Goal: Check status: Check status

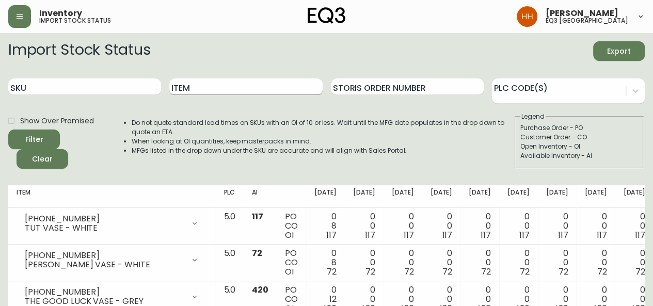
click at [186, 92] on input "Item" at bounding box center [245, 86] width 153 height 17
click at [8, 129] on button "Filter" at bounding box center [34, 139] width 52 height 20
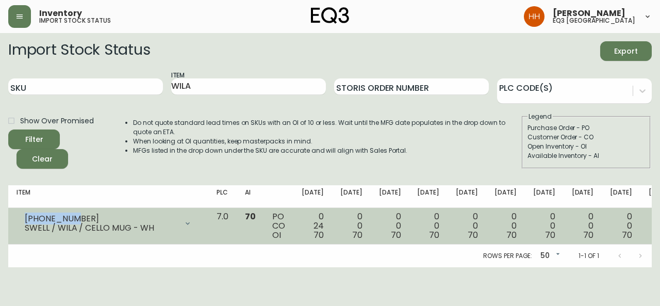
drag, startPoint x: 85, startPoint y: 220, endPoint x: 12, endPoint y: 219, distance: 72.7
click at [12, 219] on td "[PHONE_NUMBER] SWELL / WILA / CELLO MUG - WH Opening Balance 94 ( [DATE] ) Avai…" at bounding box center [108, 226] width 200 height 37
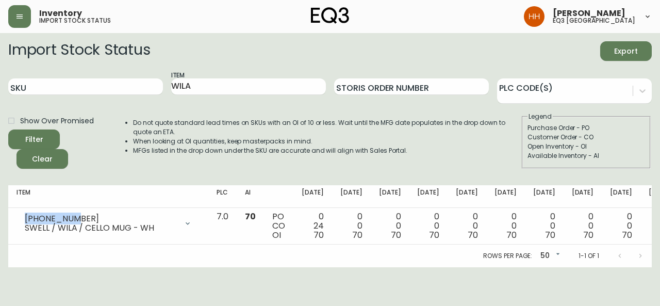
copy div "[PHONE_NUMBER]"
drag, startPoint x: 208, startPoint y: 83, endPoint x: 4, endPoint y: 90, distance: 204.4
click at [72, 90] on div "SKU Item WILA Storis Order Number PLC Code(s)" at bounding box center [330, 87] width 644 height 34
type input "JOGGLE"
click at [8, 129] on button "Filter" at bounding box center [34, 139] width 52 height 20
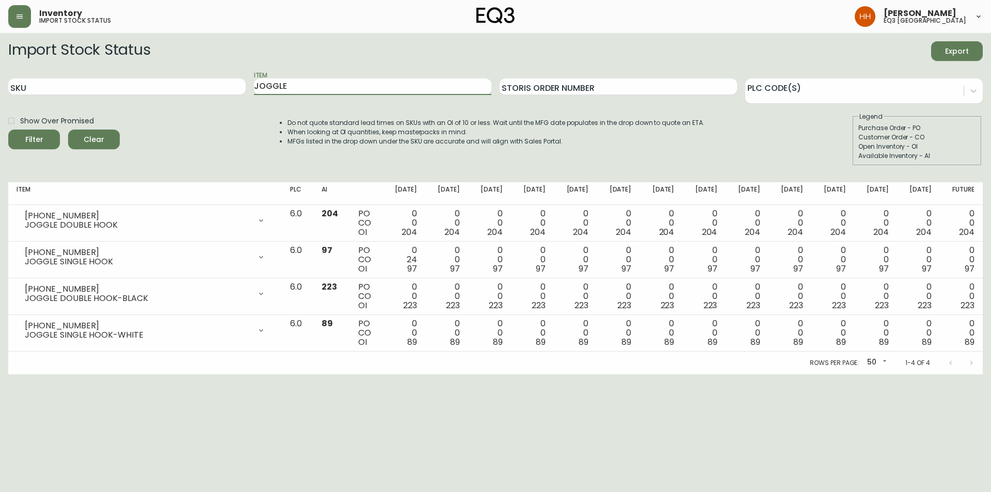
drag, startPoint x: 288, startPoint y: 88, endPoint x: 145, endPoint y: 76, distance: 143.4
click at [154, 78] on div "SKU Item JOGGLE Storis Order Number PLC Code(s)" at bounding box center [495, 87] width 974 height 34
click at [85, 95] on div "SKU" at bounding box center [126, 87] width 237 height 34
click at [84, 88] on input "SKU" at bounding box center [126, 86] width 237 height 17
paste input "[PHONE_NUMBER]"
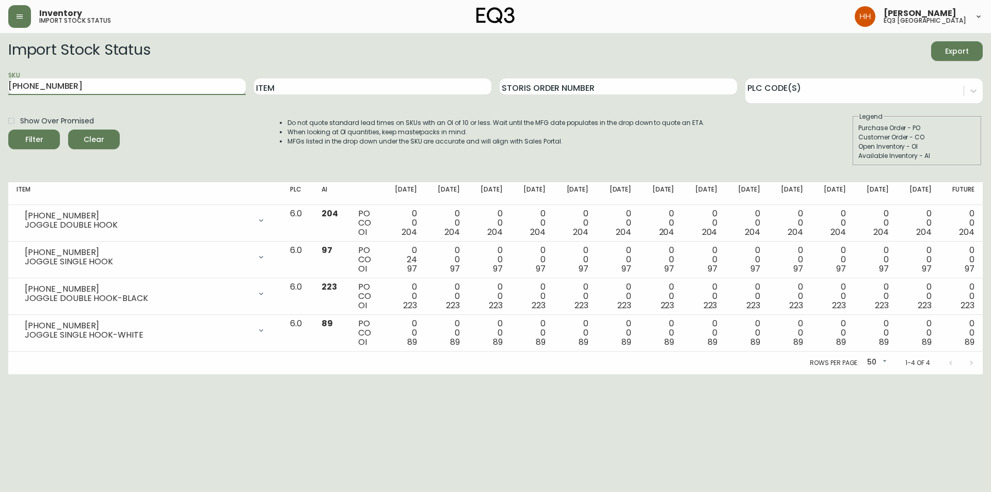
click at [8, 129] on button "Filter" at bounding box center [34, 139] width 52 height 20
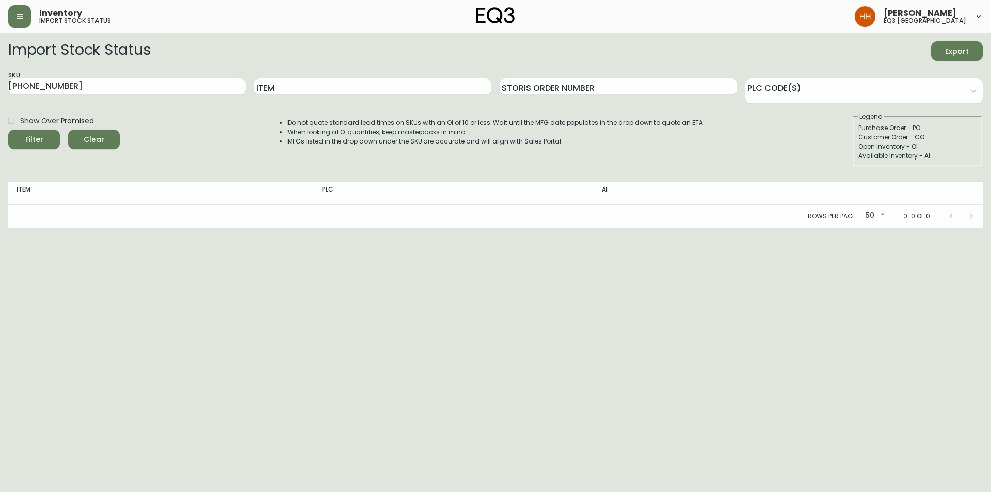
drag, startPoint x: 108, startPoint y: 91, endPoint x: 51, endPoint y: 105, distance: 58.9
click at [43, 107] on form "Import Stock Status Export SKU [PHONE_NUMBER] Item Storis Order Number PLC Code…" at bounding box center [495, 103] width 974 height 124
type input "3"
paste input "[PHONE_NUMBER]"
click at [8, 129] on button "Filter" at bounding box center [34, 139] width 52 height 20
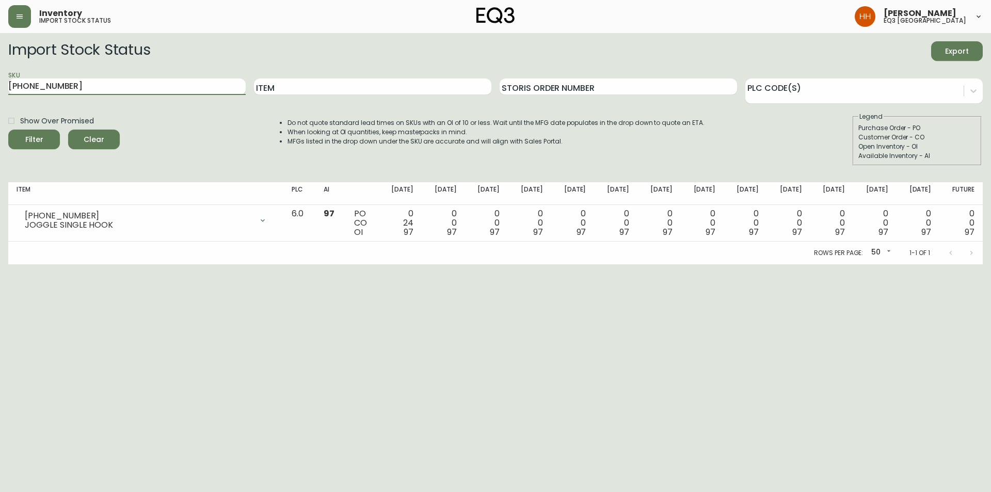
click at [0, 107] on main "Import Stock Status Export SKU [PHONE_NUMBER] Item Storis Order Number PLC Code…" at bounding box center [495, 148] width 991 height 231
click at [155, 95] on div "SKU [PHONE_NUMBER]" at bounding box center [126, 87] width 237 height 34
drag, startPoint x: 149, startPoint y: 90, endPoint x: 0, endPoint y: 117, distance: 150.9
click at [0, 117] on main "Import Stock Status Export SKU [PHONE_NUMBER] Item Storis Order Number PLC Code…" at bounding box center [495, 148] width 991 height 231
paste input "11-3"
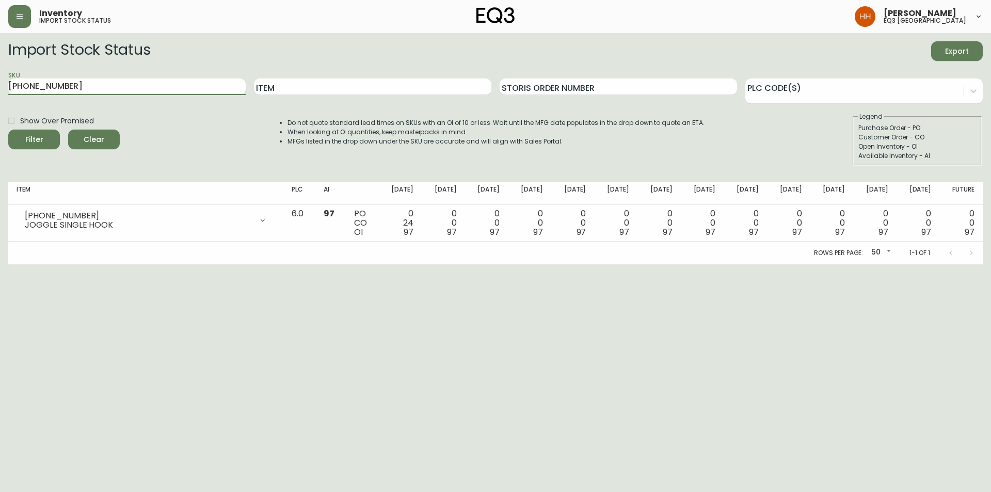
click at [8, 129] on button "Filter" at bounding box center [34, 139] width 52 height 20
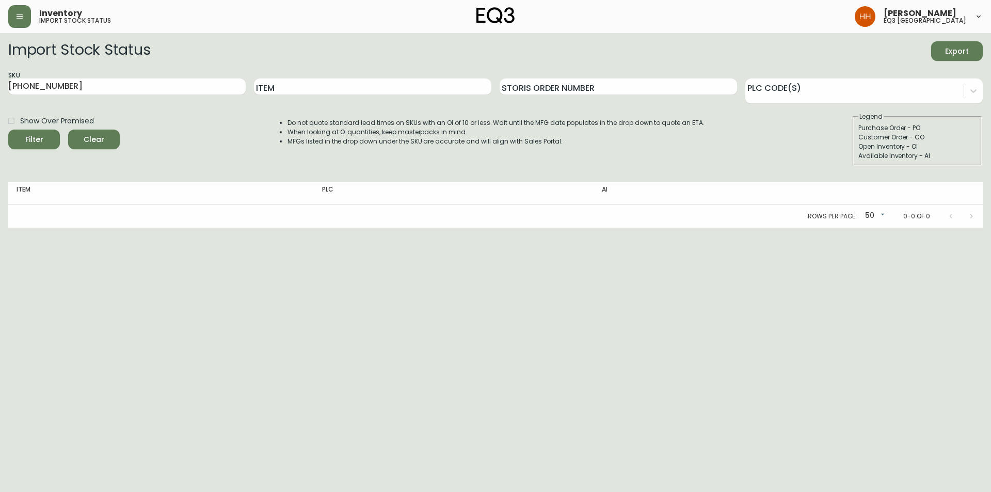
drag, startPoint x: 102, startPoint y: 89, endPoint x: 0, endPoint y: 80, distance: 102.0
click at [0, 80] on main "Import Stock Status Export SKU [PHONE_NUMBER] Item Storis Order Number PLC Code…" at bounding box center [495, 130] width 991 height 194
paste input "05-8"
type input "[PHONE_NUMBER]"
click at [8, 129] on button "Filter" at bounding box center [34, 139] width 52 height 20
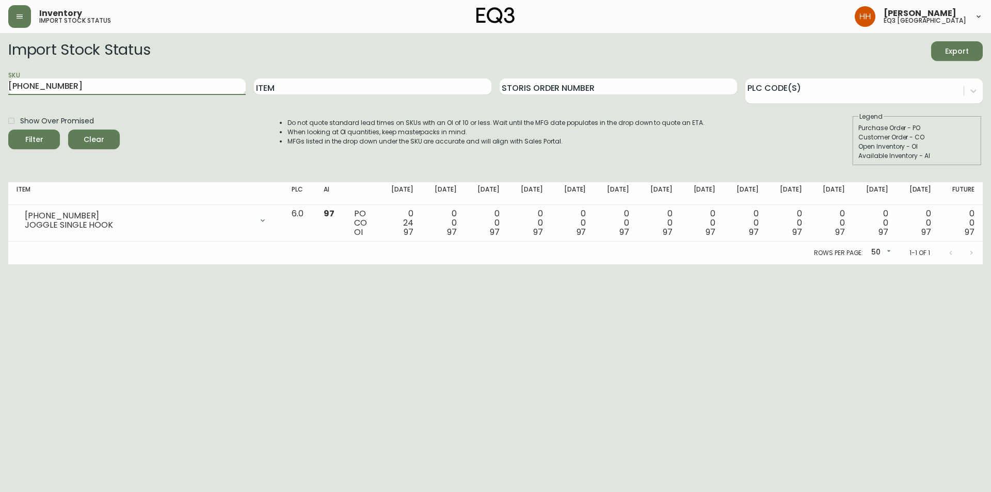
drag, startPoint x: 75, startPoint y: 85, endPoint x: 0, endPoint y: 90, distance: 75.5
click at [0, 89] on main "Import Stock Status Export SKU [PHONE_NUMBER] Item Storis Order Number PLC Code…" at bounding box center [495, 148] width 991 height 231
type input "BOTRA"
click at [8, 129] on button "Filter" at bounding box center [34, 139] width 52 height 20
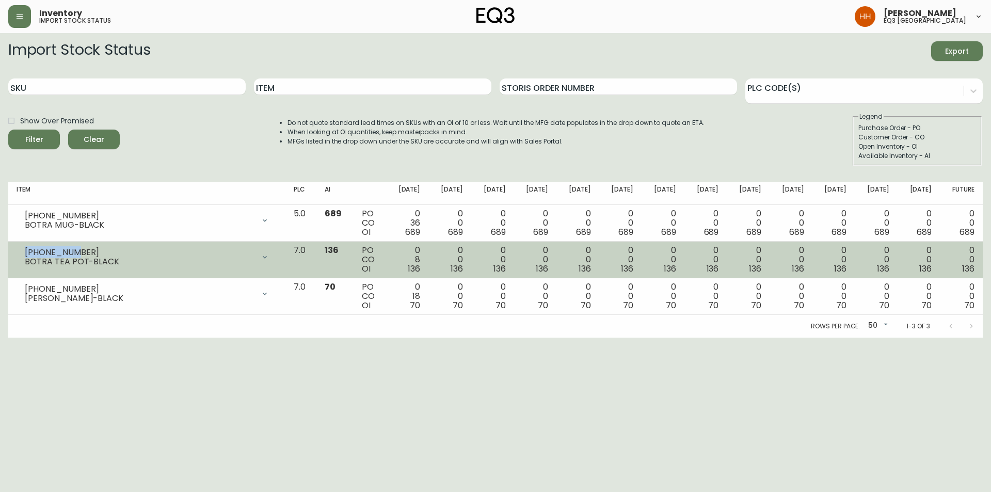
drag, startPoint x: 77, startPoint y: 252, endPoint x: 20, endPoint y: 252, distance: 57.3
click at [20, 252] on div "[PHONE_NUMBER] BOTRA TEA POT-BLACK" at bounding box center [147, 257] width 261 height 23
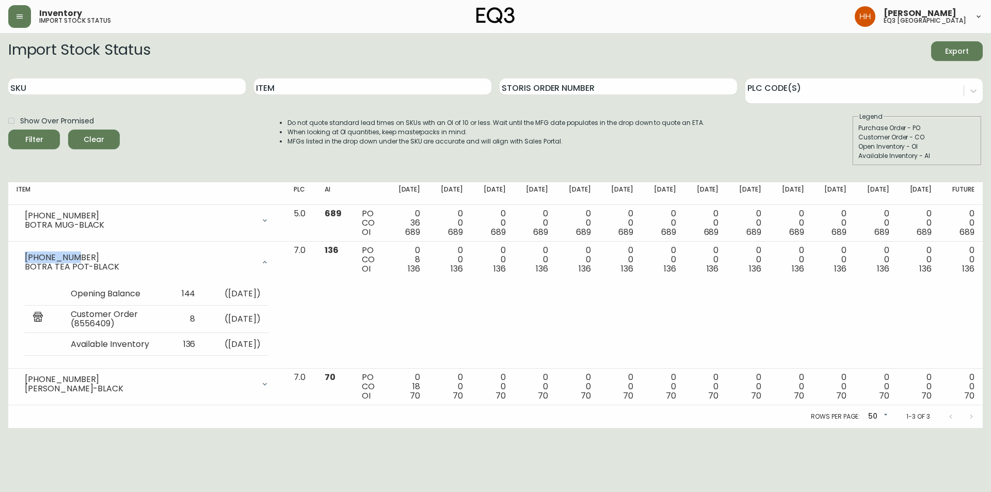
copy div "[PHONE_NUMBER]"
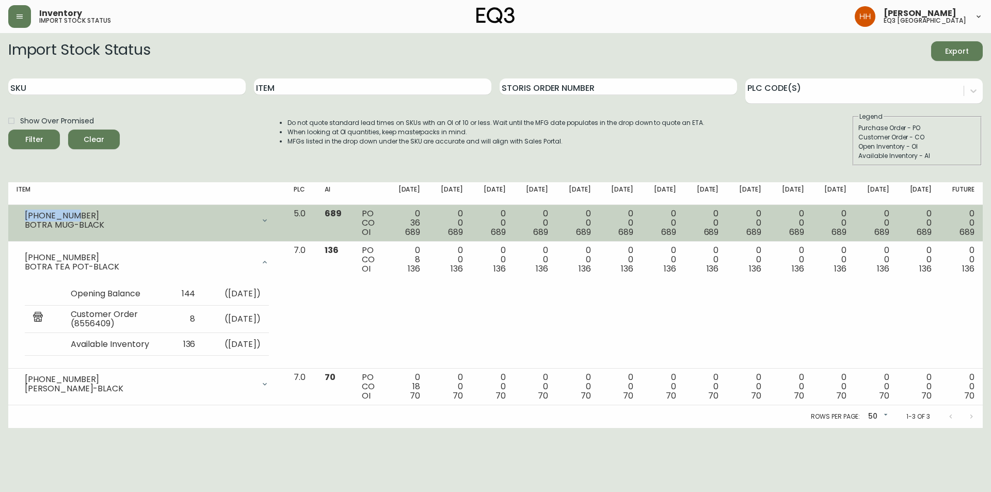
drag, startPoint x: 73, startPoint y: 214, endPoint x: 17, endPoint y: 214, distance: 56.2
click at [17, 214] on div "[PHONE_NUMBER] BOTRA MUG-BLACK" at bounding box center [147, 220] width 261 height 23
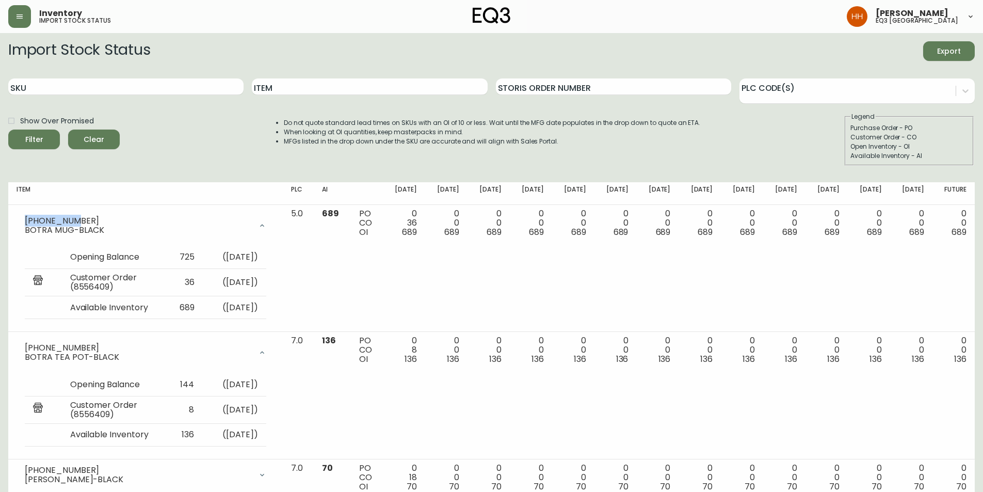
copy div "[PHONE_NUMBER]"
click at [288, 90] on input "Item" at bounding box center [369, 86] width 235 height 17
click at [8, 129] on button "Filter" at bounding box center [34, 139] width 52 height 20
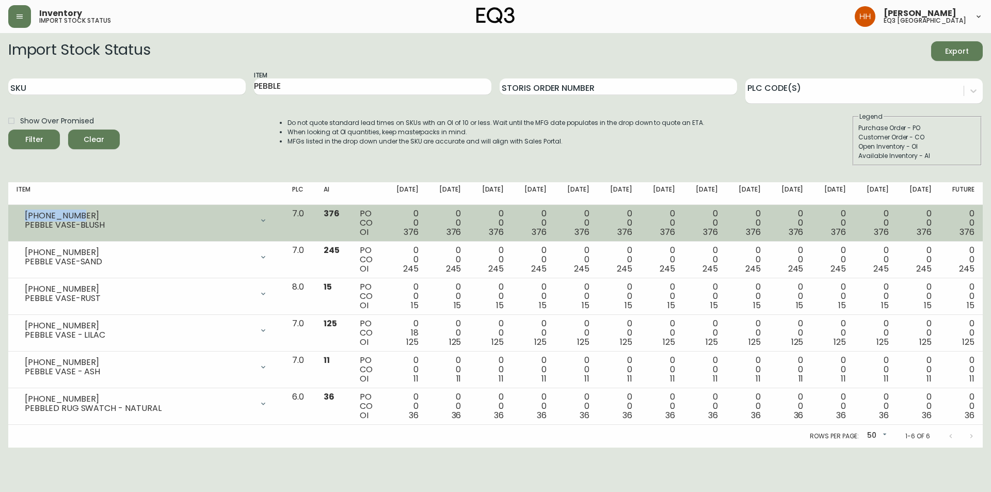
drag, startPoint x: 26, startPoint y: 213, endPoint x: 80, endPoint y: 214, distance: 54.2
click at [80, 214] on div "[PHONE_NUMBER]" at bounding box center [139, 215] width 228 height 9
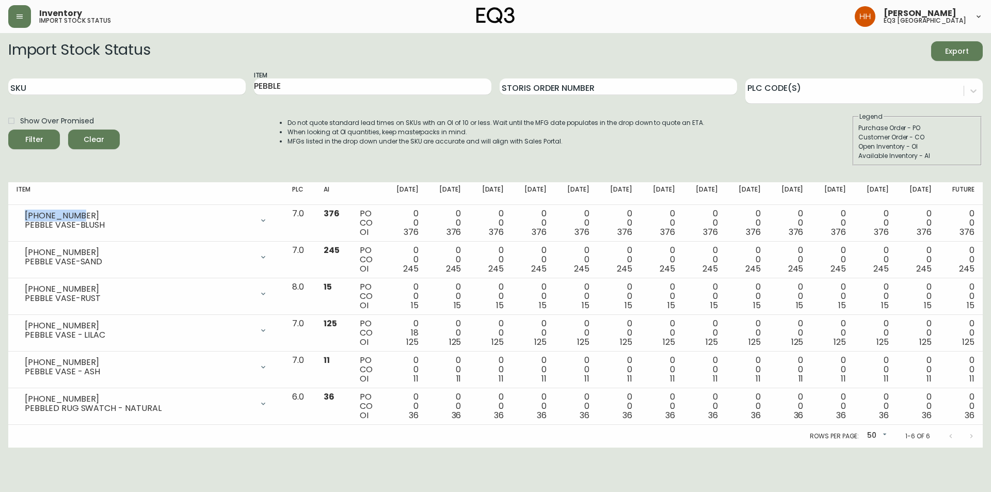
copy div "[PHONE_NUMBER]"
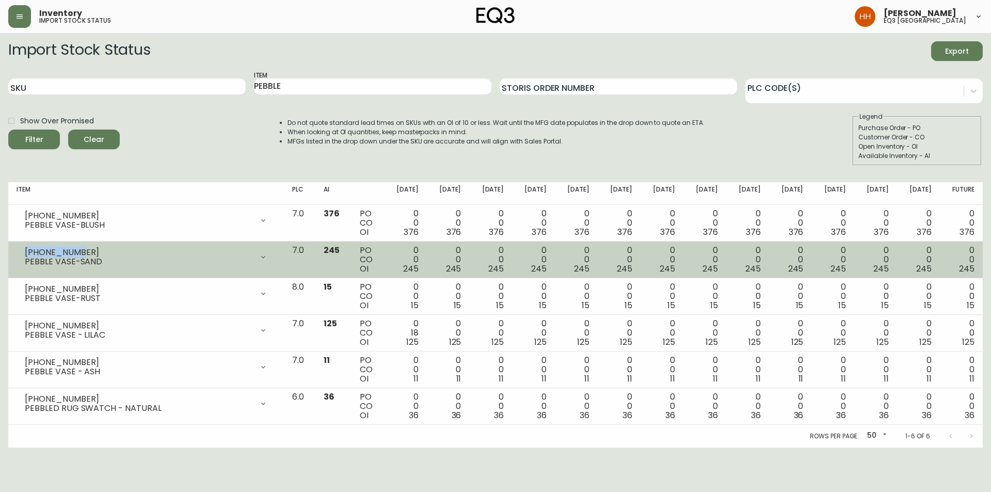
drag, startPoint x: 76, startPoint y: 251, endPoint x: 24, endPoint y: 249, distance: 52.1
click at [24, 249] on div "[PHONE_NUMBER] PEBBLE VASE-SAND" at bounding box center [146, 257] width 259 height 23
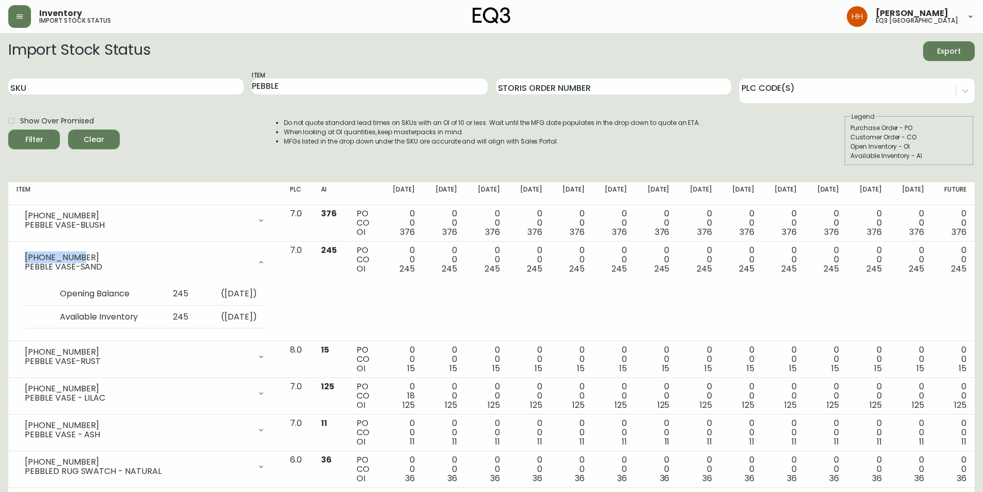
copy div "[PHONE_NUMBER]"
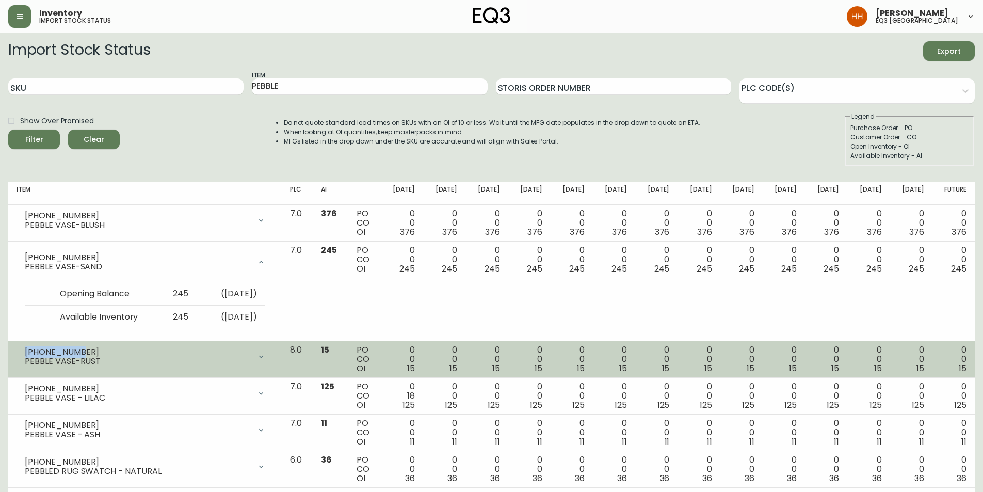
drag, startPoint x: 79, startPoint y: 351, endPoint x: 20, endPoint y: 352, distance: 59.3
click at [20, 305] on div "[PHONE_NUMBER] PEBBLE VASE-RUST" at bounding box center [145, 356] width 257 height 23
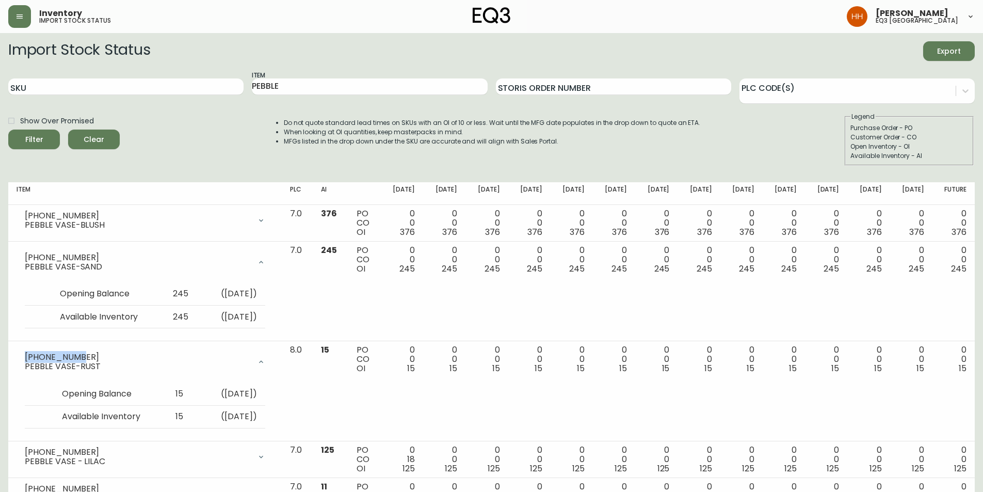
copy div "[PHONE_NUMBER]"
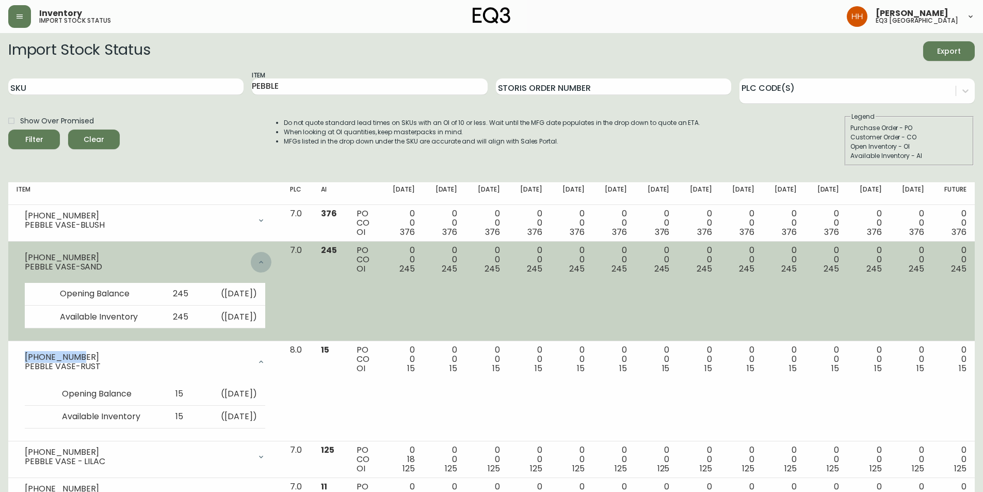
click at [265, 258] on icon at bounding box center [261, 262] width 8 height 8
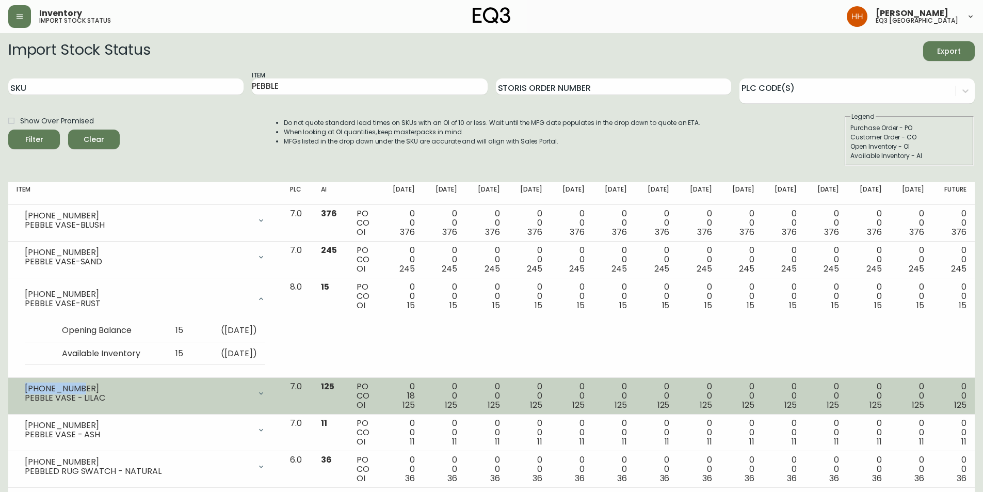
drag, startPoint x: 77, startPoint y: 386, endPoint x: 23, endPoint y: 385, distance: 53.7
click at [23, 305] on div "[PHONE_NUMBER] PEBBLE VASE - LILAC" at bounding box center [145, 393] width 257 height 23
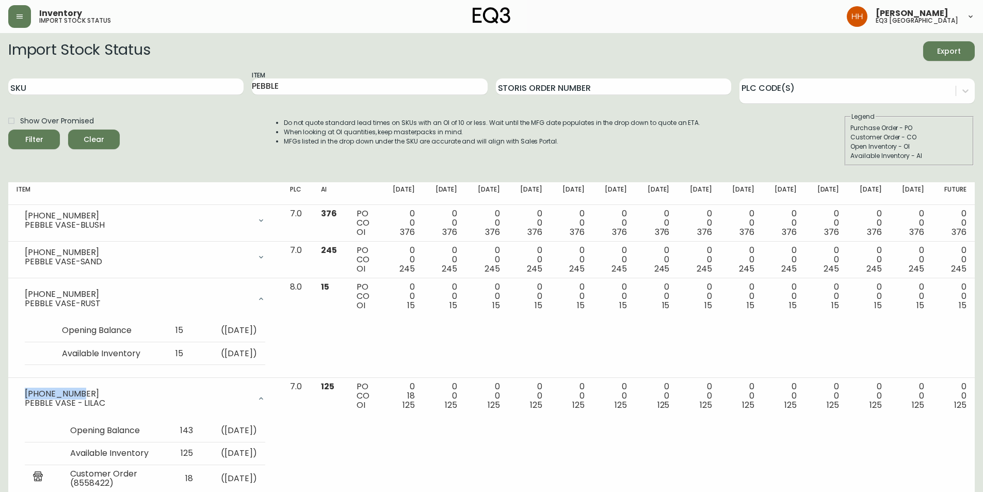
copy div "[PHONE_NUMBER]"
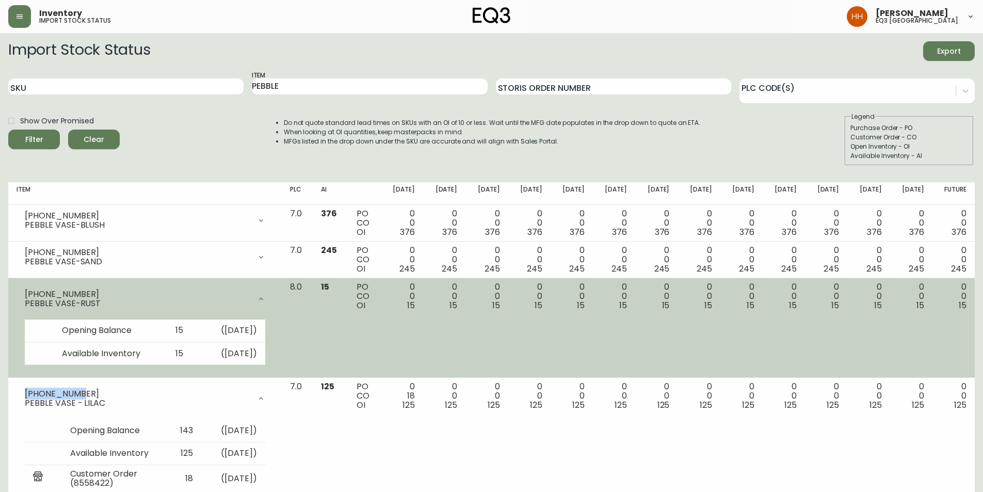
click at [265, 296] on icon at bounding box center [261, 299] width 8 height 8
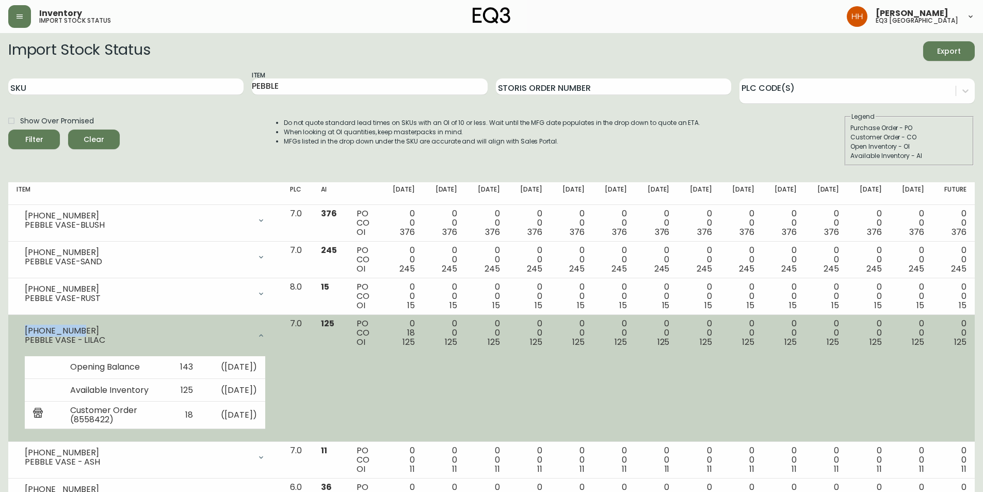
click at [271, 305] on div at bounding box center [261, 335] width 21 height 21
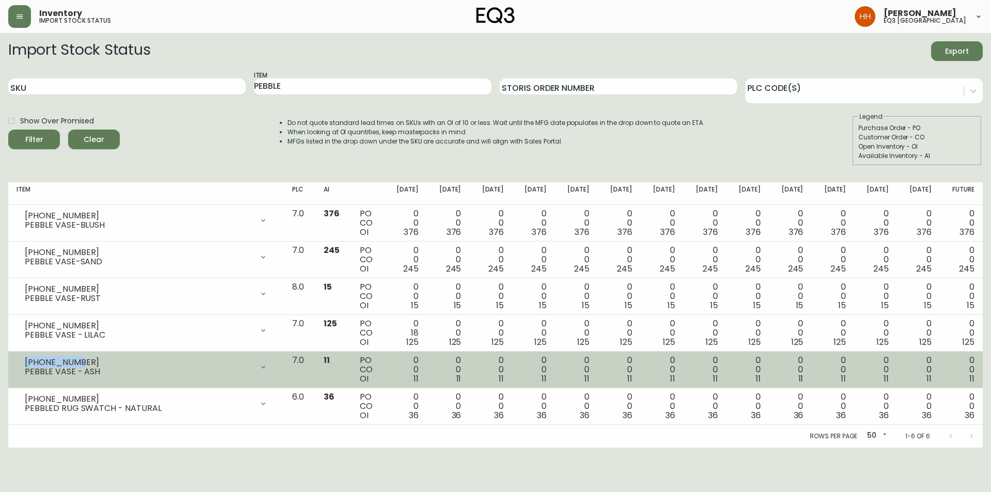
drag, startPoint x: 77, startPoint y: 361, endPoint x: 18, endPoint y: 363, distance: 58.8
click at [18, 305] on div "[PHONE_NUMBER] PEBBLE VASE - ASH" at bounding box center [146, 366] width 259 height 23
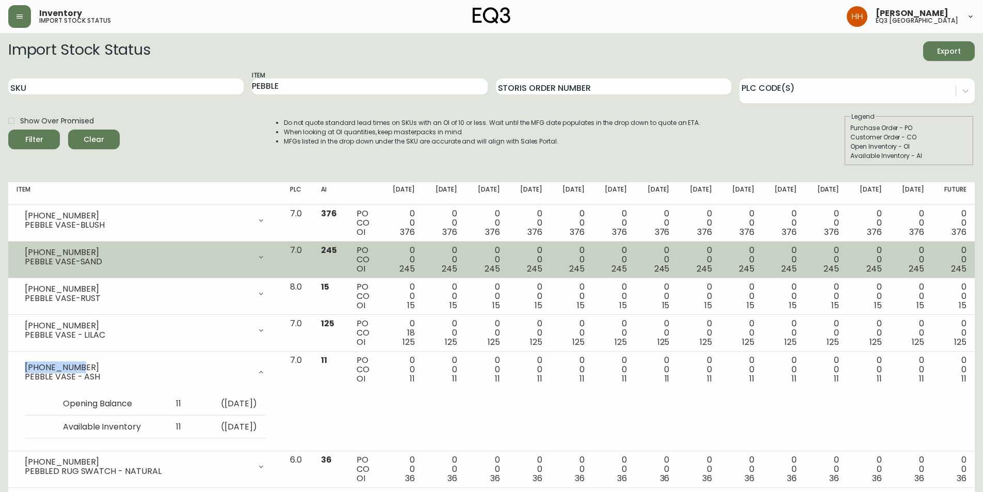
copy div "[PHONE_NUMBER]"
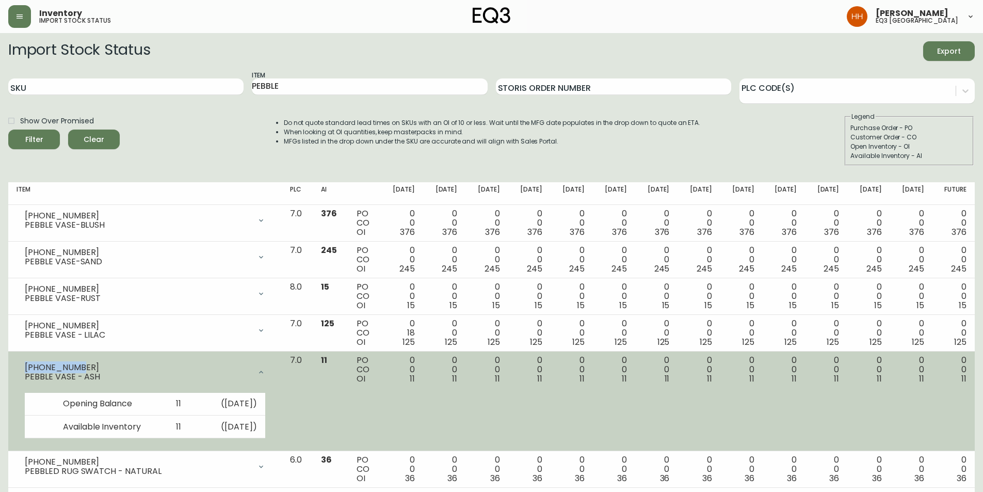
click at [265, 305] on icon at bounding box center [261, 372] width 8 height 8
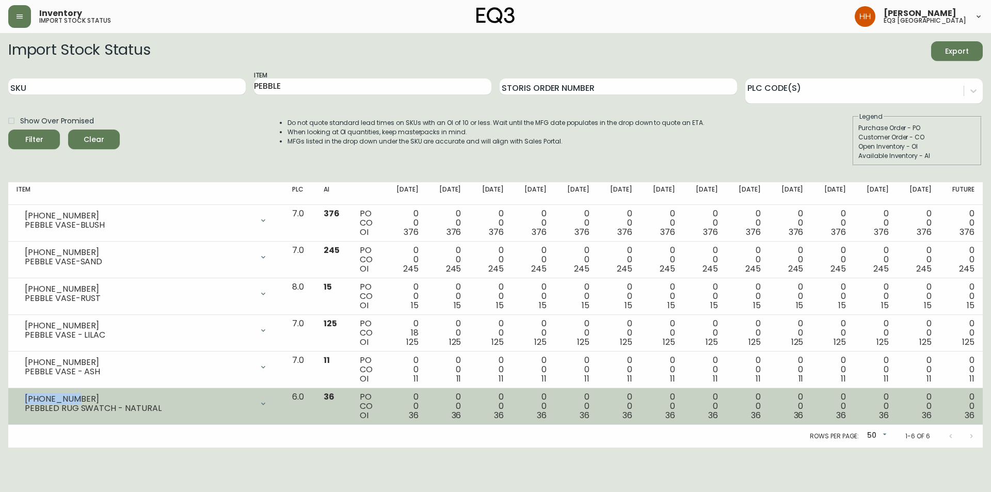
drag, startPoint x: 70, startPoint y: 398, endPoint x: 23, endPoint y: 401, distance: 47.0
click at [23, 305] on div "[PHONE_NUMBER] PEBBLED RUG SWATCH - NATURAL" at bounding box center [146, 403] width 259 height 23
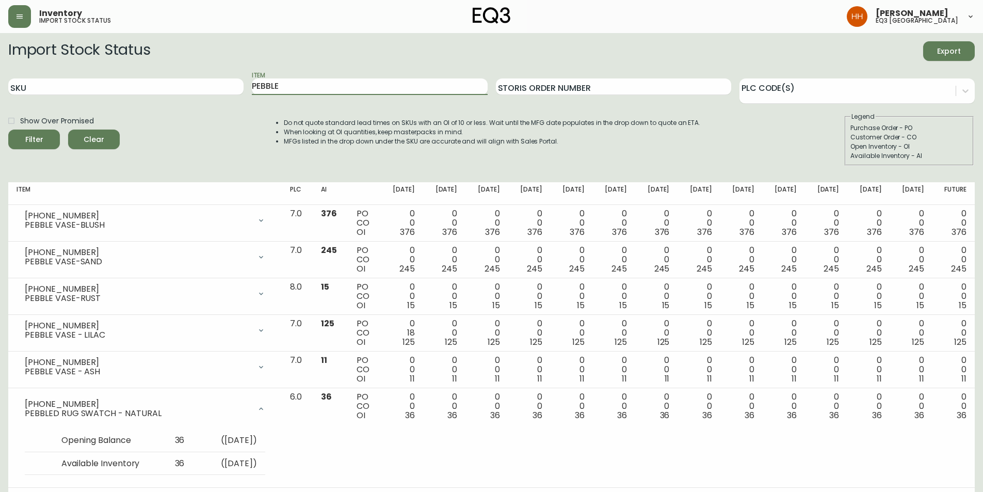
drag, startPoint x: 299, startPoint y: 89, endPoint x: 127, endPoint y: 96, distance: 171.9
click at [137, 93] on div "SKU Item PEBBLE Storis Order Number PLC Code(s)" at bounding box center [491, 87] width 966 height 34
click at [8, 129] on button "Filter" at bounding box center [34, 139] width 52 height 20
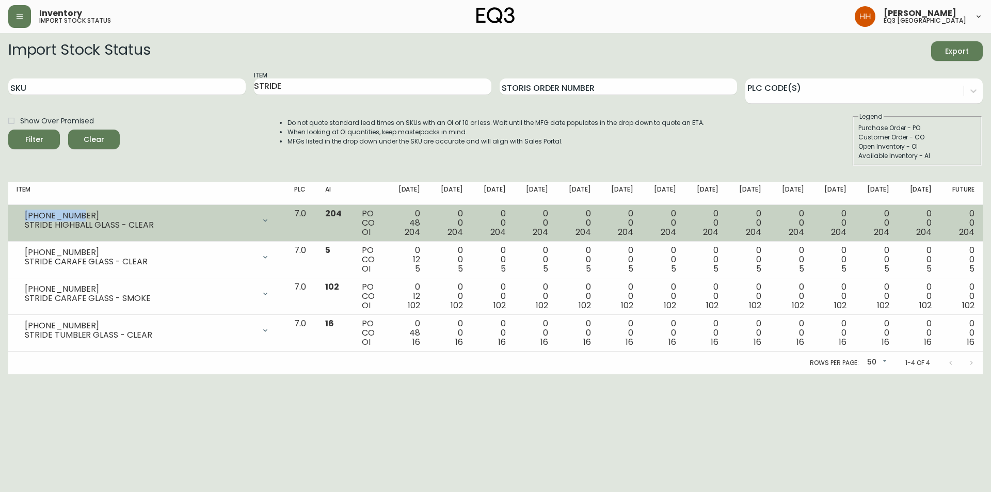
drag, startPoint x: 62, startPoint y: 215, endPoint x: 24, endPoint y: 208, distance: 38.7
click at [24, 209] on div "[PHONE_NUMBER] STRIDE HIGHBALL GLASS - CLEAR" at bounding box center [147, 220] width 261 height 23
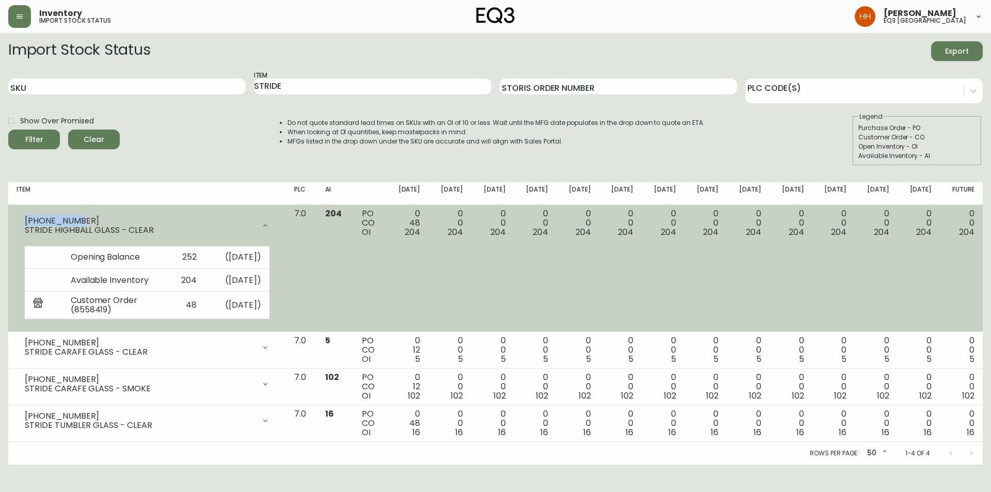
copy div "[PHONE_NUMBER]"
click at [269, 223] on icon at bounding box center [265, 225] width 8 height 8
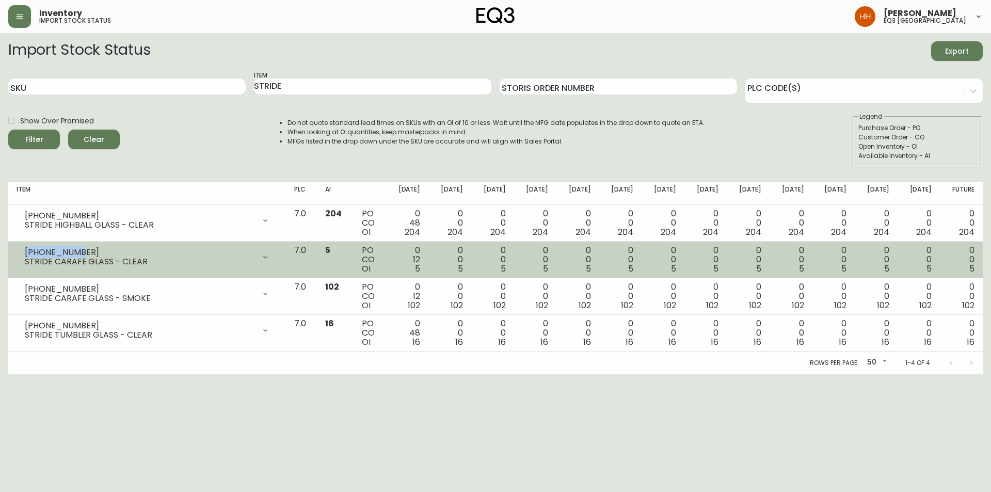
drag, startPoint x: 69, startPoint y: 250, endPoint x: 14, endPoint y: 254, distance: 54.9
click at [14, 254] on td "[PHONE_NUMBER] STRIDE CARAFE GLASS - CLEAR Opening Balance 17 ( [DATE] ) Availa…" at bounding box center [147, 259] width 278 height 37
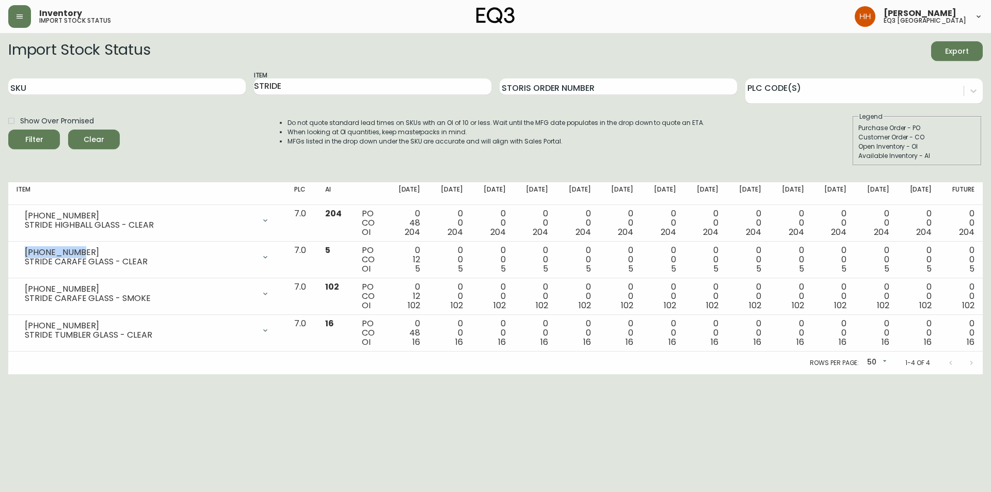
copy div "[PHONE_NUMBER]"
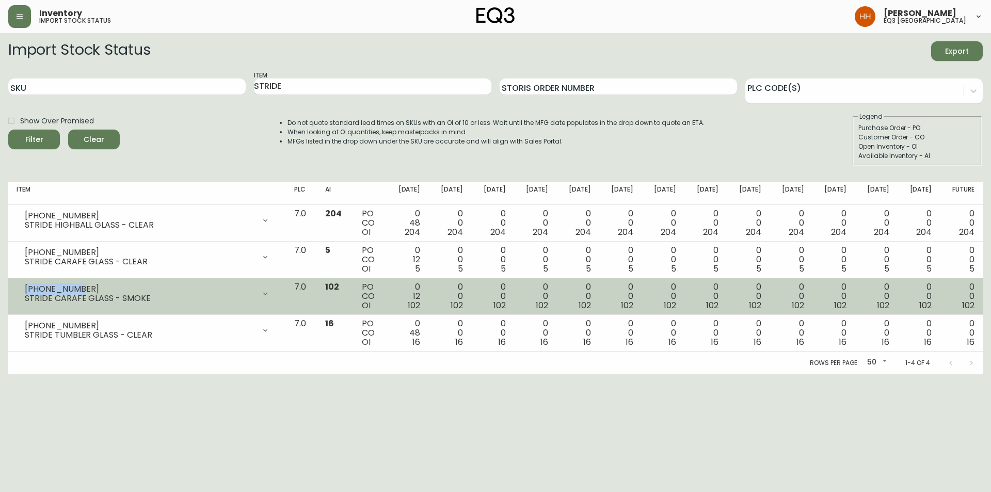
drag, startPoint x: 71, startPoint y: 289, endPoint x: 27, endPoint y: 287, distance: 44.4
click at [27, 287] on div "[PHONE_NUMBER]" at bounding box center [140, 288] width 230 height 9
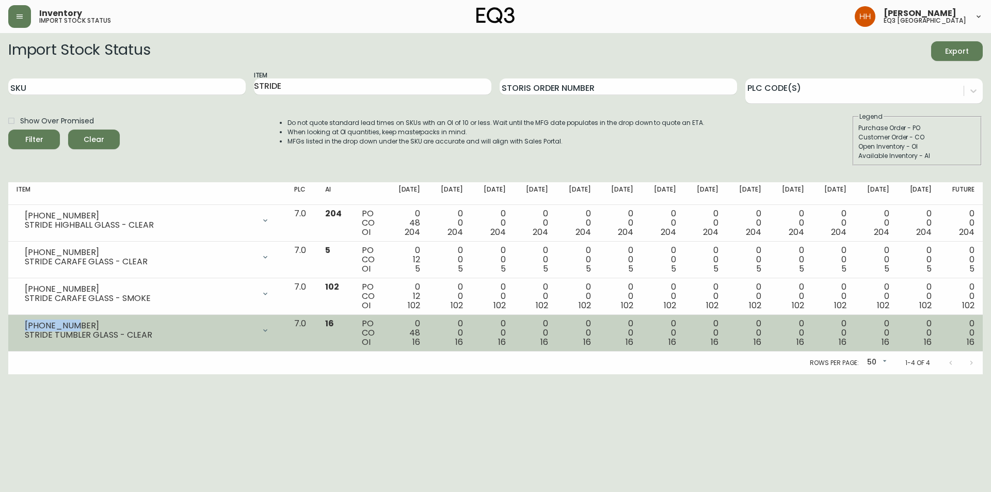
drag, startPoint x: 67, startPoint y: 325, endPoint x: 26, endPoint y: 323, distance: 40.3
click at [26, 305] on div "[PHONE_NUMBER]" at bounding box center [140, 325] width 230 height 9
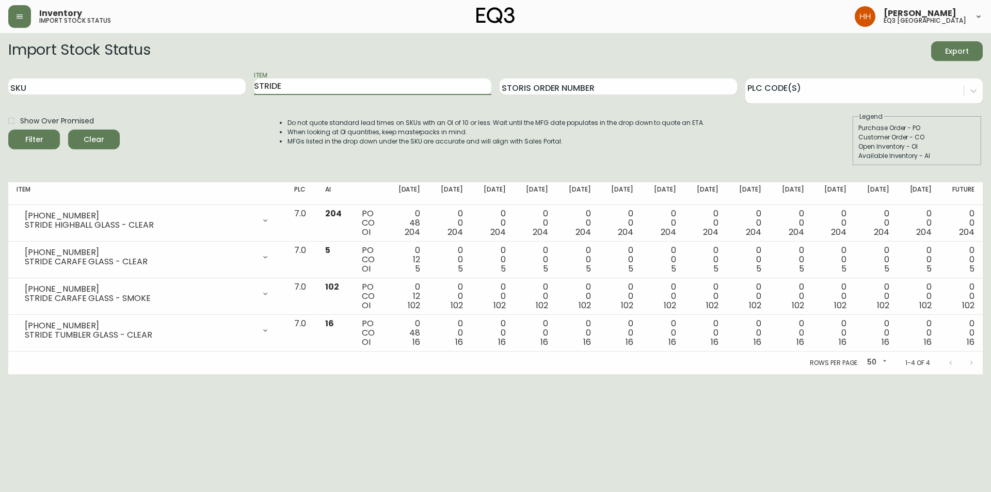
drag, startPoint x: 301, startPoint y: 84, endPoint x: 11, endPoint y: 77, distance: 289.5
click at [5, 76] on main "Import Stock Status Export SKU Item STRIDE Storis Order Number PLC Code(s) Show…" at bounding box center [495, 203] width 991 height 341
click at [8, 129] on button "Filter" at bounding box center [34, 139] width 52 height 20
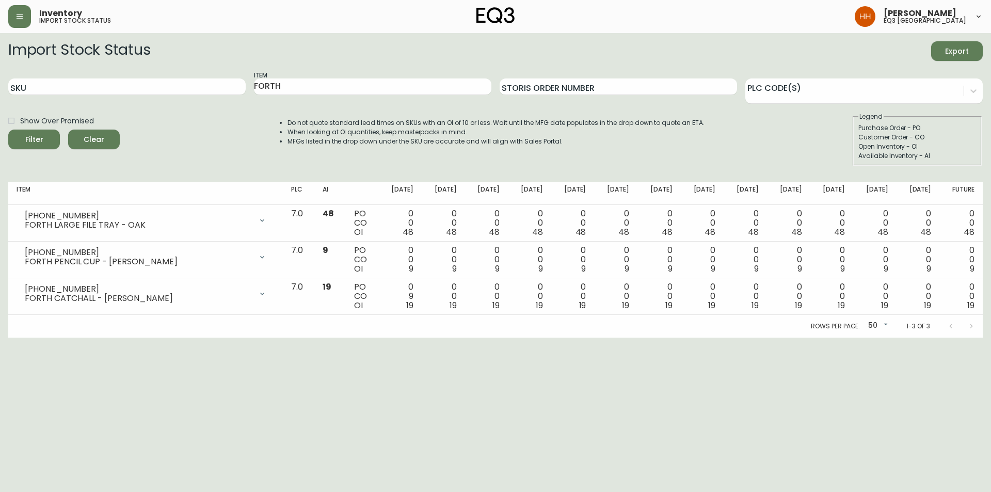
click at [247, 305] on html "Inventory import stock status [PERSON_NAME] eq3 calgary Import Stock Status Exp…" at bounding box center [495, 168] width 991 height 337
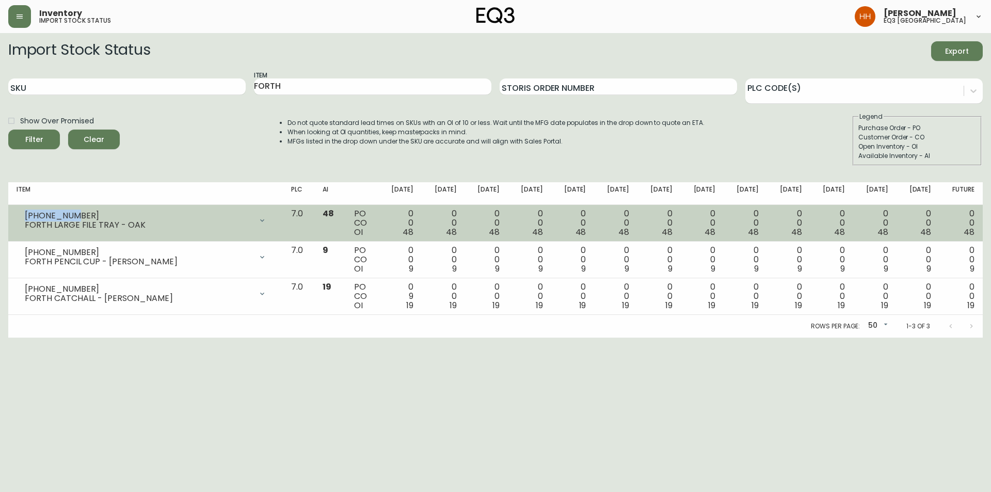
drag, startPoint x: 79, startPoint y: 214, endPoint x: 25, endPoint y: 211, distance: 54.7
click at [25, 211] on div "[PHONE_NUMBER]" at bounding box center [138, 215] width 227 height 9
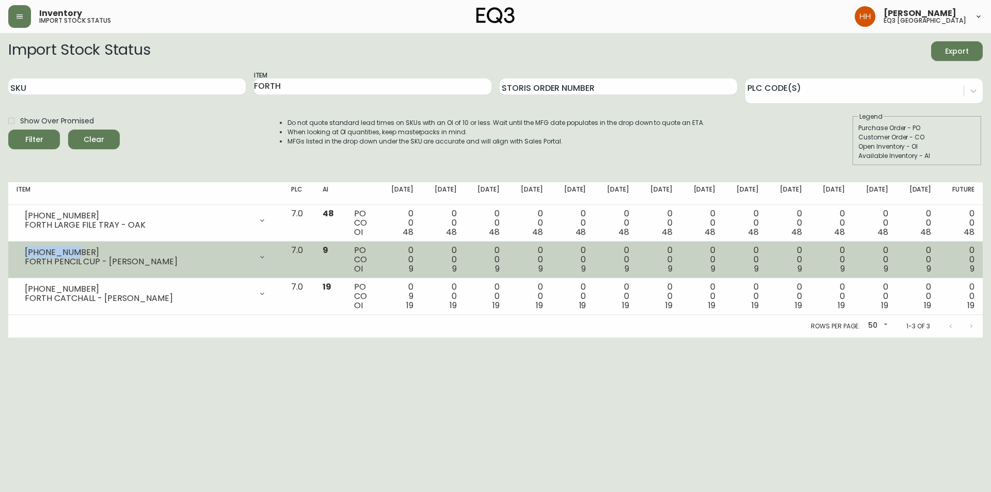
drag, startPoint x: 33, startPoint y: 247, endPoint x: 20, endPoint y: 249, distance: 13.2
click at [20, 249] on div "[PHONE_NUMBER] FORTH PENCIL CUP - [PERSON_NAME]" at bounding box center [146, 257] width 258 height 23
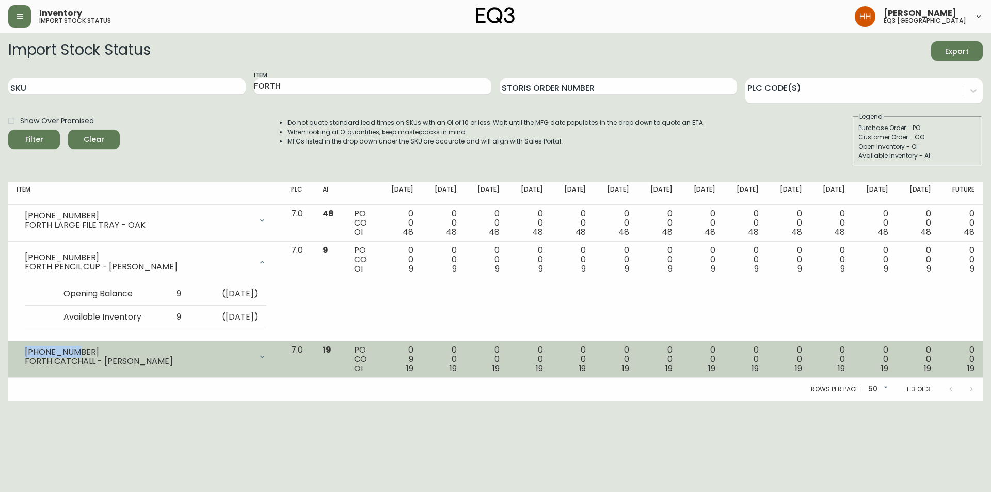
drag, startPoint x: 78, startPoint y: 350, endPoint x: 26, endPoint y: 354, distance: 52.3
click at [26, 305] on div "[PHONE_NUMBER]" at bounding box center [138, 351] width 227 height 9
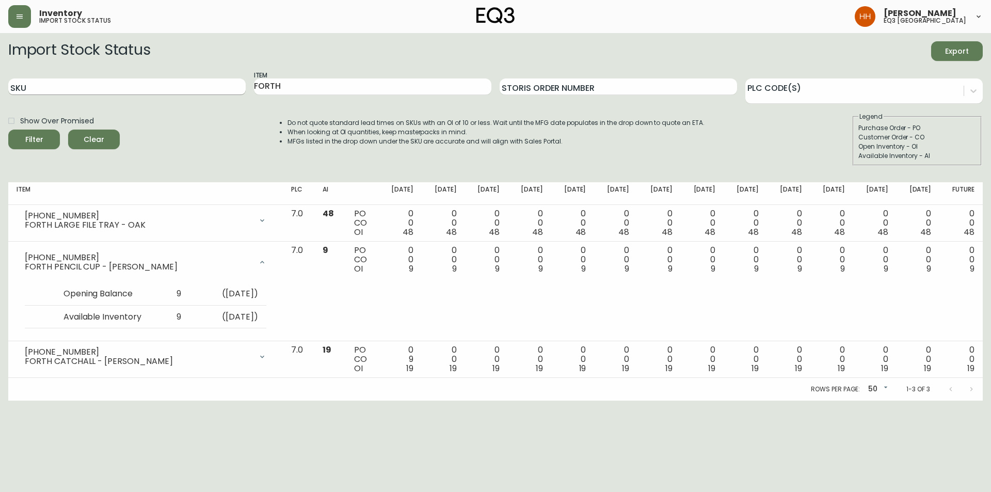
drag, startPoint x: 344, startPoint y: 86, endPoint x: 82, endPoint y: 81, distance: 262.6
click at [96, 82] on div "SKU Item FORTH Storis Order Number PLC Code(s)" at bounding box center [495, 87] width 974 height 34
click at [8, 129] on button "Filter" at bounding box center [34, 139] width 52 height 20
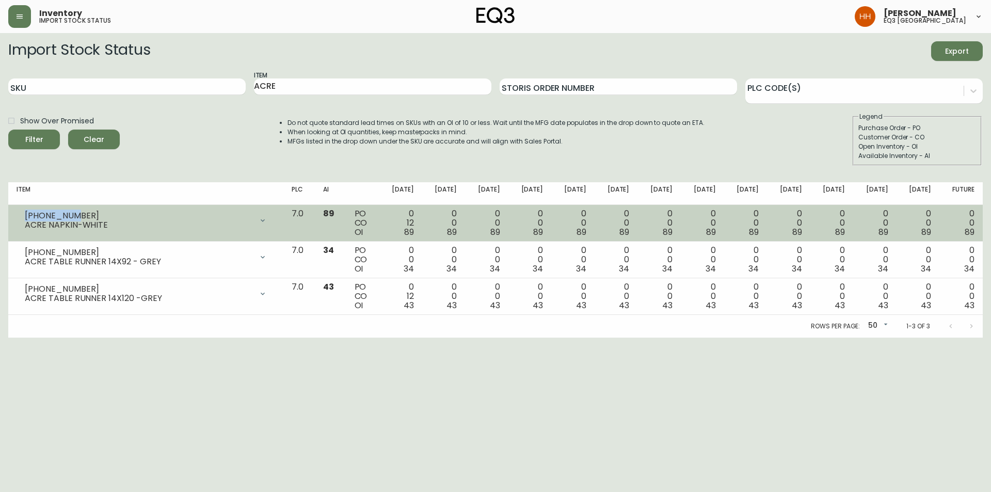
drag, startPoint x: 71, startPoint y: 213, endPoint x: 20, endPoint y: 216, distance: 51.2
click at [20, 216] on div "[PHONE_NUMBER] ACRE NAPKIN-WHITE" at bounding box center [146, 220] width 258 height 23
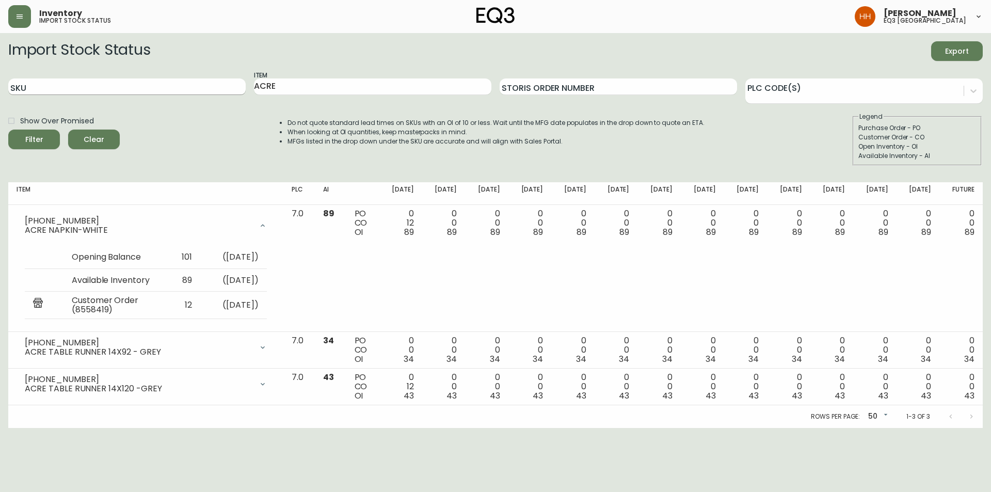
drag, startPoint x: 294, startPoint y: 88, endPoint x: 165, endPoint y: 90, distance: 129.5
click at [177, 90] on div "SKU Item ACRE Storis Order Number PLC Code(s)" at bounding box center [495, 87] width 974 height 34
click at [8, 129] on button "Filter" at bounding box center [34, 139] width 52 height 20
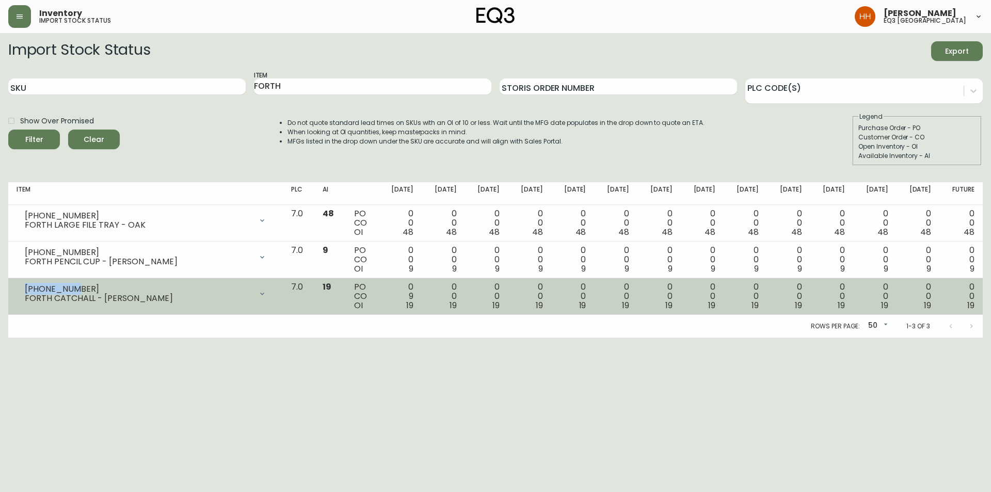
drag, startPoint x: 72, startPoint y: 286, endPoint x: 21, endPoint y: 283, distance: 51.2
click at [21, 283] on div "[PHONE_NUMBER] FORTH CATCHALL - [PERSON_NAME]" at bounding box center [146, 293] width 258 height 23
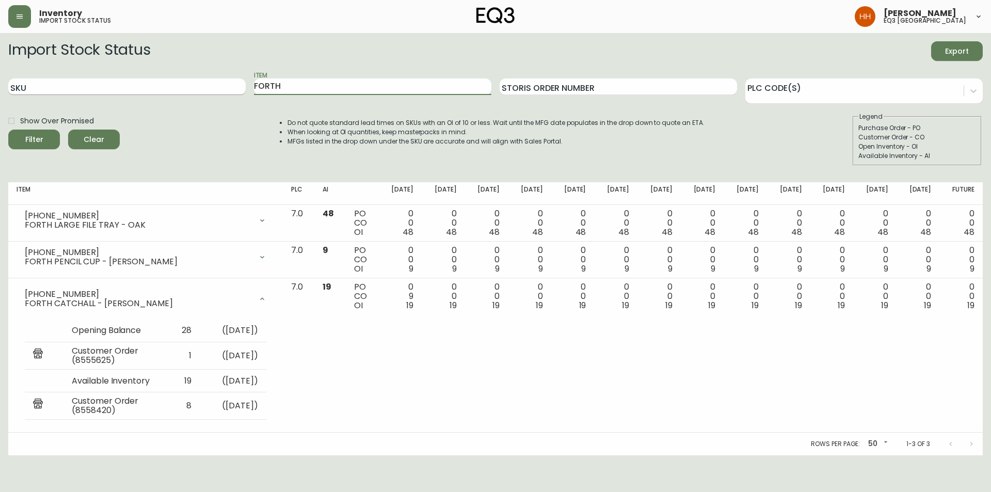
drag, startPoint x: 304, startPoint y: 89, endPoint x: 103, endPoint y: 90, distance: 200.7
click at [103, 89] on div "SKU Item FORTH Storis Order Number PLC Code(s)" at bounding box center [495, 87] width 974 height 34
click at [8, 129] on button "Filter" at bounding box center [34, 139] width 52 height 20
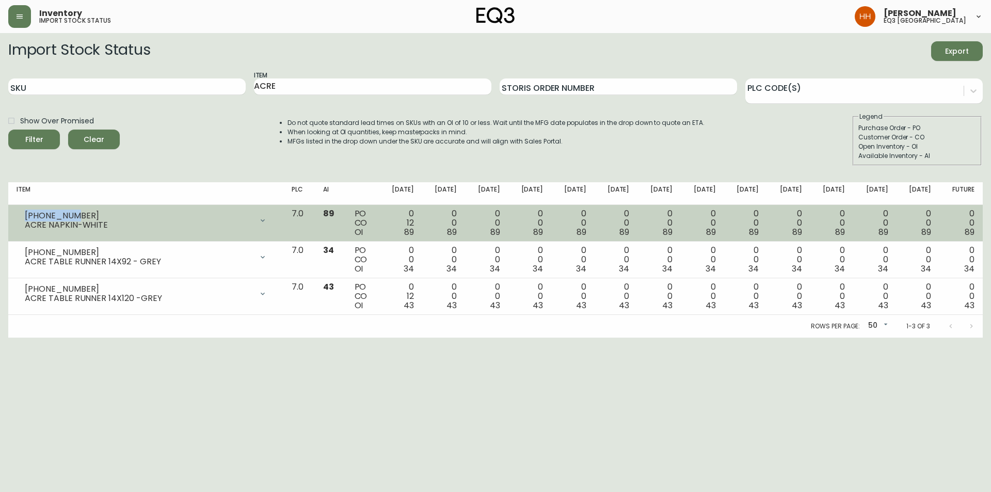
drag, startPoint x: 51, startPoint y: 212, endPoint x: 24, endPoint y: 213, distance: 26.9
click at [24, 213] on div "[PHONE_NUMBER] ACRE NAPKIN-WHITE" at bounding box center [146, 220] width 258 height 23
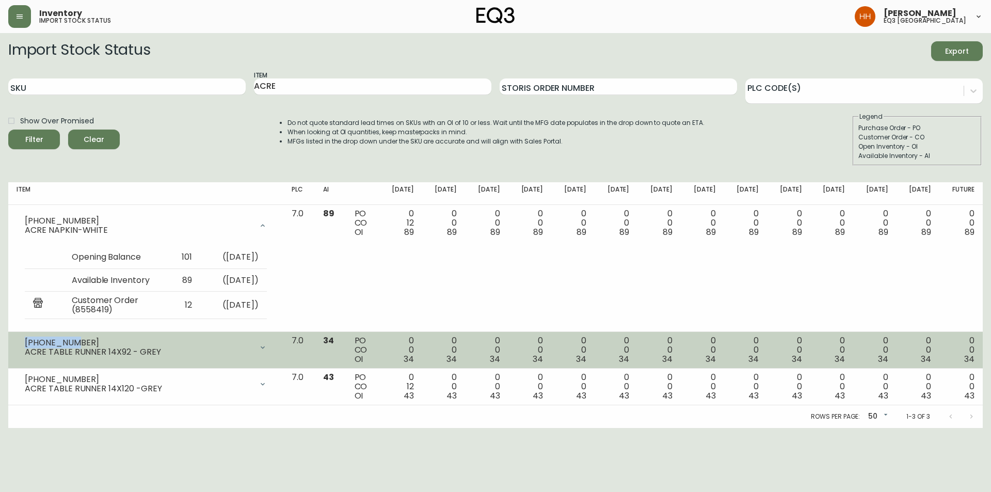
drag, startPoint x: 68, startPoint y: 340, endPoint x: 26, endPoint y: 339, distance: 41.8
click at [26, 305] on div "[PHONE_NUMBER]" at bounding box center [139, 342] width 228 height 9
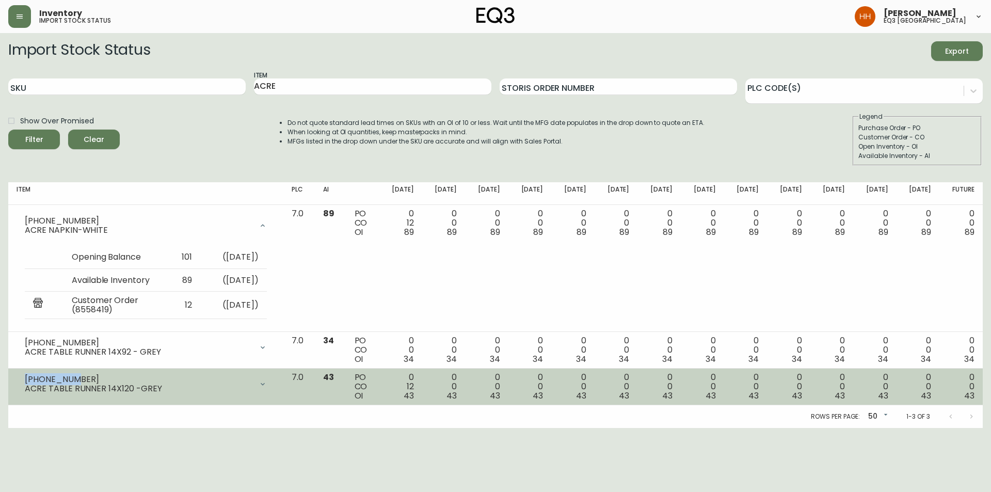
drag, startPoint x: 71, startPoint y: 375, endPoint x: 25, endPoint y: 370, distance: 46.7
click at [25, 305] on td "[PHONE_NUMBER] ACRE TABLE RUNNER 14X120 -GREY Opening Balance 55 ( [DATE] ) Ava…" at bounding box center [145, 386] width 275 height 37
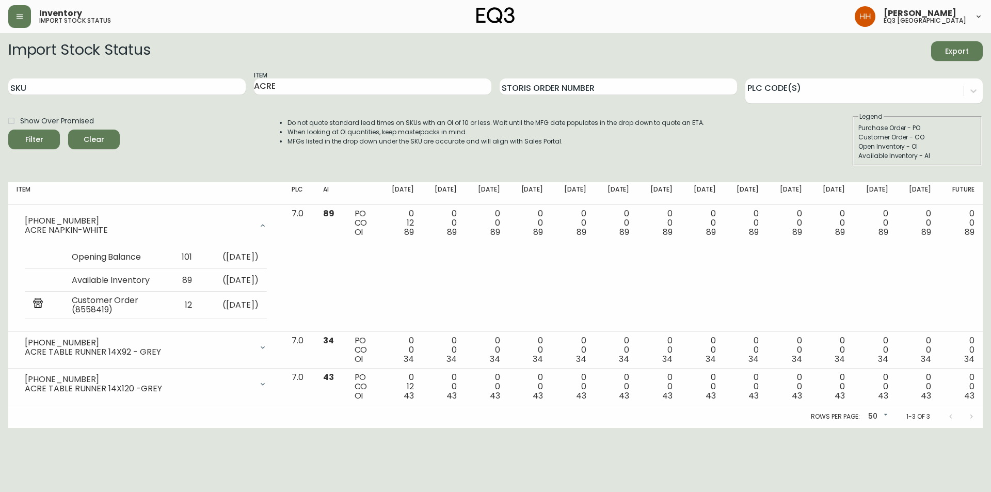
drag, startPoint x: 271, startPoint y: 87, endPoint x: 158, endPoint y: 99, distance: 113.1
click at [181, 98] on div "SKU Item ACRE Storis Order Number PLC Code(s)" at bounding box center [495, 87] width 974 height 34
click at [8, 129] on button "Filter" at bounding box center [34, 139] width 52 height 20
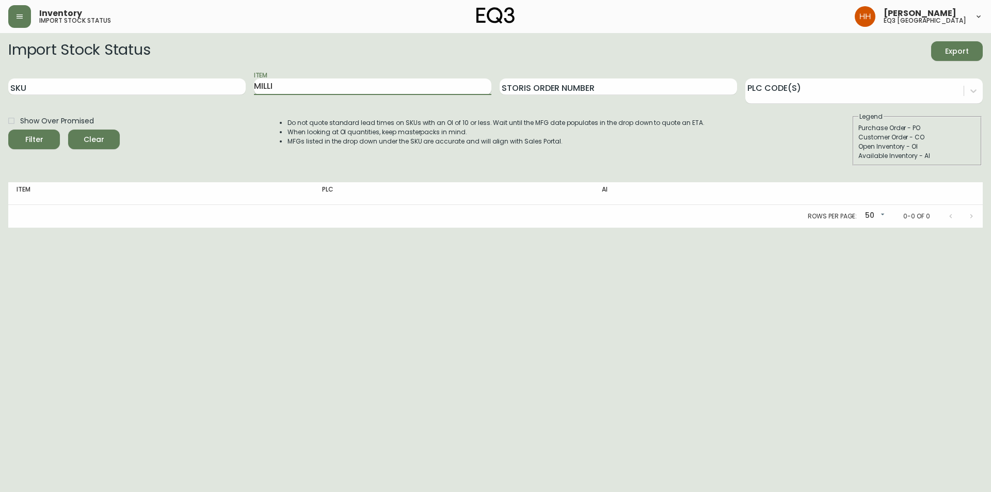
click at [8, 129] on button "Filter" at bounding box center [34, 139] width 52 height 20
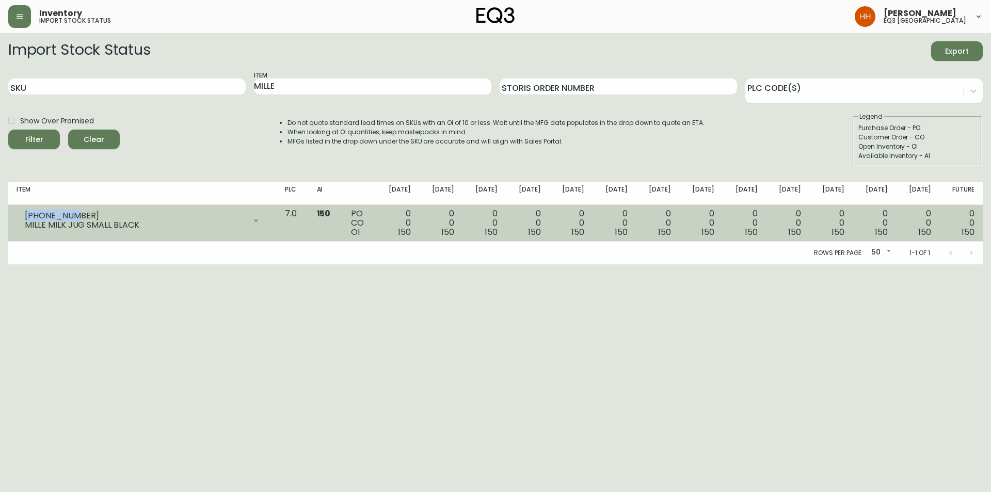
drag, startPoint x: 25, startPoint y: 214, endPoint x: 67, endPoint y: 216, distance: 41.8
click at [67, 216] on div "[PHONE_NUMBER]" at bounding box center [135, 215] width 221 height 9
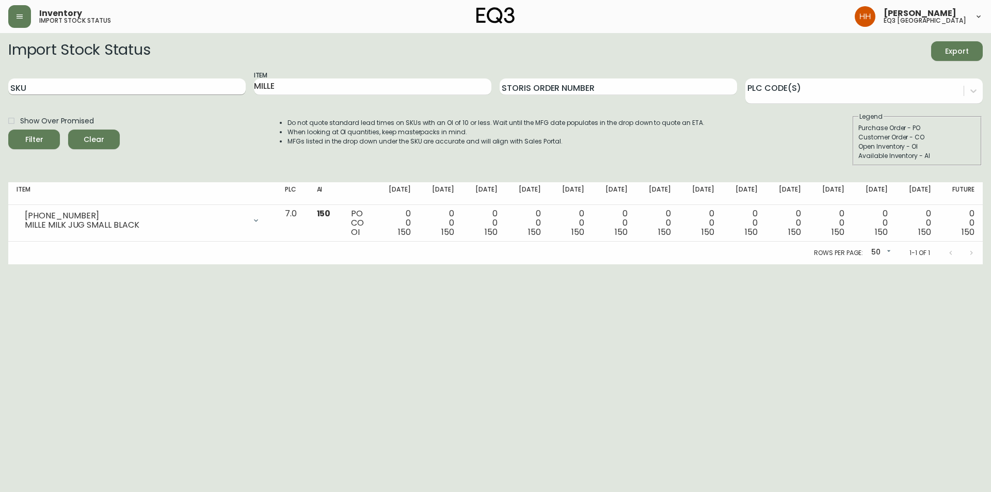
click at [163, 95] on div "SKU Item MILLE Storis Order Number PLC Code(s)" at bounding box center [495, 87] width 974 height 34
click at [8, 129] on button "Filter" at bounding box center [34, 139] width 52 height 20
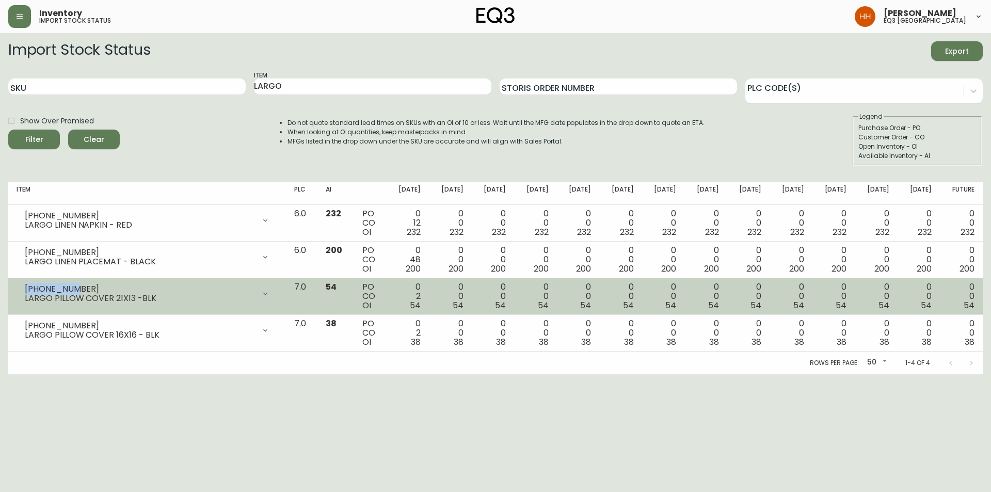
drag, startPoint x: 69, startPoint y: 286, endPoint x: 21, endPoint y: 286, distance: 48.0
click at [21, 286] on div "[PHONE_NUMBER] LARGO PILLOW COVER 21X13 -BLK" at bounding box center [147, 293] width 261 height 23
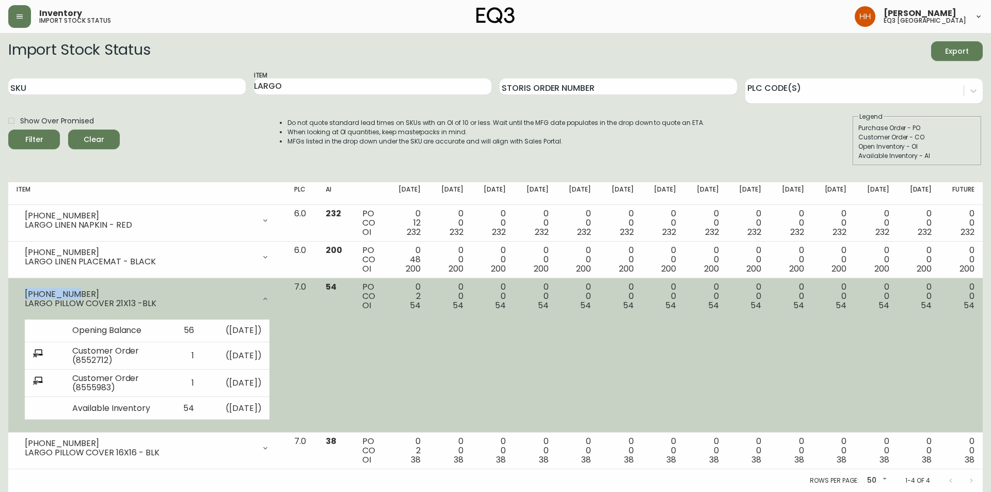
click at [267, 298] on icon at bounding box center [265, 298] width 4 height 3
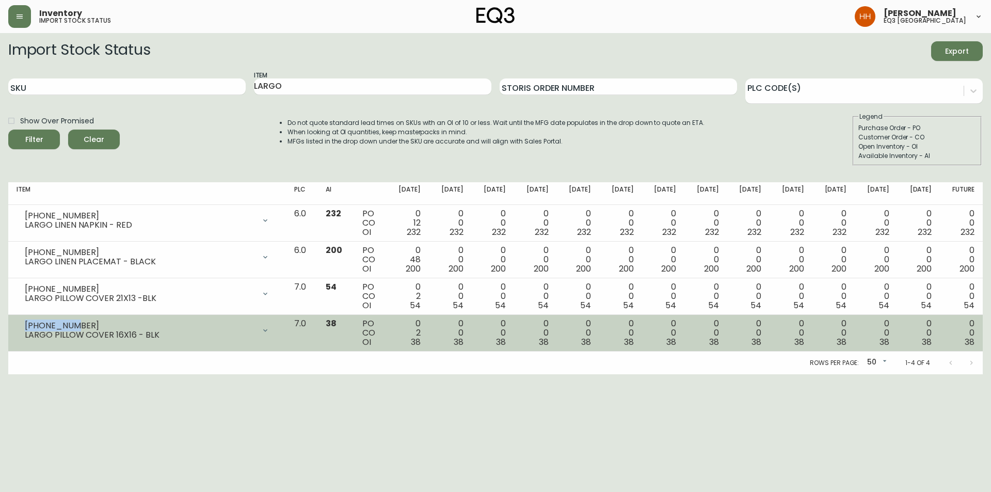
drag, startPoint x: 72, startPoint y: 323, endPoint x: 24, endPoint y: 327, distance: 48.7
click at [24, 305] on div "[PHONE_NUMBER] LARGO PILLOW COVER 16X16 - BLK" at bounding box center [147, 330] width 261 height 23
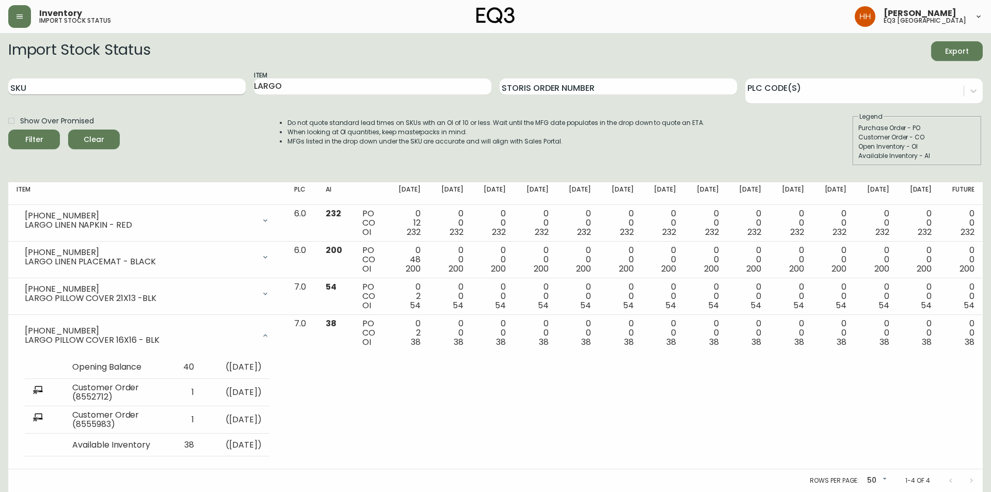
drag, startPoint x: 304, startPoint y: 86, endPoint x: 153, endPoint y: 84, distance: 151.2
click at [181, 84] on div "SKU Item LARGO Storis Order Number PLC Code(s)" at bounding box center [495, 87] width 974 height 34
click at [8, 129] on button "Filter" at bounding box center [34, 139] width 52 height 20
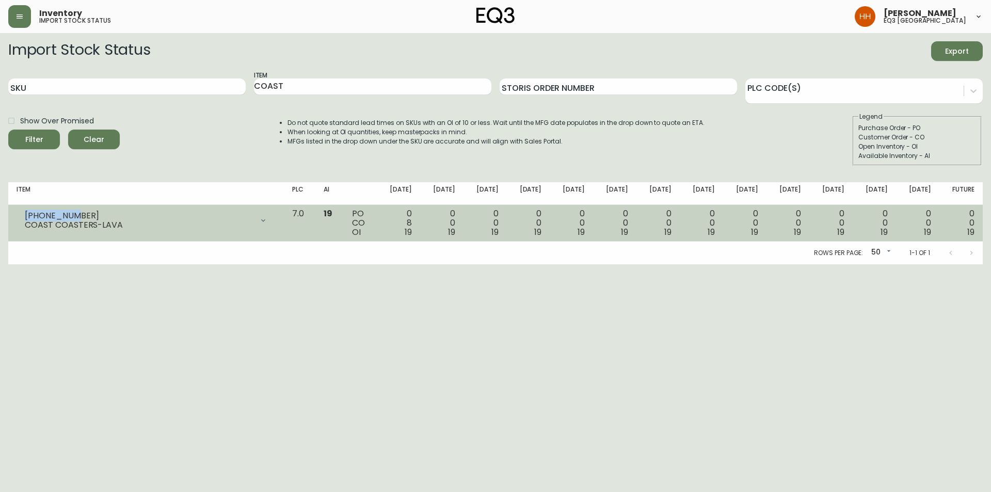
drag, startPoint x: 65, startPoint y: 216, endPoint x: 22, endPoint y: 216, distance: 42.8
click at [22, 216] on div "[PHONE_NUMBER] COAST COASTERS-LAVA" at bounding box center [146, 220] width 259 height 23
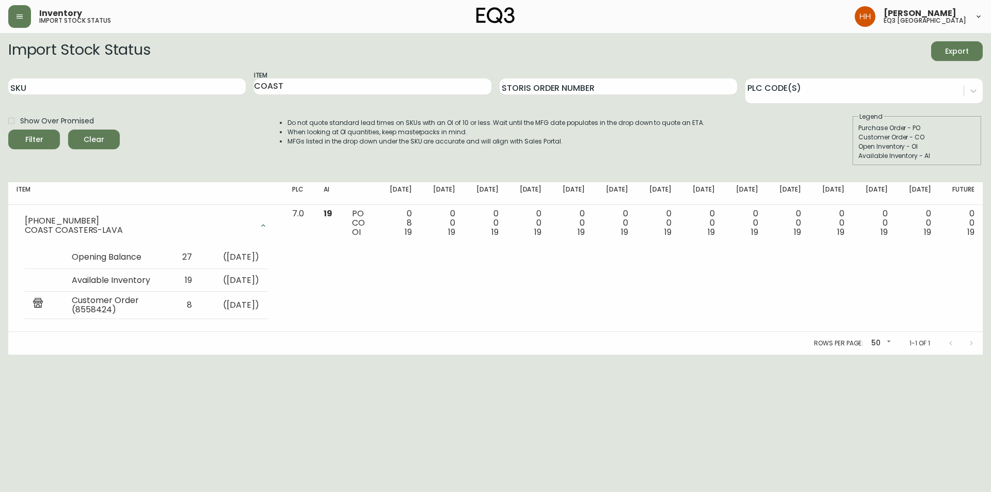
drag, startPoint x: 290, startPoint y: 88, endPoint x: 171, endPoint y: 101, distance: 119.9
click at [171, 101] on div "SKU Item COAST Storis Order Number PLC Code(s)" at bounding box center [495, 87] width 974 height 34
click at [8, 129] on button "Filter" at bounding box center [34, 139] width 52 height 20
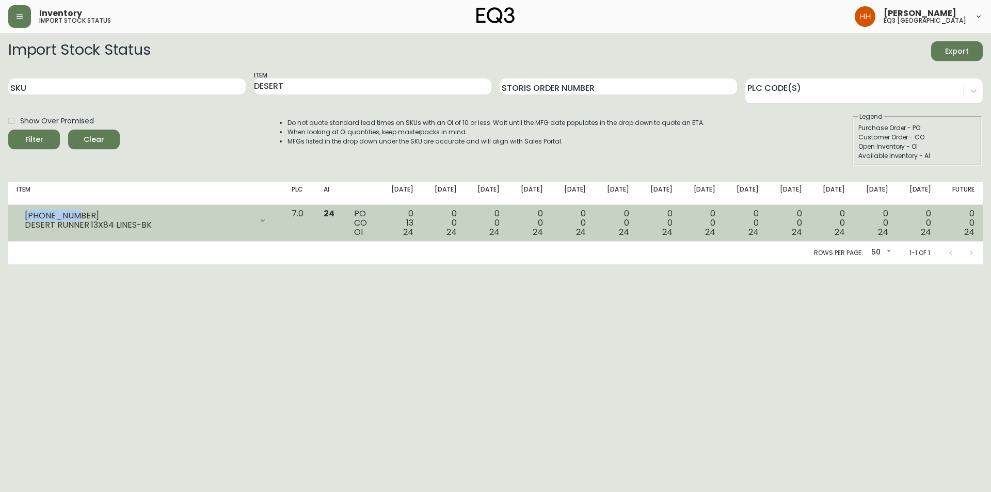
drag, startPoint x: 40, startPoint y: 215, endPoint x: 18, endPoint y: 213, distance: 22.2
click at [18, 213] on div "[PHONE_NUMBER] DESERT RUNNER 13X84 LINES-BK" at bounding box center [146, 220] width 258 height 23
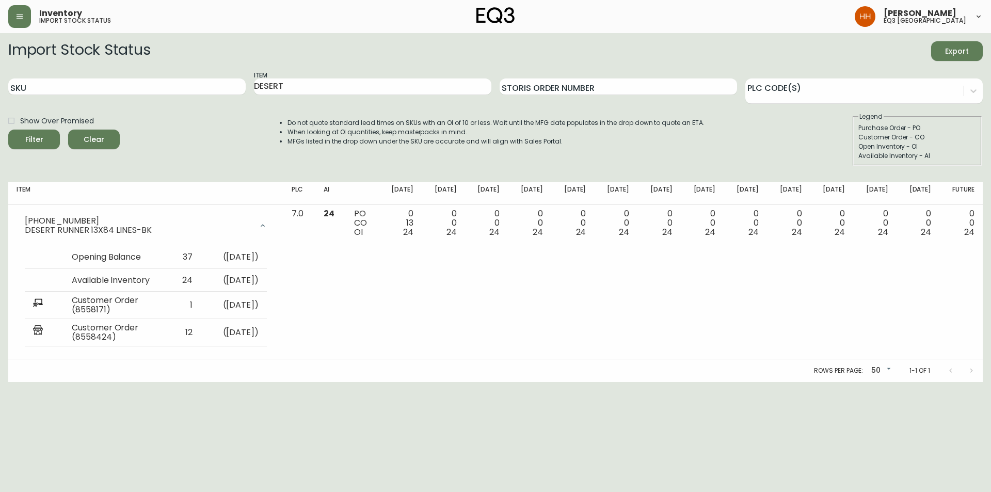
drag, startPoint x: 298, startPoint y: 90, endPoint x: 174, endPoint y: 97, distance: 124.0
click at [174, 97] on div "SKU Item DESERT Storis Order Number PLC Code(s)" at bounding box center [495, 87] width 974 height 34
click at [8, 129] on button "Filter" at bounding box center [34, 139] width 52 height 20
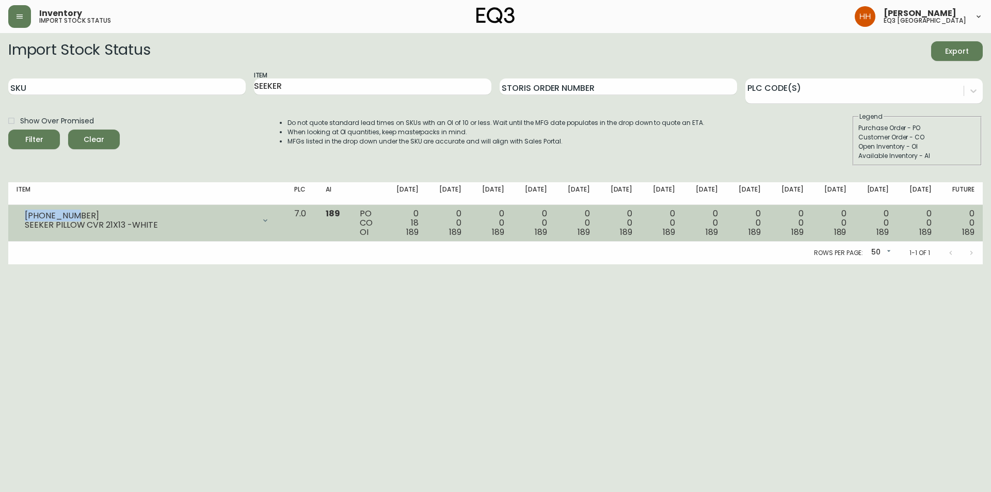
drag, startPoint x: 73, startPoint y: 213, endPoint x: 19, endPoint y: 210, distance: 54.7
click at [19, 210] on div "[PHONE_NUMBER] SEEKER PILLOW CVR 21X13 -WHITE" at bounding box center [147, 220] width 261 height 23
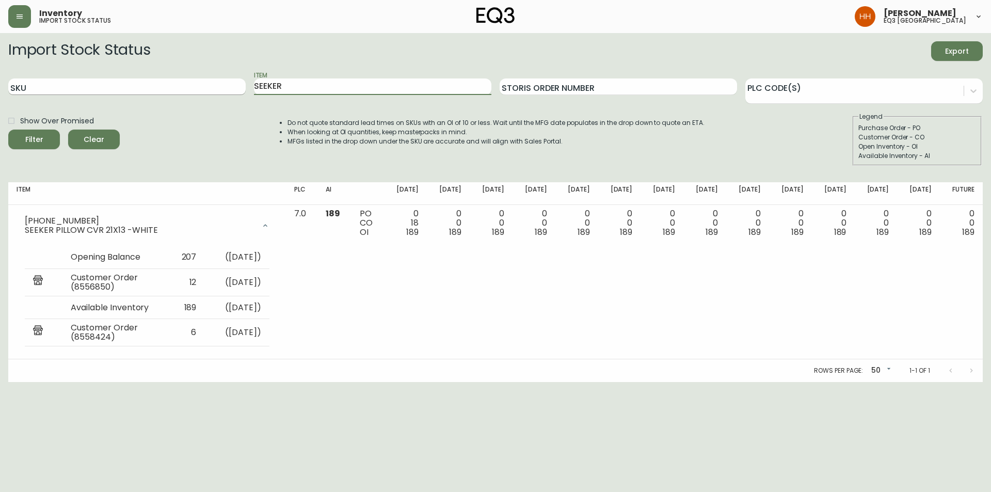
drag, startPoint x: 267, startPoint y: 91, endPoint x: 206, endPoint y: 90, distance: 60.9
click at [217, 92] on div "SKU Item SEEKER Storis Order Number PLC Code(s)" at bounding box center [495, 87] width 974 height 34
type input "D"
click at [8, 129] on button "Filter" at bounding box center [34, 139] width 52 height 20
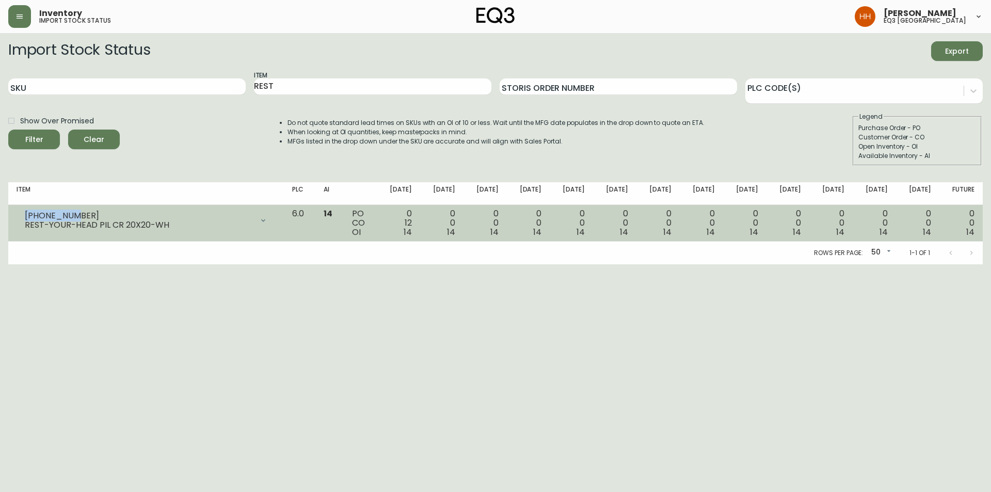
drag, startPoint x: 74, startPoint y: 215, endPoint x: 23, endPoint y: 212, distance: 50.6
click at [23, 212] on div "[PHONE_NUMBER] REST-YOUR-HEAD PIL CR 20X20-WH" at bounding box center [146, 220] width 259 height 23
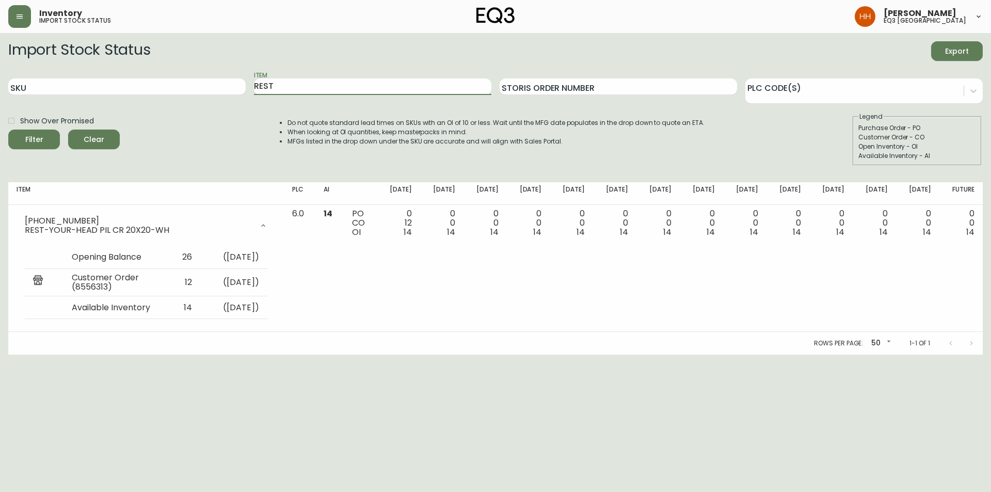
drag, startPoint x: 290, startPoint y: 87, endPoint x: 241, endPoint y: 96, distance: 49.9
click at [244, 95] on div "SKU Item REST Storis Order Number PLC Code(s)" at bounding box center [495, 87] width 974 height 34
click at [8, 129] on button "Filter" at bounding box center [34, 139] width 52 height 20
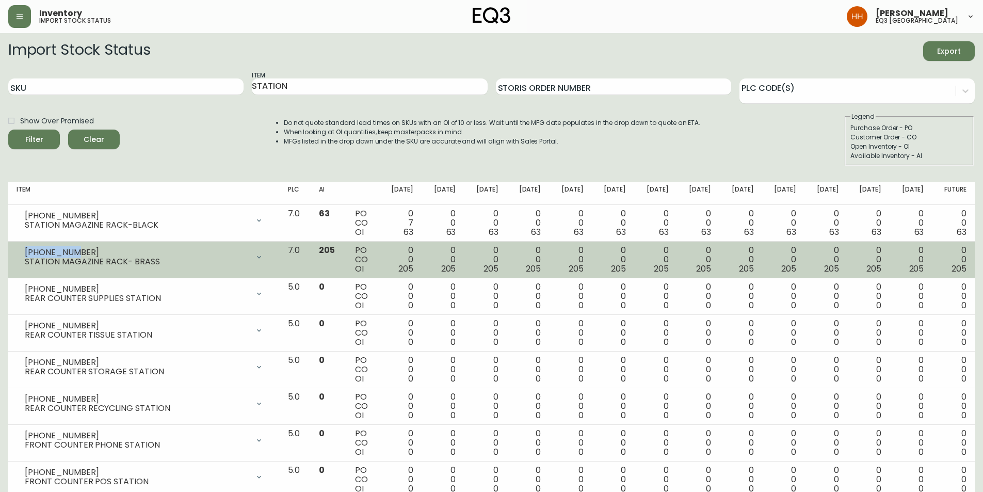
drag, startPoint x: 72, startPoint y: 254, endPoint x: 24, endPoint y: 253, distance: 48.5
click at [24, 253] on div "[PHONE_NUMBER] STATION MAGAZINE RACK- BRASS" at bounding box center [144, 257] width 255 height 23
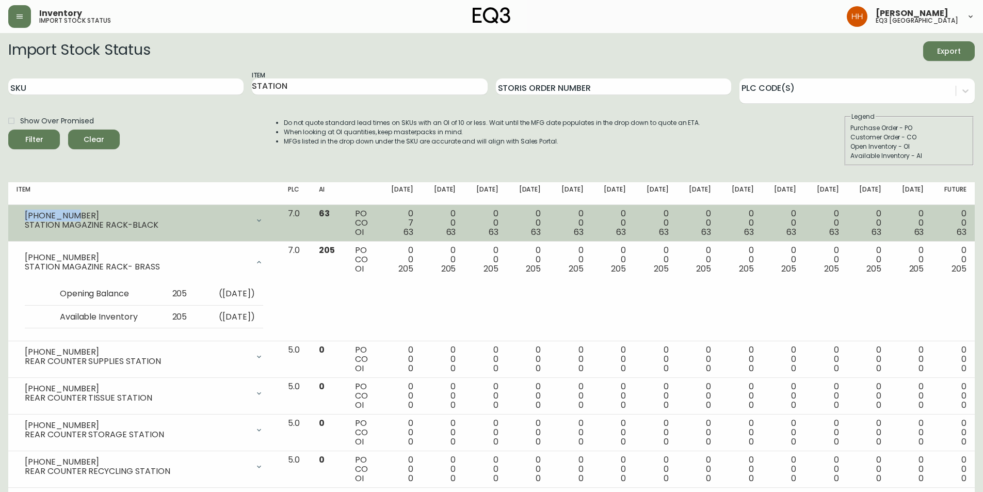
drag, startPoint x: 70, startPoint y: 214, endPoint x: 24, endPoint y: 215, distance: 45.4
click at [24, 215] on div "[PHONE_NUMBER] STATION MAGAZINE RACK-BLACK" at bounding box center [144, 220] width 255 height 23
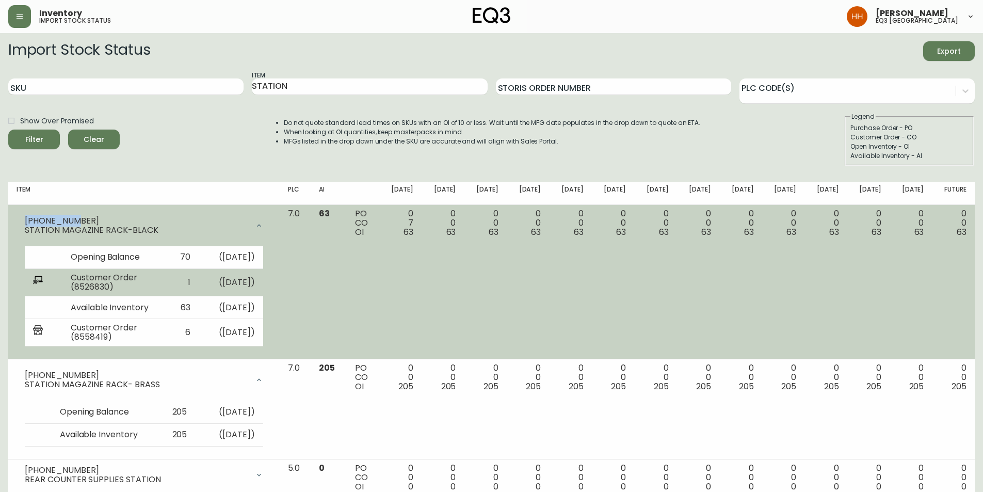
drag, startPoint x: 278, startPoint y: 230, endPoint x: 278, endPoint y: 266, distance: 36.1
click at [269, 230] on div at bounding box center [259, 225] width 21 height 21
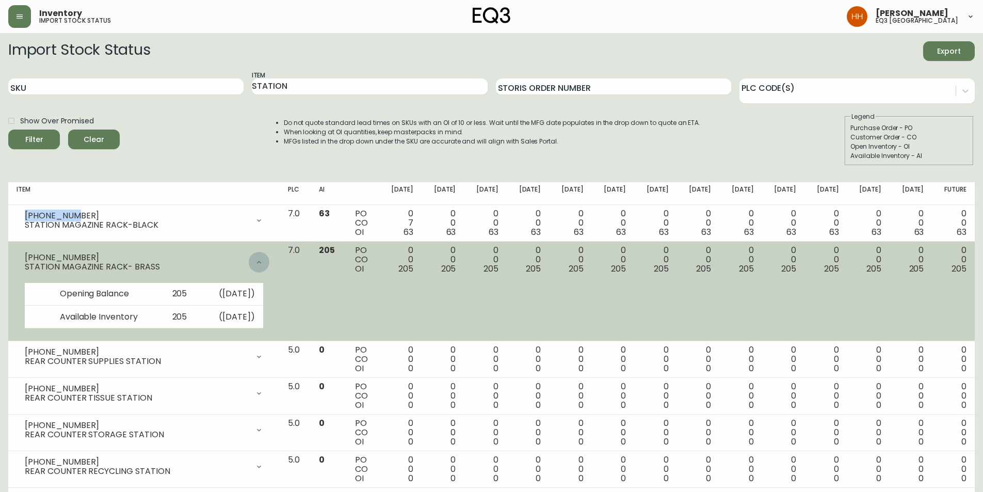
click at [263, 265] on icon at bounding box center [259, 262] width 8 height 8
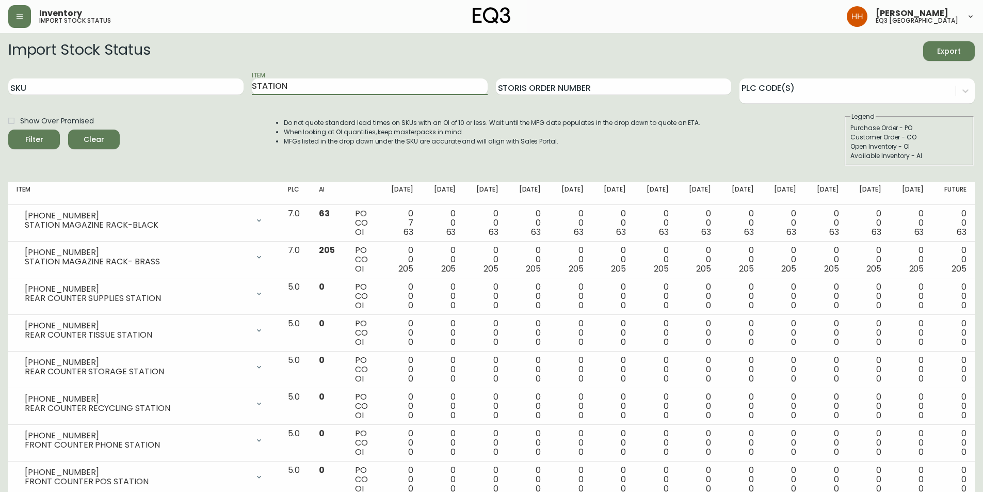
drag, startPoint x: 332, startPoint y: 83, endPoint x: 193, endPoint y: 101, distance: 139.9
click at [241, 91] on div "SKU Item STATION Storis Order Number PLC Code(s)" at bounding box center [491, 87] width 966 height 34
click at [8, 129] on button "Filter" at bounding box center [34, 139] width 52 height 20
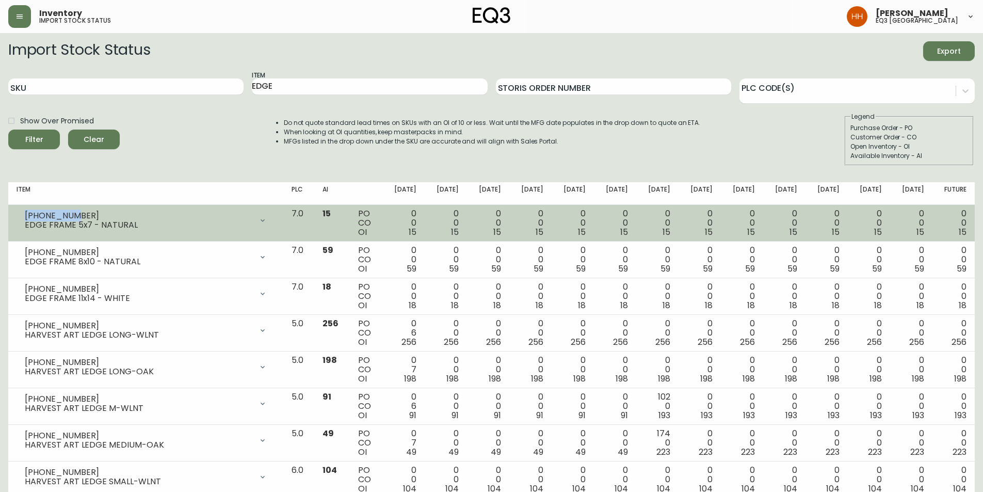
drag, startPoint x: 72, startPoint y: 216, endPoint x: 23, endPoint y: 213, distance: 49.1
click at [23, 213] on div "[PHONE_NUMBER] EDGE FRAME 5x7 - NATURAL" at bounding box center [146, 220] width 258 height 23
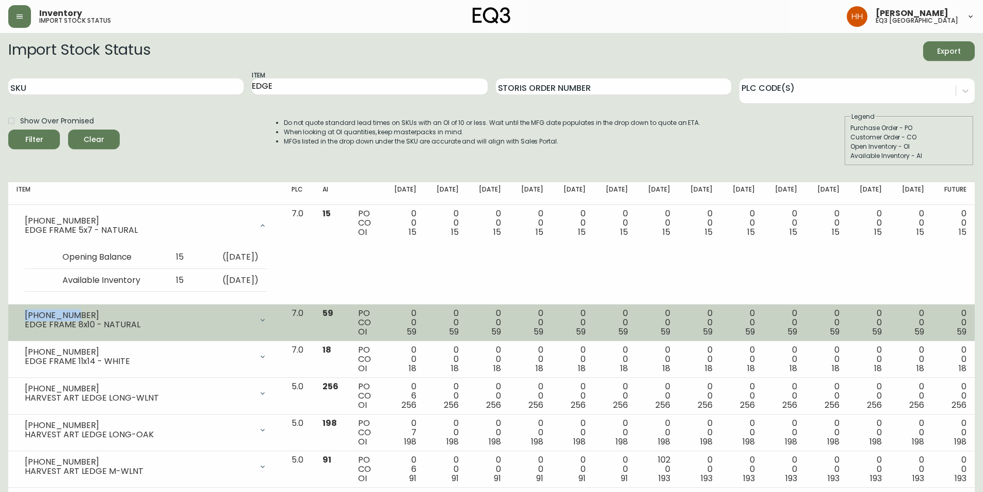
drag, startPoint x: 75, startPoint y: 314, endPoint x: 22, endPoint y: 310, distance: 52.8
click at [22, 305] on div "[PHONE_NUMBER] EDGE FRAME 8x10 - NATURAL" at bounding box center [146, 320] width 258 height 23
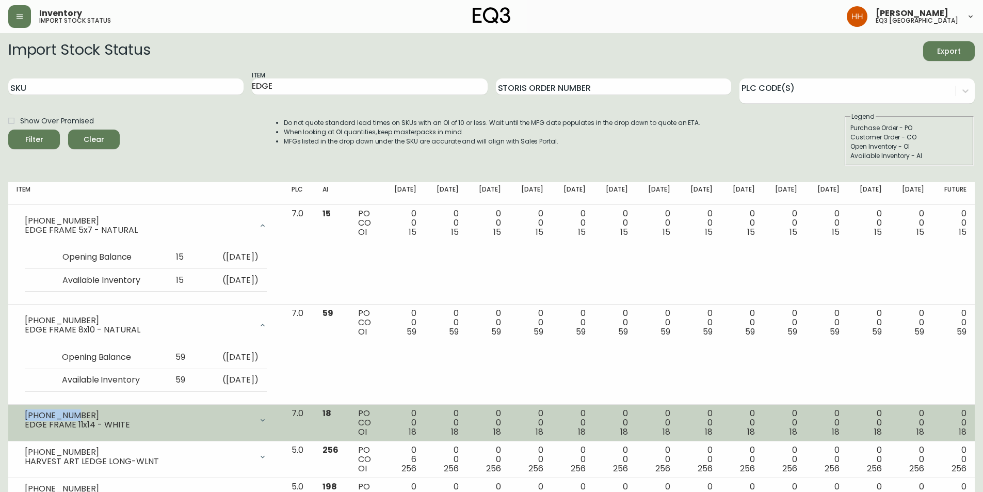
drag, startPoint x: 74, startPoint y: 414, endPoint x: 27, endPoint y: 417, distance: 47.6
click at [27, 305] on div "[PHONE_NUMBER]" at bounding box center [139, 415] width 228 height 9
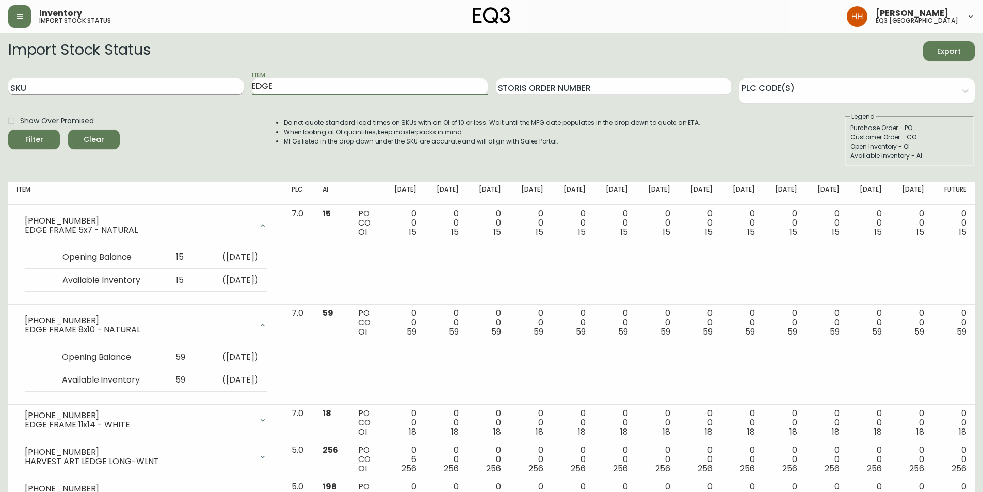
drag, startPoint x: 264, startPoint y: 86, endPoint x: 147, endPoint y: 89, distance: 117.7
click at [135, 88] on div "SKU Item EDGE Storis Order Number PLC Code(s)" at bounding box center [491, 87] width 966 height 34
type input "E"
click at [8, 129] on button "Filter" at bounding box center [34, 139] width 52 height 20
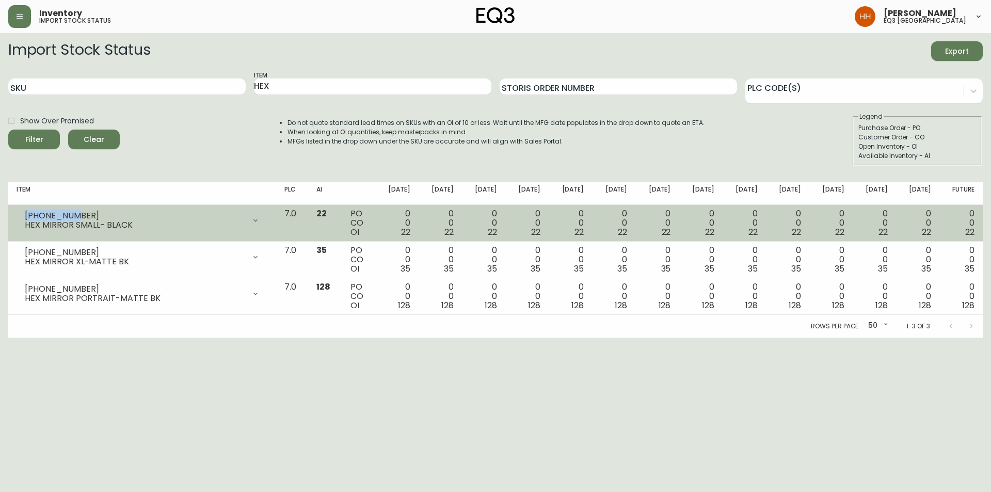
drag, startPoint x: 69, startPoint y: 212, endPoint x: 16, endPoint y: 212, distance: 52.6
click at [16, 212] on td "[PHONE_NUMBER] HEX MIRROR SMALL- BLACK Opening Balance 22 ( [DATE] ) Available …" at bounding box center [142, 223] width 268 height 37
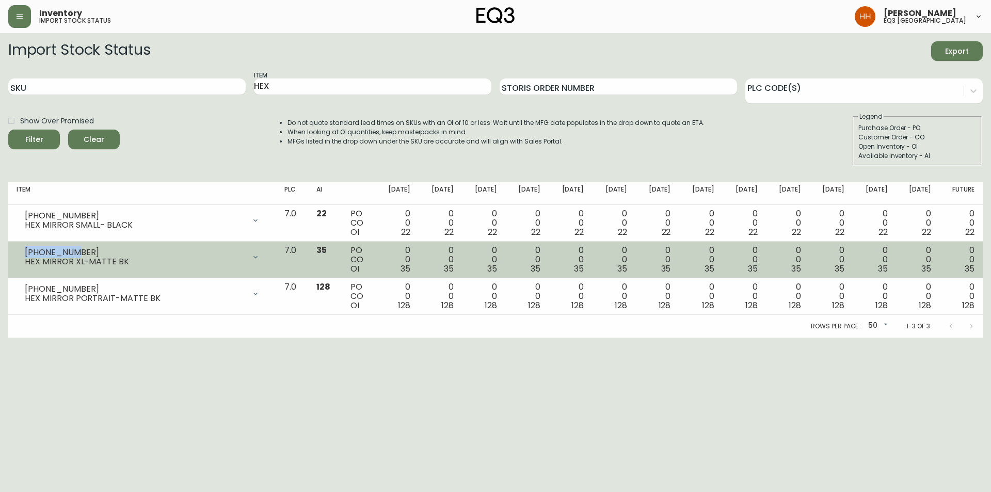
drag, startPoint x: 68, startPoint y: 252, endPoint x: 26, endPoint y: 251, distance: 41.3
click at [26, 251] on div "[PHONE_NUMBER]" at bounding box center [135, 252] width 220 height 9
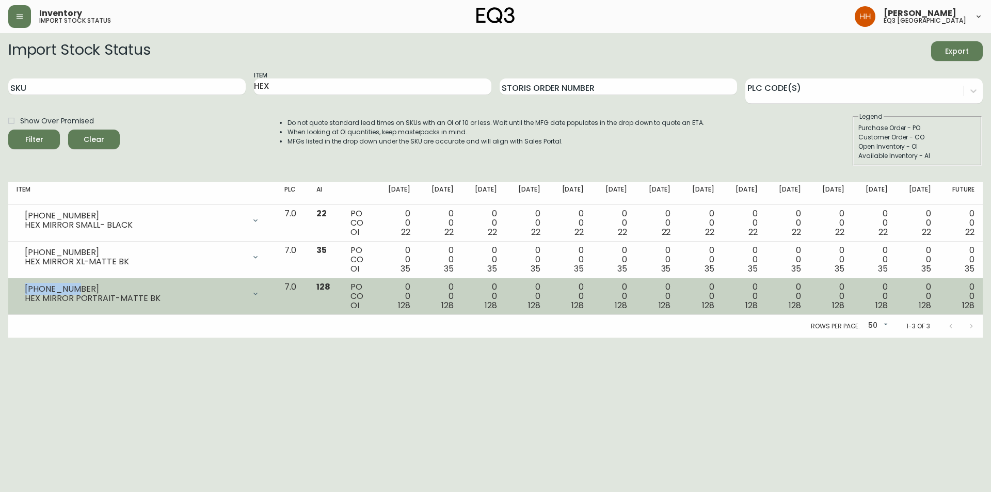
drag, startPoint x: 68, startPoint y: 290, endPoint x: 24, endPoint y: 287, distance: 43.5
click at [24, 287] on div "[PHONE_NUMBER] HEX MIRROR PORTRAIT-MATTE BK" at bounding box center [142, 293] width 251 height 23
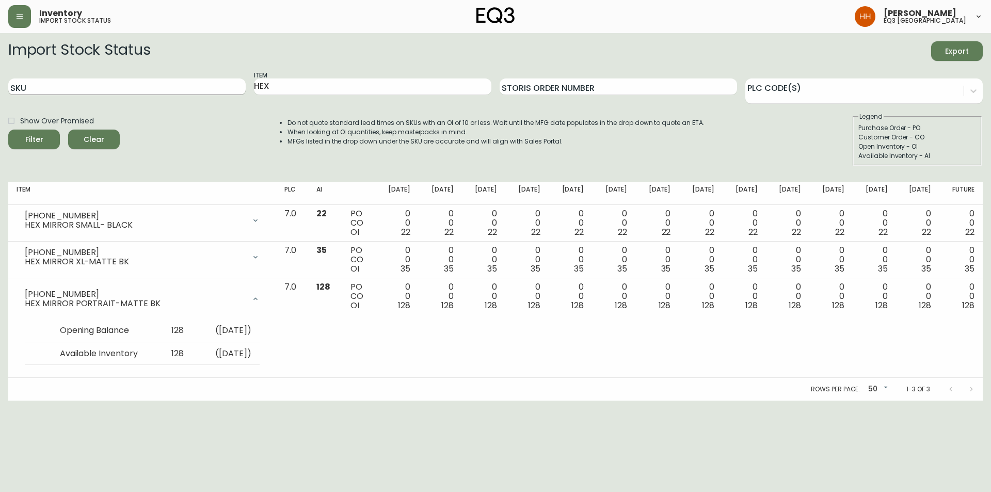
drag, startPoint x: 275, startPoint y: 88, endPoint x: 224, endPoint y: 89, distance: 51.6
click at [226, 88] on div "SKU Item HEX Storis Order Number PLC Code(s)" at bounding box center [495, 87] width 974 height 34
click at [8, 129] on button "Filter" at bounding box center [34, 139] width 52 height 20
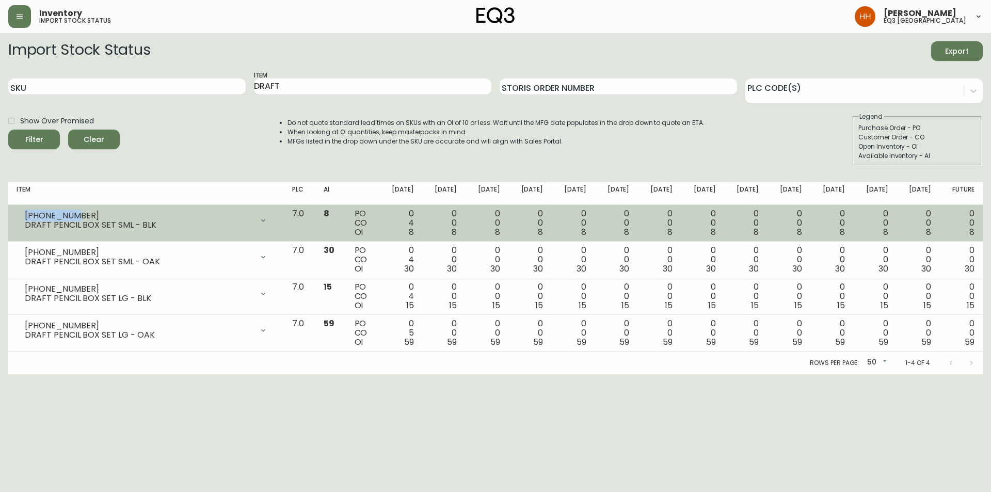
drag, startPoint x: 74, startPoint y: 214, endPoint x: 18, endPoint y: 214, distance: 56.2
click at [18, 214] on div "[PHONE_NUMBER] DRAFT PENCIL BOX SET SML - BLK" at bounding box center [146, 220] width 259 height 23
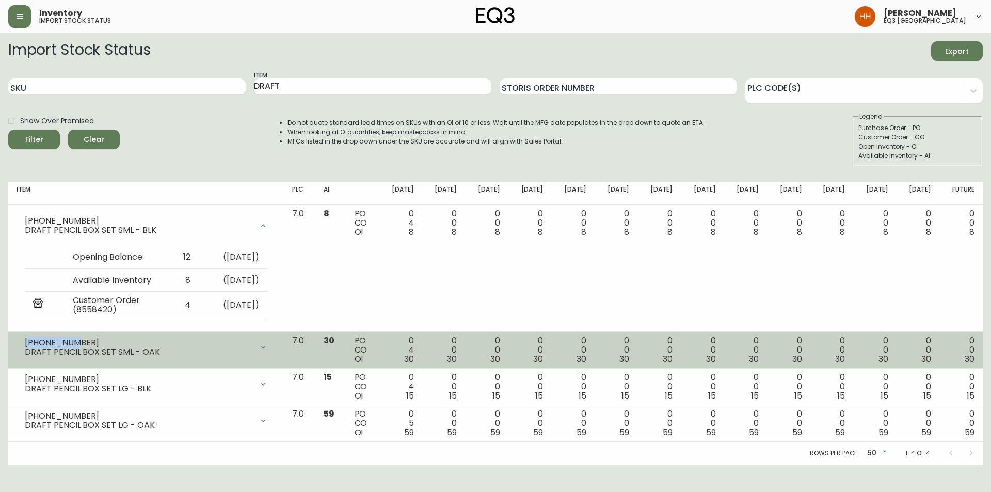
drag, startPoint x: 76, startPoint y: 344, endPoint x: 25, endPoint y: 343, distance: 51.1
click at [25, 305] on div "[PHONE_NUMBER]" at bounding box center [139, 342] width 228 height 9
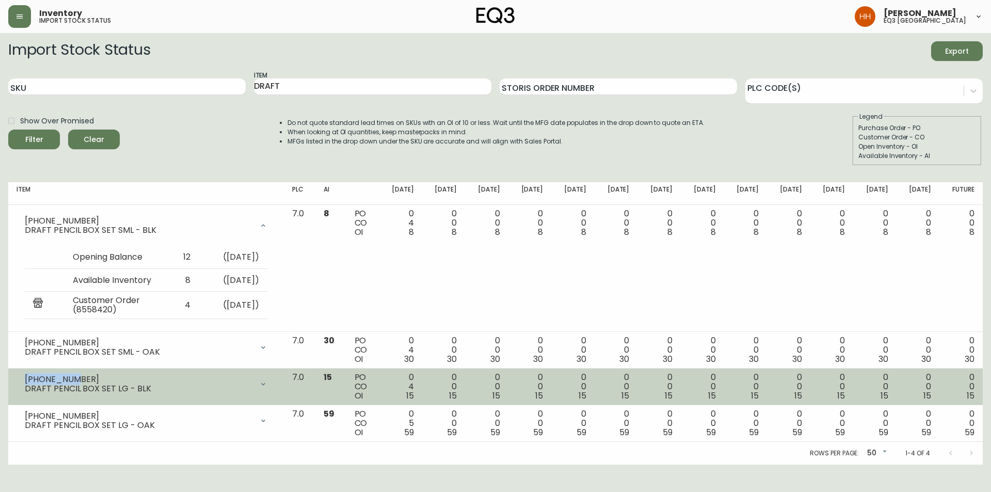
drag, startPoint x: 69, startPoint y: 379, endPoint x: 26, endPoint y: 377, distance: 42.4
click at [26, 305] on div "[PHONE_NUMBER]" at bounding box center [139, 379] width 228 height 9
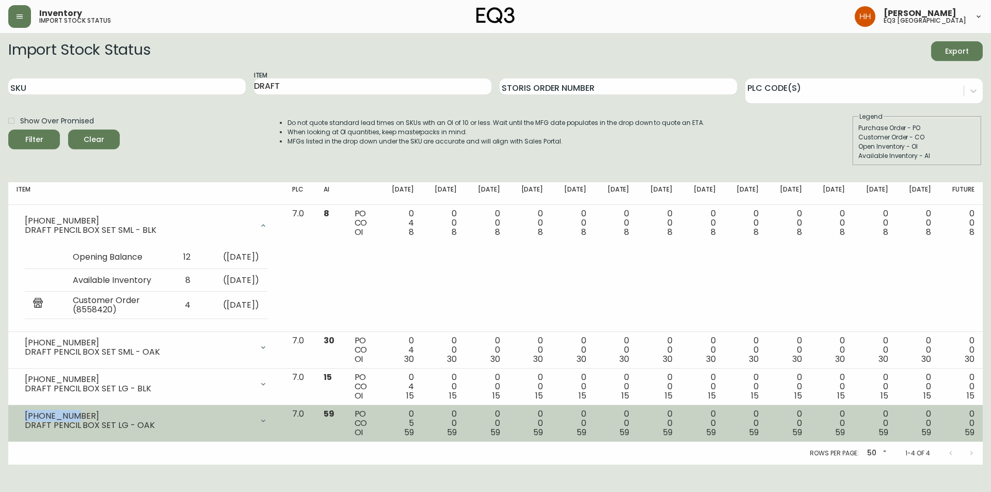
drag, startPoint x: 72, startPoint y: 416, endPoint x: 26, endPoint y: 416, distance: 46.4
click at [26, 305] on div "[PHONE_NUMBER]" at bounding box center [139, 415] width 228 height 9
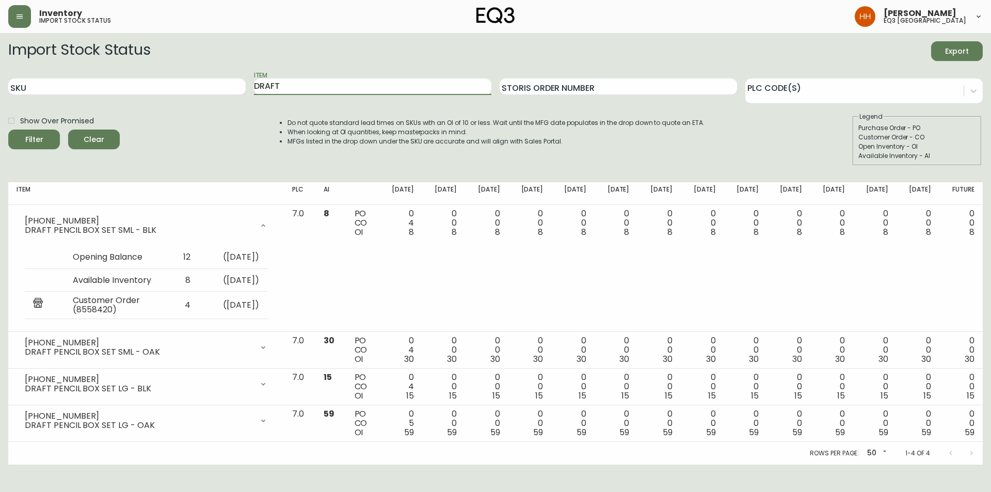
drag, startPoint x: 289, startPoint y: 89, endPoint x: 206, endPoint y: 97, distance: 83.9
click at [226, 101] on div "SKU Item DRAFT Storis Order Number PLC Code(s)" at bounding box center [495, 87] width 974 height 34
click at [8, 129] on button "Filter" at bounding box center [34, 139] width 52 height 20
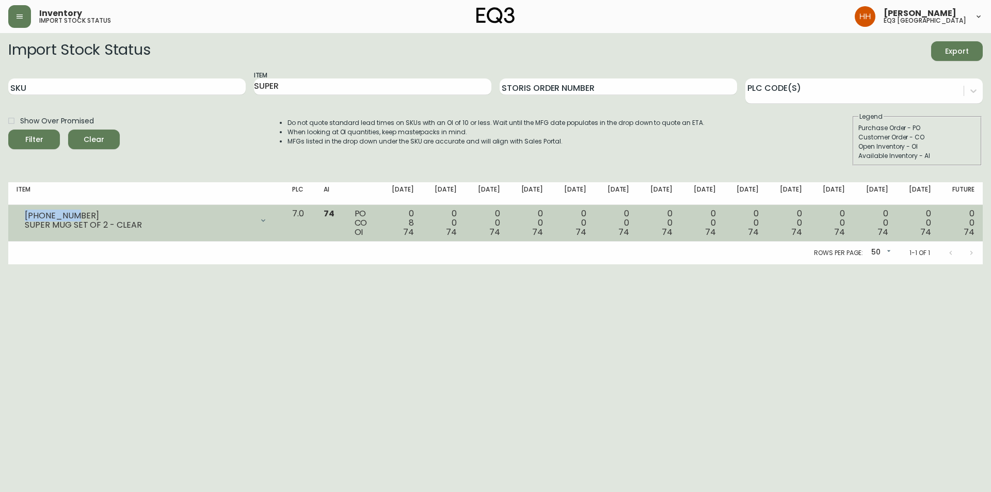
drag, startPoint x: 69, startPoint y: 217, endPoint x: 26, endPoint y: 215, distance: 42.9
click at [26, 215] on div "[PHONE_NUMBER]" at bounding box center [139, 215] width 228 height 9
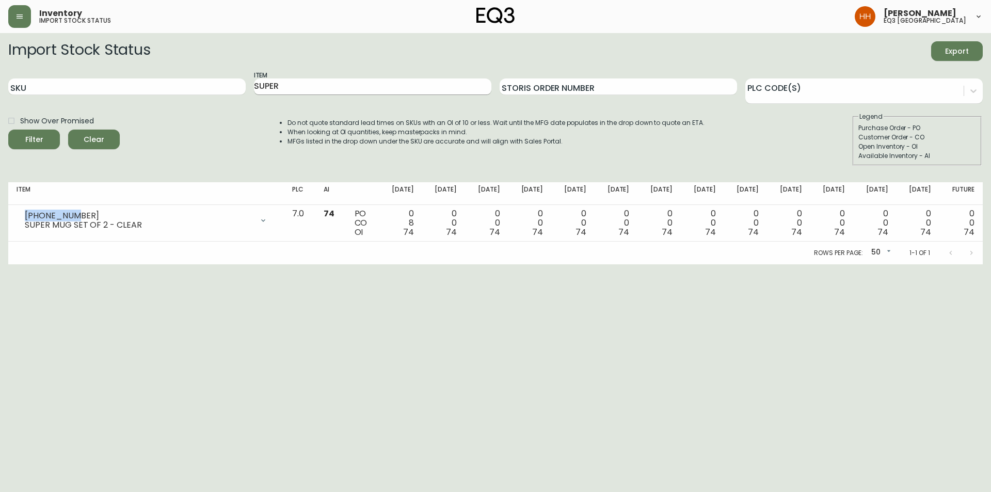
drag, startPoint x: 295, startPoint y: 93, endPoint x: 281, endPoint y: 82, distance: 17.6
click at [290, 90] on input "SUPER" at bounding box center [372, 86] width 237 height 17
click at [281, 82] on input "SUPER" at bounding box center [372, 86] width 237 height 17
drag, startPoint x: 281, startPoint y: 82, endPoint x: 221, endPoint y: 88, distance: 60.2
click at [239, 88] on div "SKU Item SUPER Storis Order Number PLC Code(s)" at bounding box center [495, 87] width 974 height 34
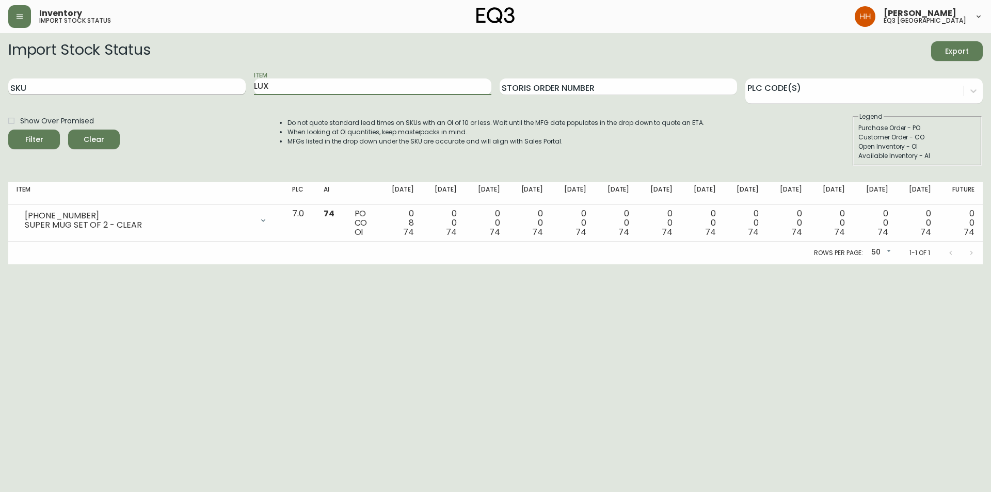
click at [8, 129] on button "Filter" at bounding box center [34, 139] width 52 height 20
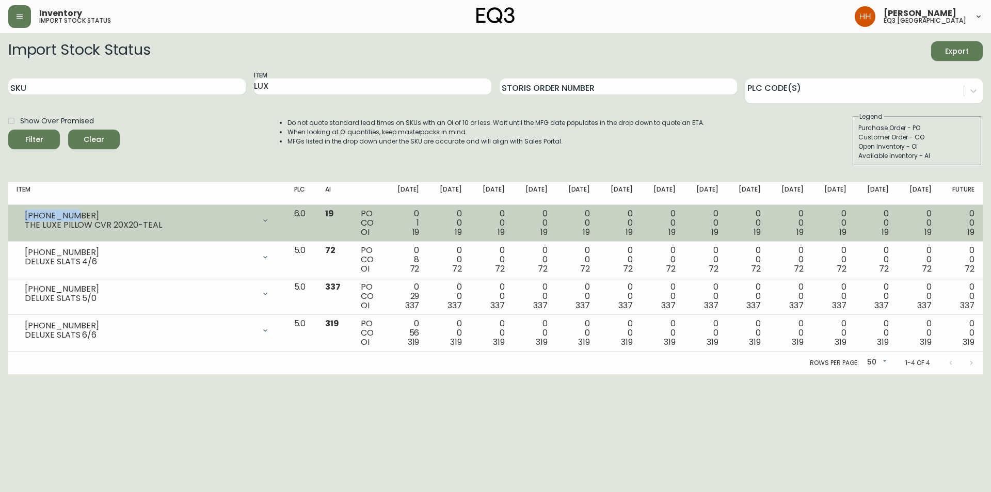
drag, startPoint x: 70, startPoint y: 215, endPoint x: 9, endPoint y: 218, distance: 61.0
click at [9, 218] on td "[PHONE_NUMBER] THE LUXE PILLOW CVR 20X20-TEAL Opening Balance 20 ( [DATE] ) Cus…" at bounding box center [147, 223] width 278 height 37
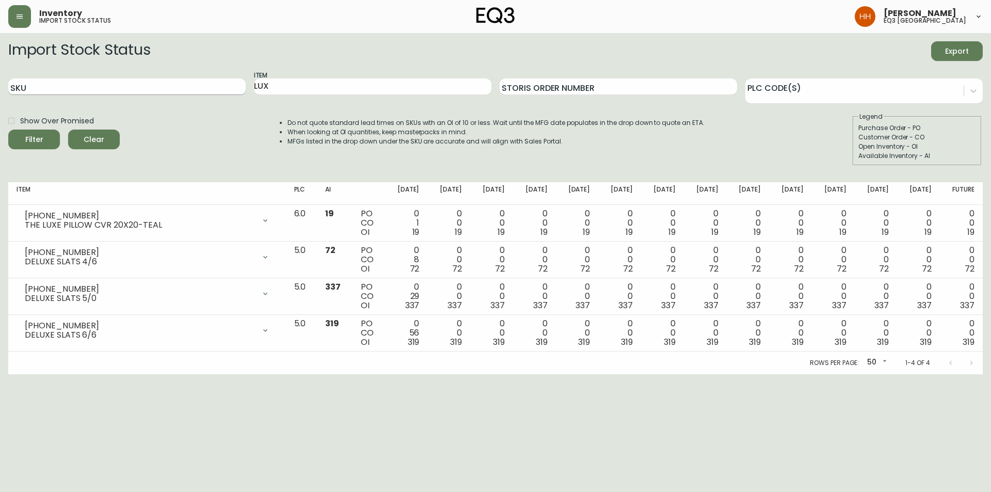
drag, startPoint x: 278, startPoint y: 86, endPoint x: 61, endPoint y: 85, distance: 216.7
click at [88, 85] on div "SKU Item LUX Storis Order Number PLC Code(s)" at bounding box center [495, 87] width 974 height 34
click at [8, 129] on button "Filter" at bounding box center [34, 139] width 52 height 20
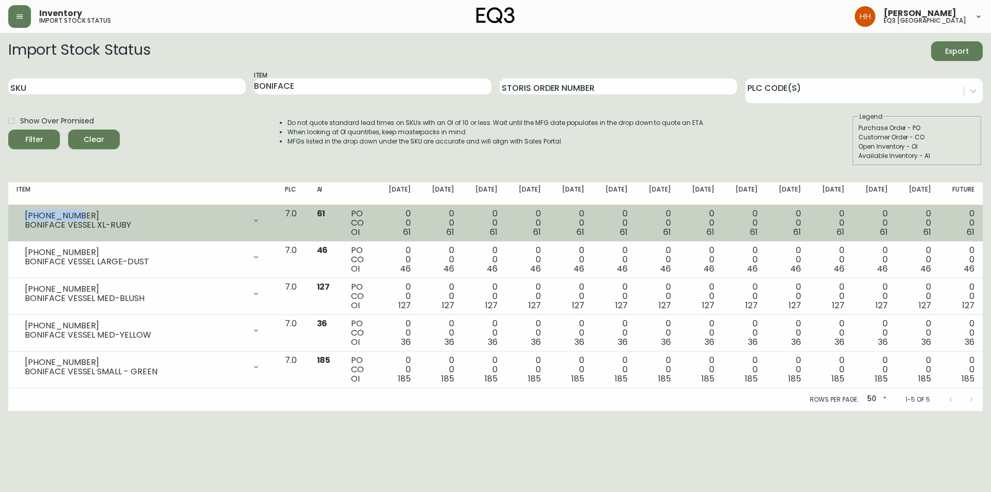
drag, startPoint x: 25, startPoint y: 214, endPoint x: 76, endPoint y: 212, distance: 51.1
click at [76, 212] on div "[PHONE_NUMBER]" at bounding box center [135, 215] width 221 height 9
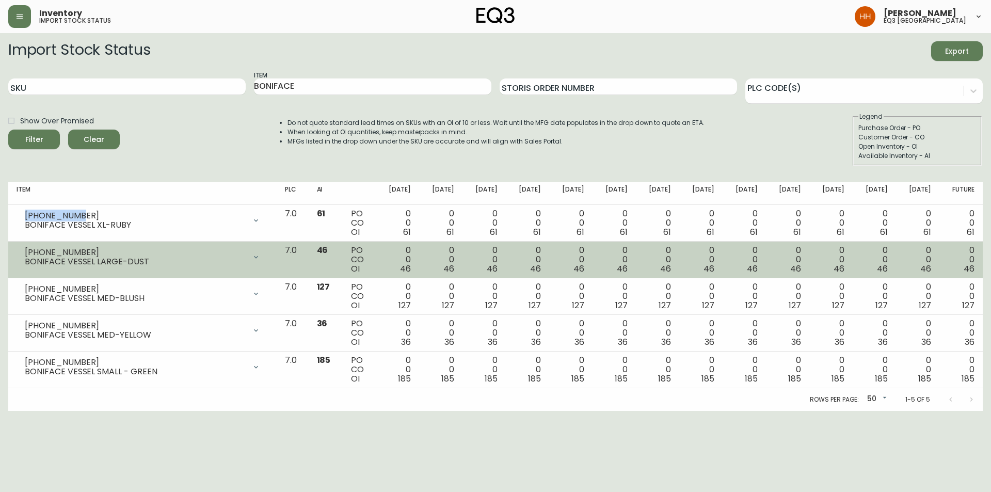
drag, startPoint x: 28, startPoint y: 252, endPoint x: 74, endPoint y: 251, distance: 45.9
click at [70, 250] on div "[PHONE_NUMBER] BONIFACE VESSEL LARGE-DUST" at bounding box center [143, 257] width 252 height 23
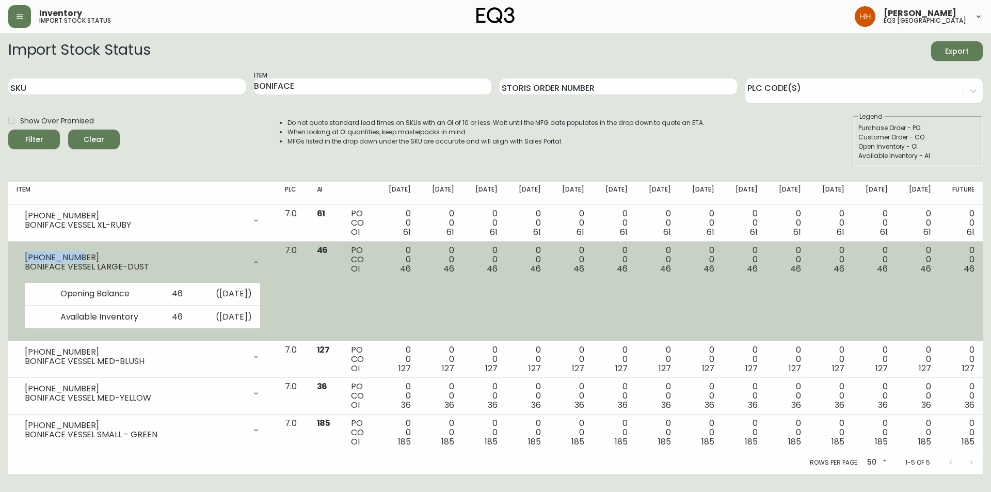
drag, startPoint x: 78, startPoint y: 255, endPoint x: 10, endPoint y: 255, distance: 68.1
click at [10, 255] on td "[PHONE_NUMBER] BONIFACE VESSEL LARGE-DUST Opening Balance 46 ( [DATE] ) Availab…" at bounding box center [142, 291] width 268 height 100
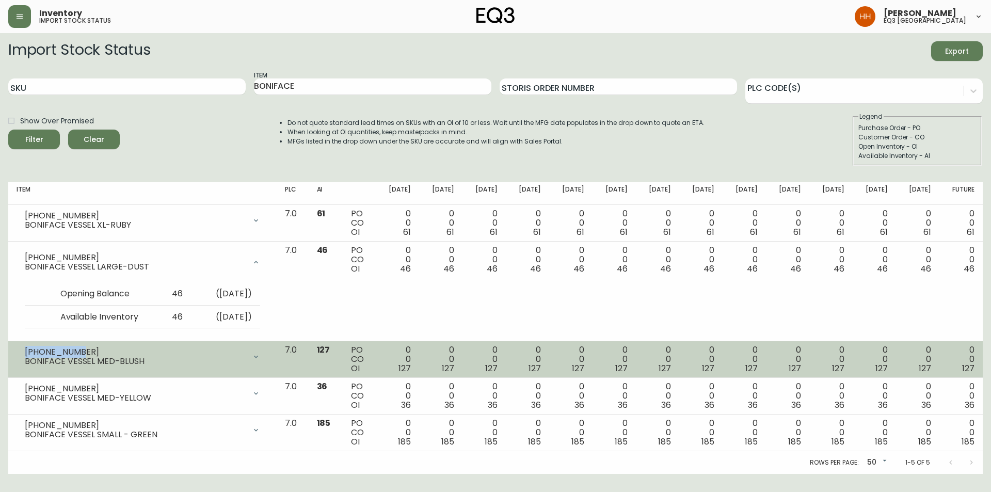
drag, startPoint x: 25, startPoint y: 349, endPoint x: 107, endPoint y: 349, distance: 82.0
click at [107, 305] on div "[PHONE_NUMBER]" at bounding box center [135, 351] width 221 height 9
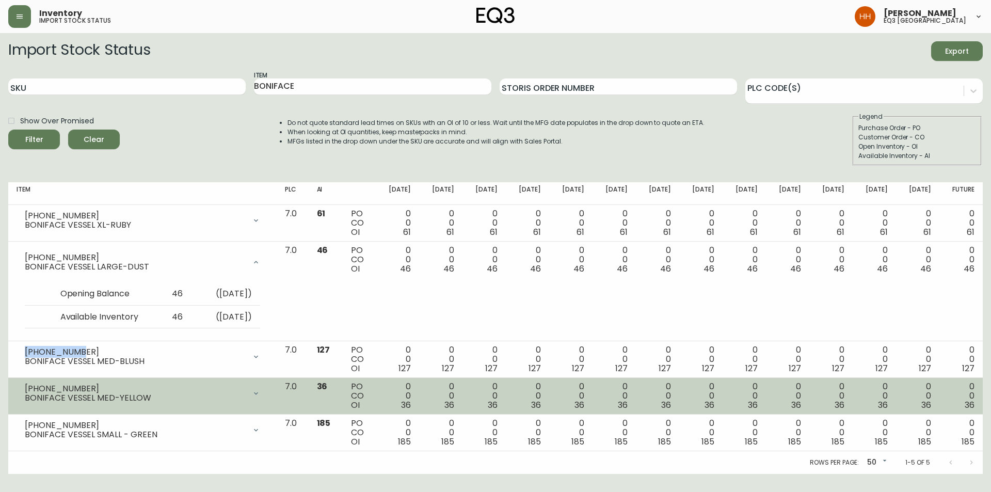
drag, startPoint x: 24, startPoint y: 388, endPoint x: 76, endPoint y: 390, distance: 51.6
click at [75, 305] on div "[PHONE_NUMBER] BONIFACE VESSEL MED-YELLOW" at bounding box center [143, 393] width 252 height 23
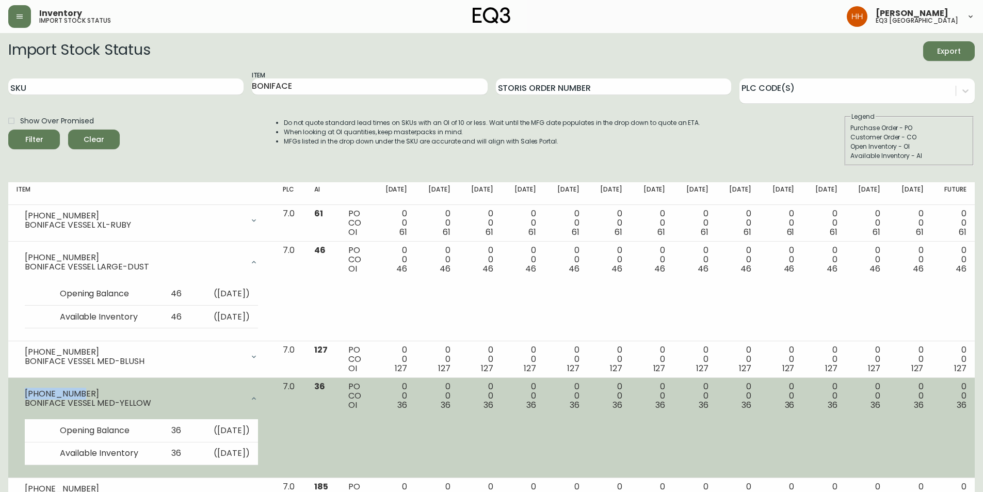
drag, startPoint x: 78, startPoint y: 390, endPoint x: 25, endPoint y: 389, distance: 53.1
click at [25, 305] on div "[PHONE_NUMBER]" at bounding box center [134, 393] width 219 height 9
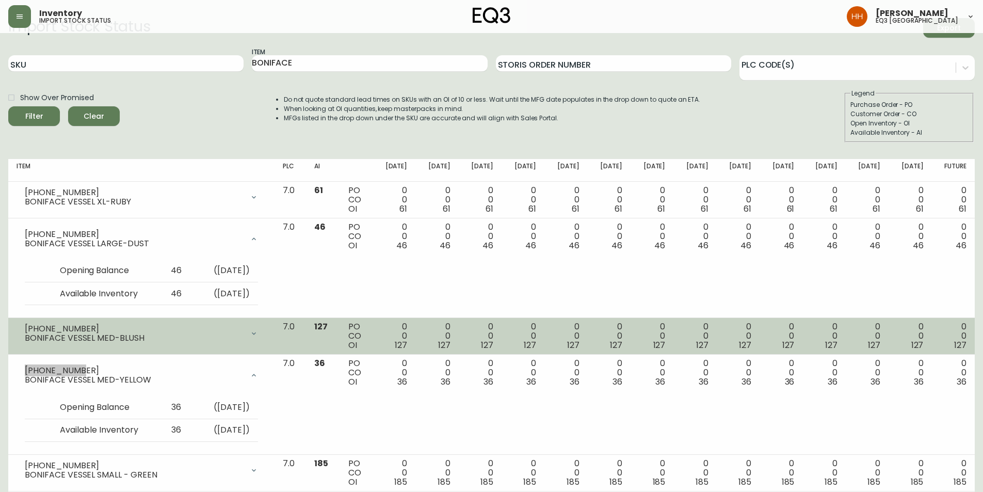
scroll to position [45, 0]
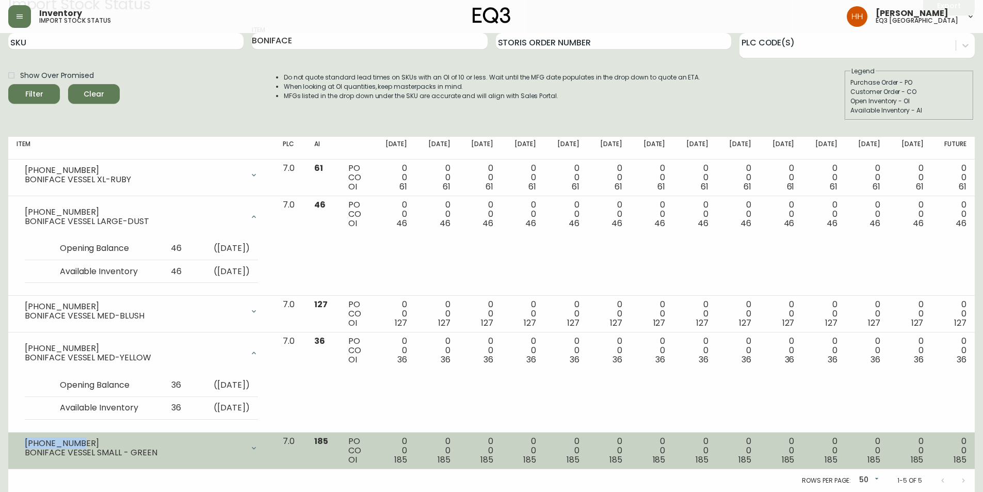
drag, startPoint x: 77, startPoint y: 442, endPoint x: 20, endPoint y: 444, distance: 57.3
click at [20, 305] on div "[PHONE_NUMBER] BONIFACE VESSEL SMALL - GREEN" at bounding box center [142, 447] width 250 height 23
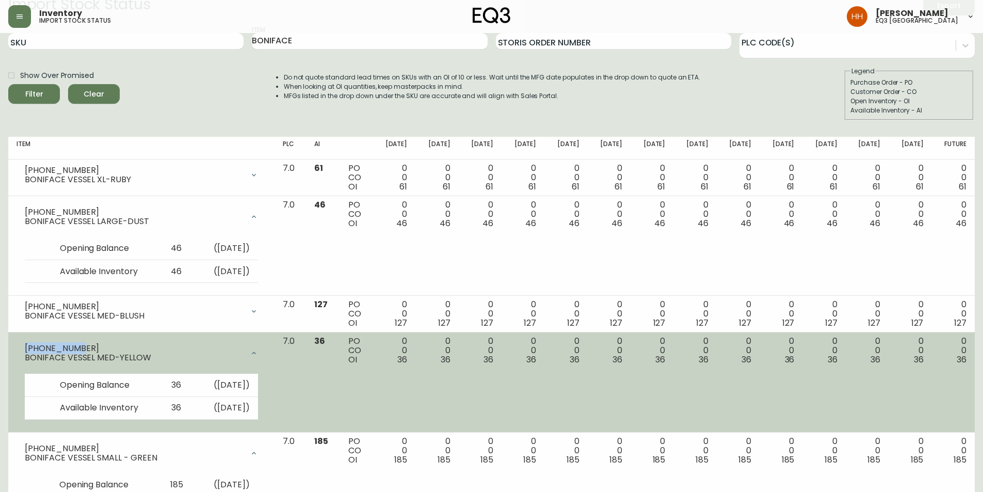
drag, startPoint x: 75, startPoint y: 348, endPoint x: 23, endPoint y: 347, distance: 52.1
click at [23, 305] on div "[PHONE_NUMBER] BONIFACE VESSEL MED-YELLOW" at bounding box center [142, 352] width 250 height 33
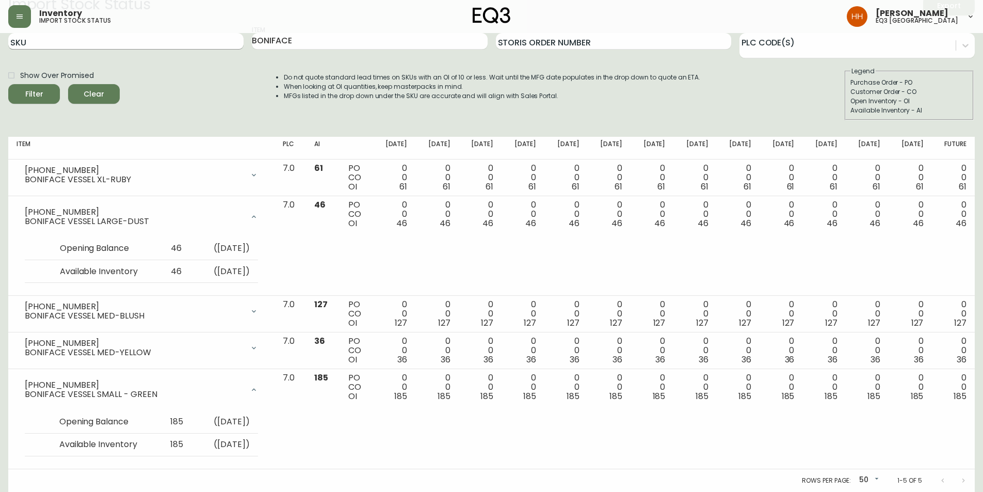
click at [198, 43] on div "SKU Item BONIFACE Storis Order Number PLC Code(s)" at bounding box center [491, 42] width 966 height 34
click at [8, 84] on button "Filter" at bounding box center [34, 94] width 52 height 20
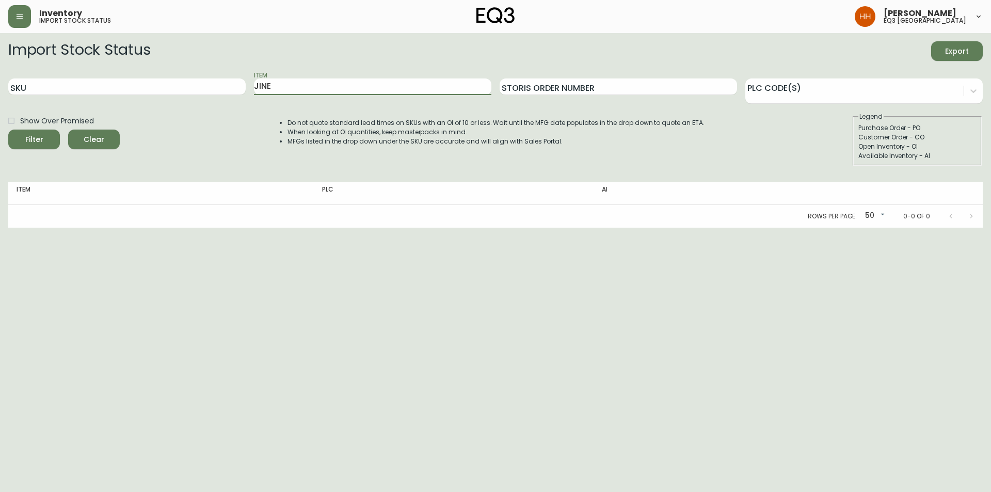
drag, startPoint x: 290, startPoint y: 94, endPoint x: 50, endPoint y: 65, distance: 242.7
click at [98, 74] on div "SKU Item JINE Storis Order Number PLC Code(s)" at bounding box center [495, 87] width 974 height 34
click at [8, 129] on button "Filter" at bounding box center [34, 139] width 52 height 20
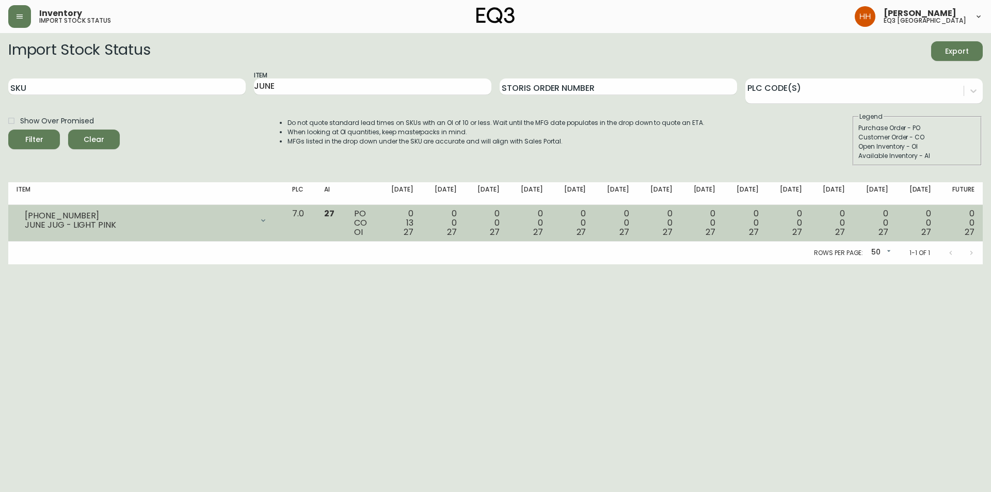
drag, startPoint x: 23, startPoint y: 215, endPoint x: 66, endPoint y: 216, distance: 42.8
click at [66, 216] on div "3110-773-2 JUNE JUG - LIGHT PINK" at bounding box center [146, 220] width 259 height 23
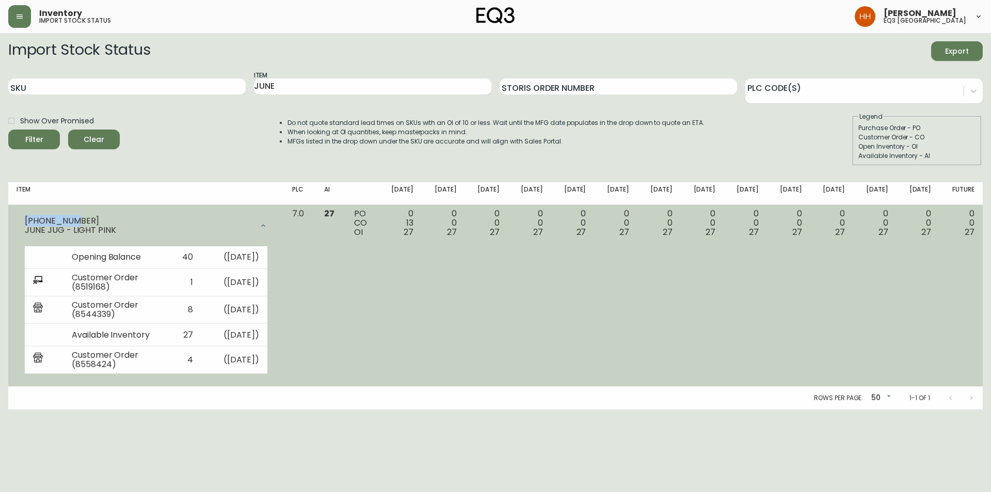
drag, startPoint x: 66, startPoint y: 216, endPoint x: 26, endPoint y: 217, distance: 40.3
click at [26, 217] on div "[PHONE_NUMBER]" at bounding box center [139, 220] width 228 height 9
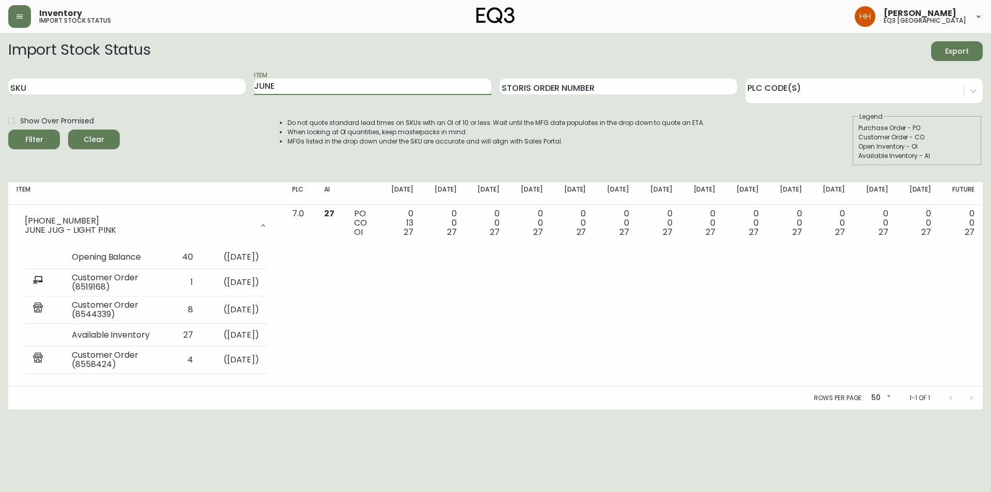
drag, startPoint x: 293, startPoint y: 88, endPoint x: 0, endPoint y: 102, distance: 293.3
click at [146, 105] on form "Import Stock Status Export SKU Item JUNE Storis Order Number PLC Code(s) Show O…" at bounding box center [495, 103] width 974 height 124
click at [8, 129] on button "Filter" at bounding box center [34, 139] width 52 height 20
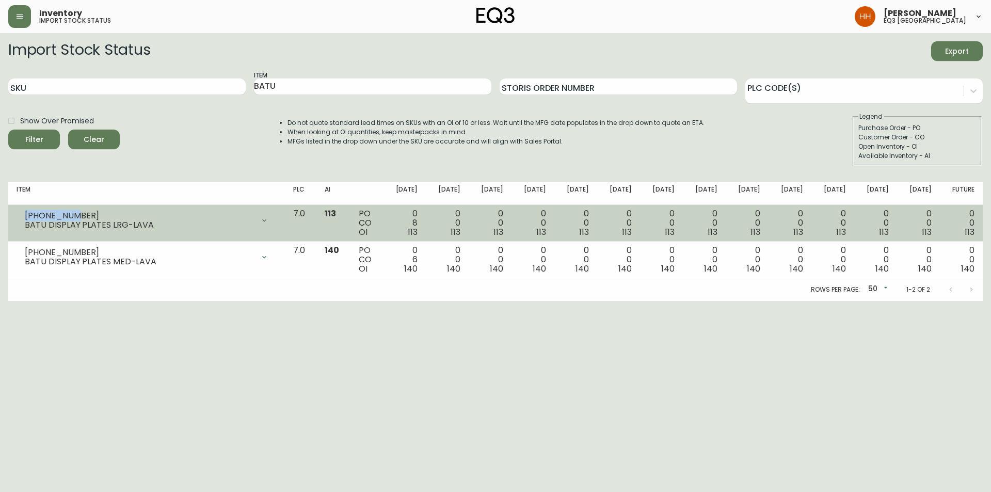
drag, startPoint x: 25, startPoint y: 212, endPoint x: 75, endPoint y: 214, distance: 50.1
click at [75, 214] on div "[PHONE_NUMBER]" at bounding box center [139, 215] width 229 height 9
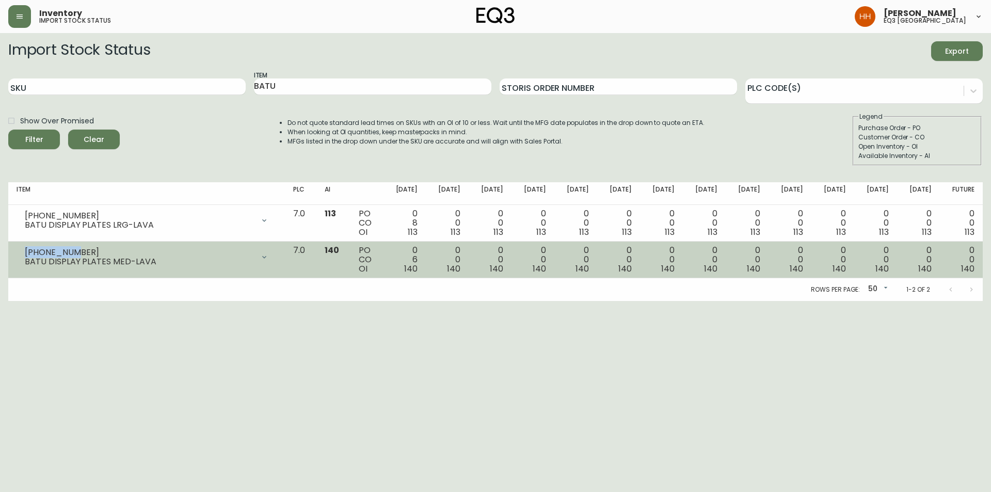
drag, startPoint x: 69, startPoint y: 253, endPoint x: 25, endPoint y: 254, distance: 43.9
click at [25, 254] on div "[PHONE_NUMBER]" at bounding box center [139, 252] width 229 height 9
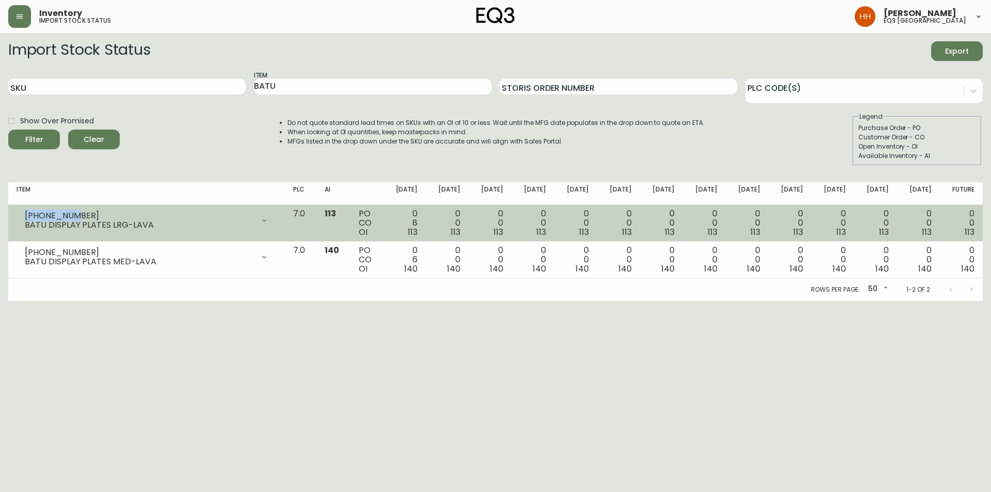
drag, startPoint x: 36, startPoint y: 213, endPoint x: 22, endPoint y: 210, distance: 14.2
click at [22, 210] on div "[PHONE_NUMBER] BATU DISPLAY PLATES LRG-LAVA" at bounding box center [147, 220] width 260 height 23
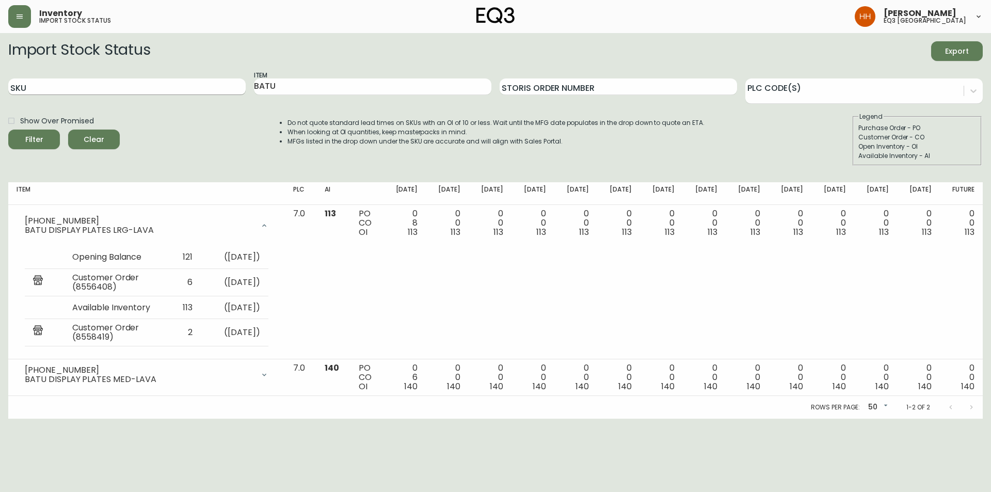
click at [155, 87] on div "SKU Item BATU Storis Order Number PLC Code(s)" at bounding box center [495, 87] width 974 height 34
click at [8, 129] on button "Filter" at bounding box center [34, 139] width 52 height 20
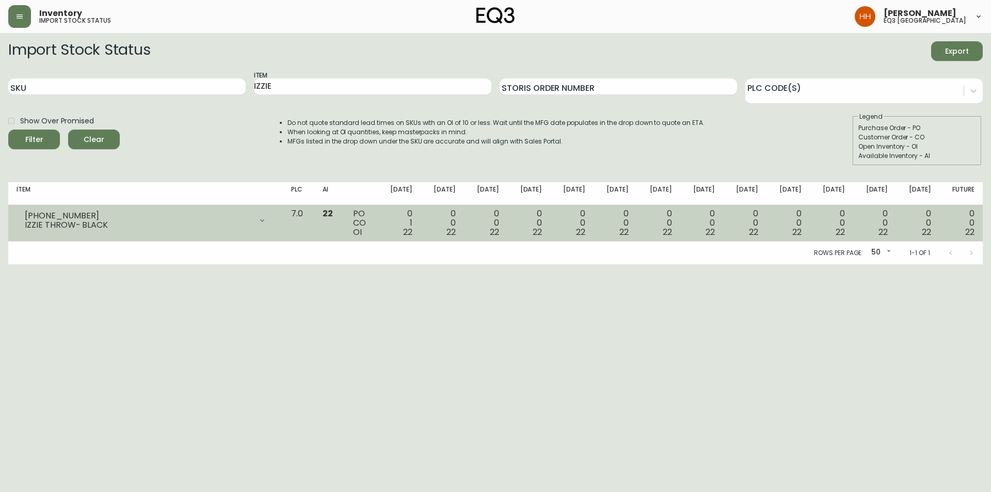
drag, startPoint x: 23, startPoint y: 217, endPoint x: 71, endPoint y: 220, distance: 48.1
click at [60, 222] on div "[PHONE_NUMBER] IZZIE THROW- BLACK" at bounding box center [146, 220] width 258 height 23
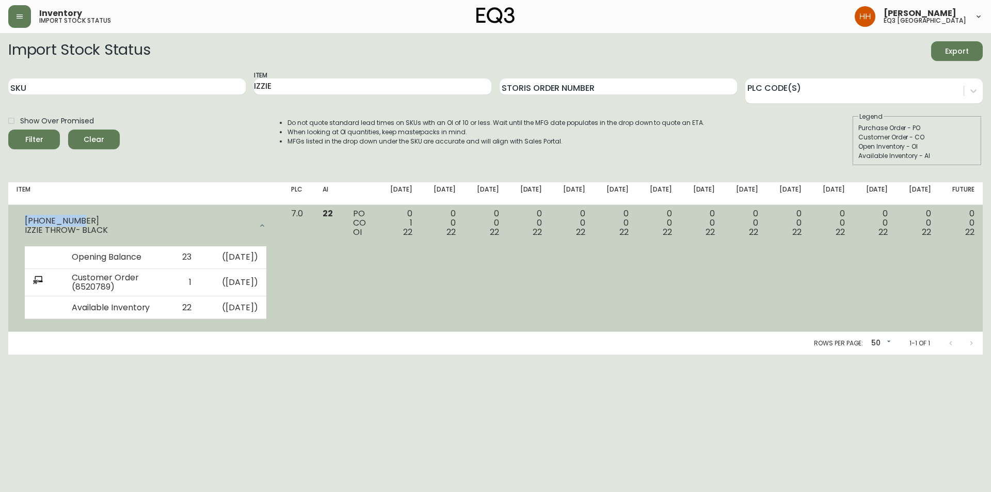
drag, startPoint x: 71, startPoint y: 220, endPoint x: 24, endPoint y: 219, distance: 47.0
click at [24, 219] on div "[PHONE_NUMBER] IZZIE THROW- BLACK" at bounding box center [146, 225] width 258 height 33
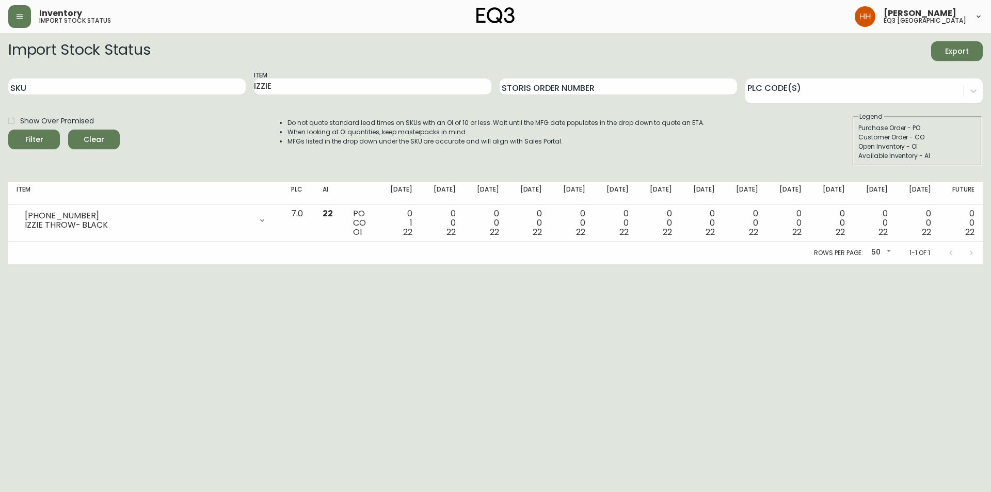
drag, startPoint x: 326, startPoint y: 78, endPoint x: 91, endPoint y: 98, distance: 235.6
click at [84, 101] on div "SKU Item IZZIE Storis Order Number PLC Code(s)" at bounding box center [495, 87] width 974 height 34
drag, startPoint x: 306, startPoint y: 86, endPoint x: 110, endPoint y: 89, distance: 196.1
click at [135, 90] on div "SKU Item IZZIE Storis Order Number PLC Code(s)" at bounding box center [495, 87] width 974 height 34
click at [8, 129] on button "Filter" at bounding box center [34, 139] width 52 height 20
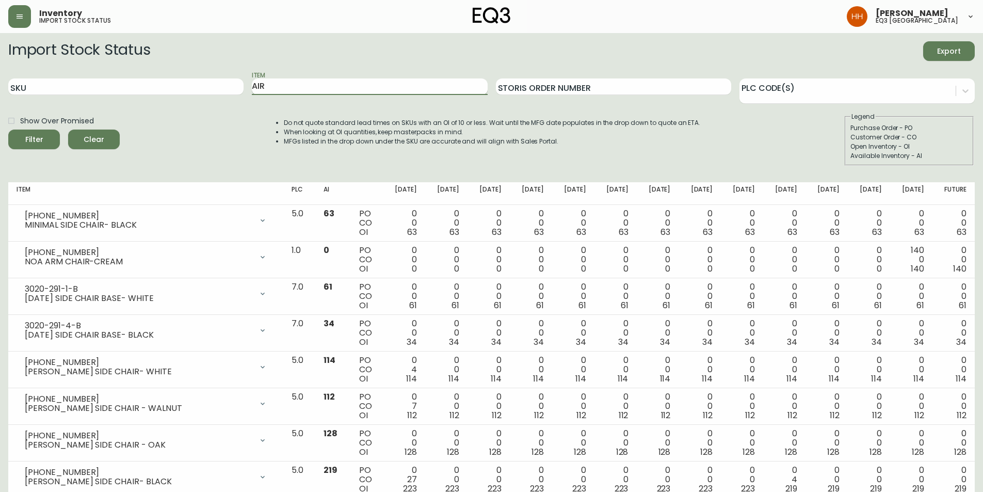
click at [8, 129] on button "Filter" at bounding box center [34, 139] width 52 height 20
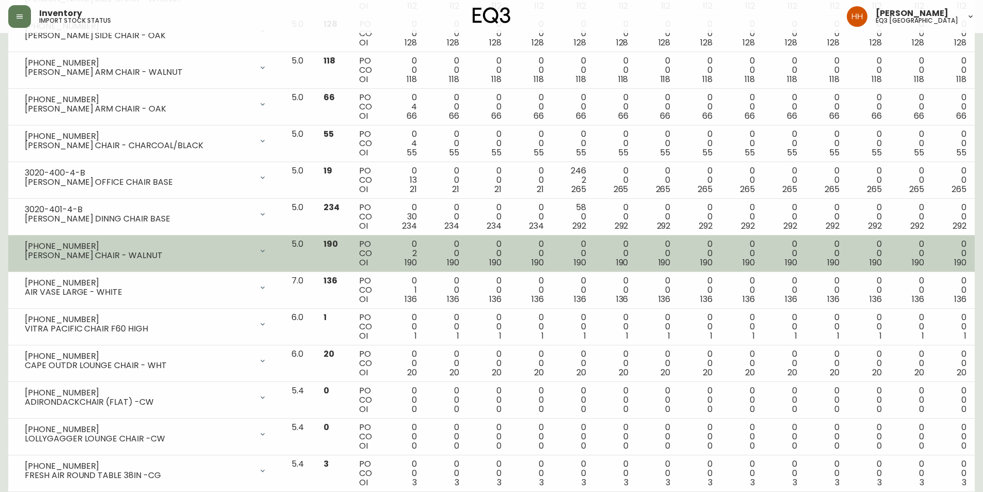
scroll to position [310, 0]
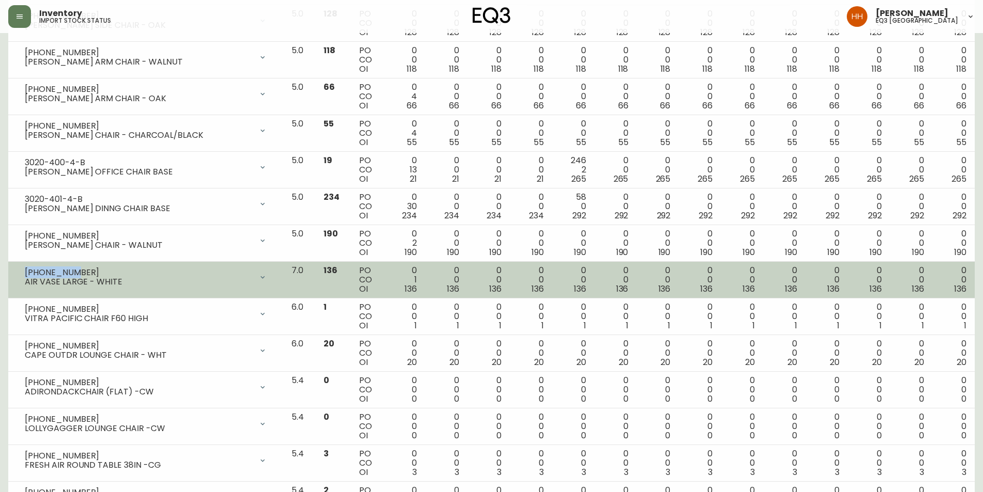
drag, startPoint x: 71, startPoint y: 272, endPoint x: 19, endPoint y: 270, distance: 52.1
click at [19, 270] on div "[PHONE_NUMBER] AIR VASE LARGE - WHITE" at bounding box center [146, 277] width 258 height 23
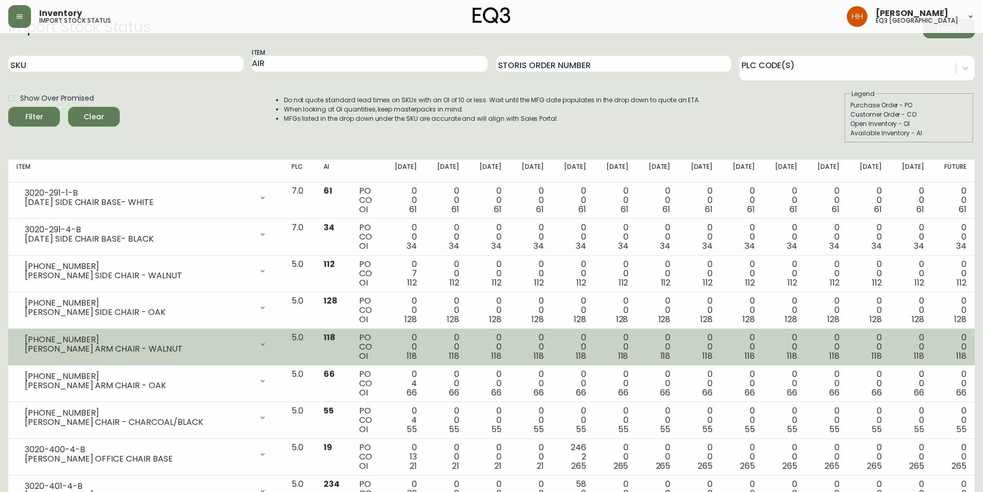
scroll to position [0, 0]
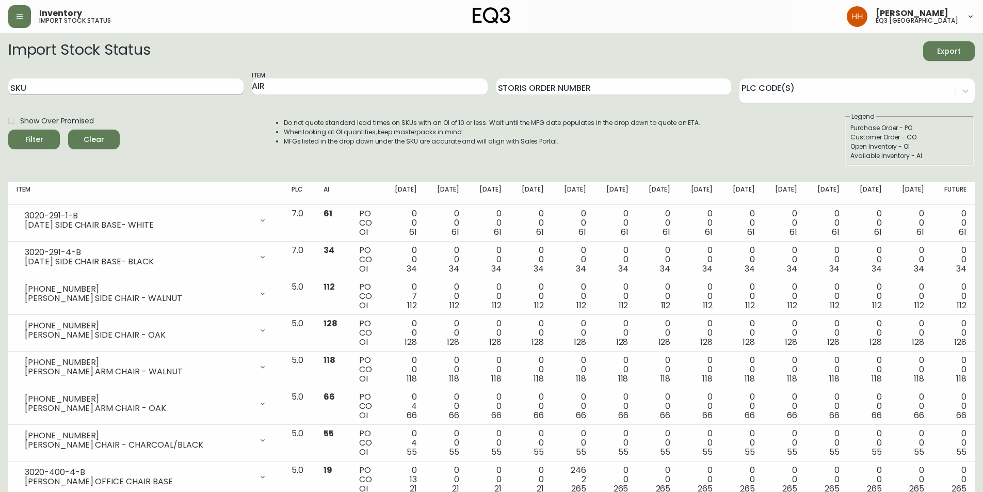
drag, startPoint x: 259, startPoint y: 83, endPoint x: 87, endPoint y: 85, distance: 172.3
click at [121, 86] on div "SKU Item AIR Storis Order Number PLC Code(s)" at bounding box center [491, 87] width 966 height 34
click at [8, 129] on button "Filter" at bounding box center [34, 139] width 52 height 20
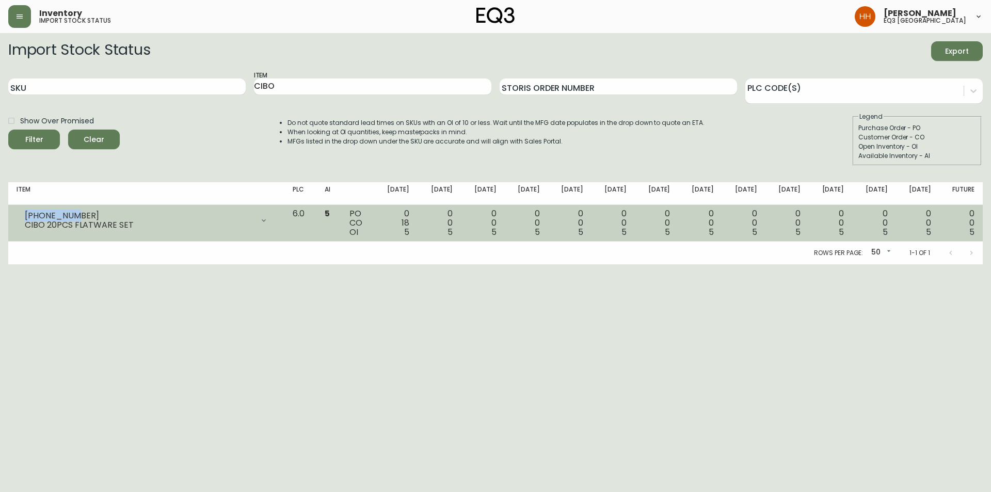
drag, startPoint x: 73, startPoint y: 213, endPoint x: 24, endPoint y: 218, distance: 48.7
click at [24, 218] on div "[PHONE_NUMBER] CIBO 20PCS FLATWARE SET" at bounding box center [146, 220] width 259 height 23
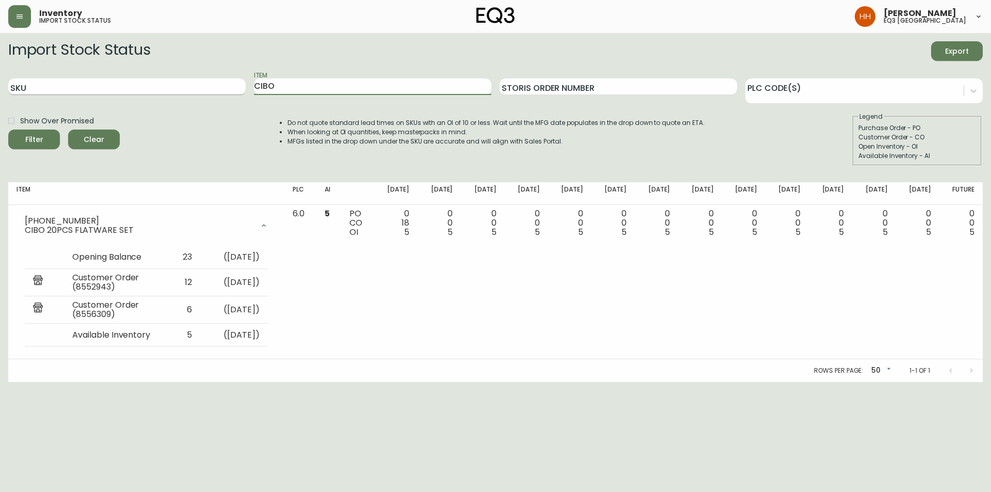
drag, startPoint x: 291, startPoint y: 82, endPoint x: 149, endPoint y: 87, distance: 142.5
click at [186, 83] on div "SKU Item CIBO Storis Order Number PLC Code(s)" at bounding box center [495, 87] width 974 height 34
click at [8, 129] on button "Filter" at bounding box center [34, 139] width 52 height 20
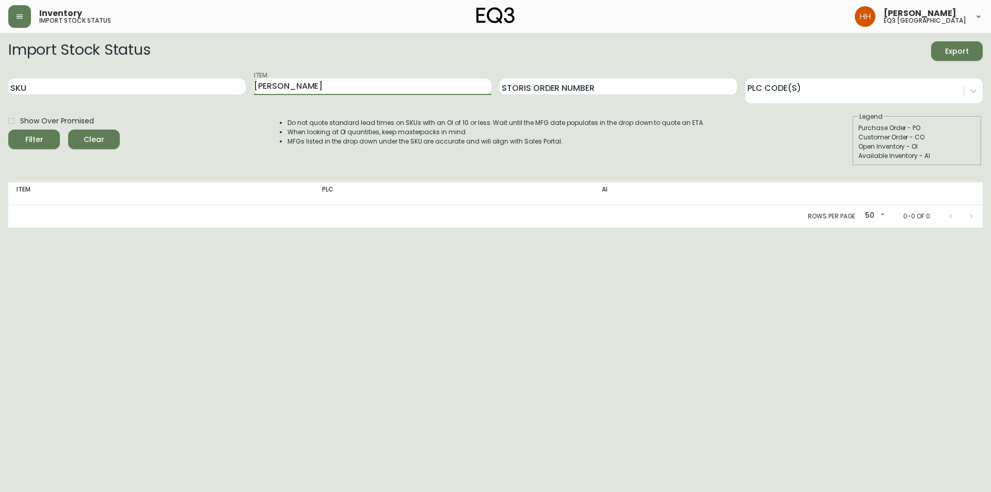
click at [261, 88] on input "[PERSON_NAME]" at bounding box center [372, 86] width 237 height 17
click at [8, 129] on button "Filter" at bounding box center [34, 139] width 52 height 20
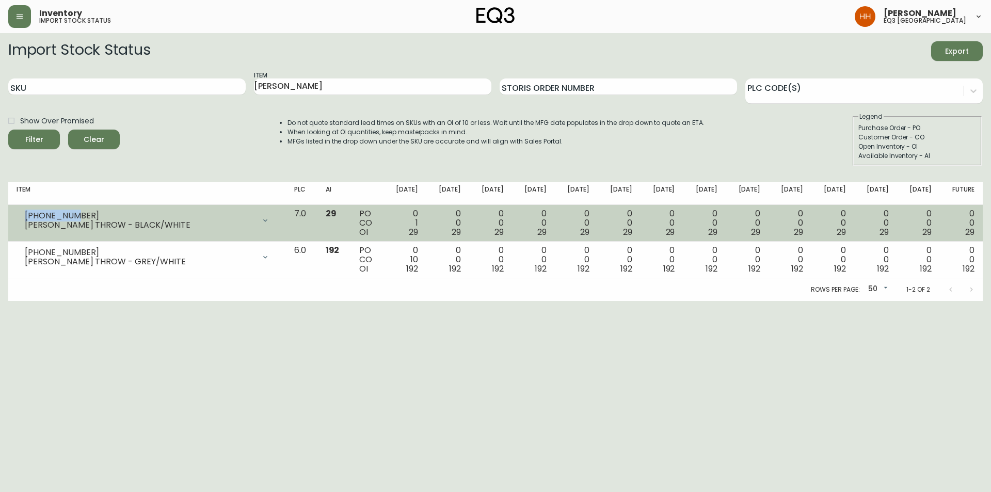
drag, startPoint x: 50, startPoint y: 214, endPoint x: 23, endPoint y: 212, distance: 26.9
click at [23, 212] on div "[PHONE_NUMBER] [PERSON_NAME] THROW - BLACK/WHITE" at bounding box center [147, 220] width 261 height 23
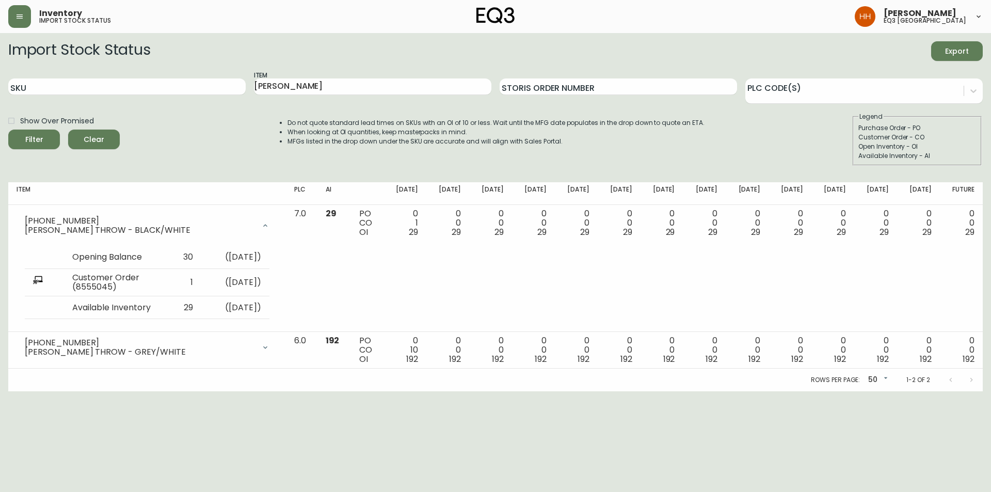
drag, startPoint x: 253, startPoint y: 93, endPoint x: 141, endPoint y: 98, distance: 112.6
click at [159, 99] on div "SKU Item [PERSON_NAME] Storis Order Number PLC Code(s)" at bounding box center [495, 87] width 974 height 34
click at [8, 129] on button "Filter" at bounding box center [34, 139] width 52 height 20
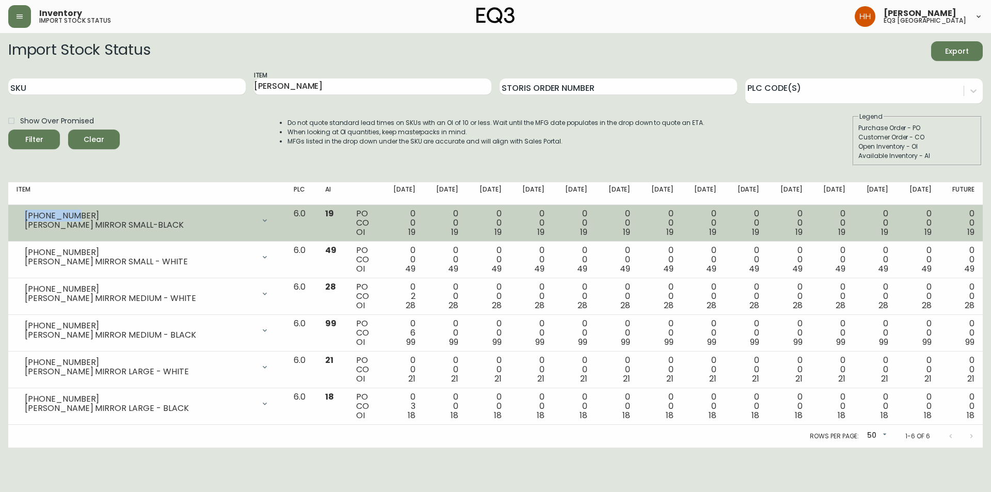
drag, startPoint x: 73, startPoint y: 215, endPoint x: 25, endPoint y: 215, distance: 48.5
click at [25, 215] on div "[PHONE_NUMBER]" at bounding box center [140, 215] width 230 height 9
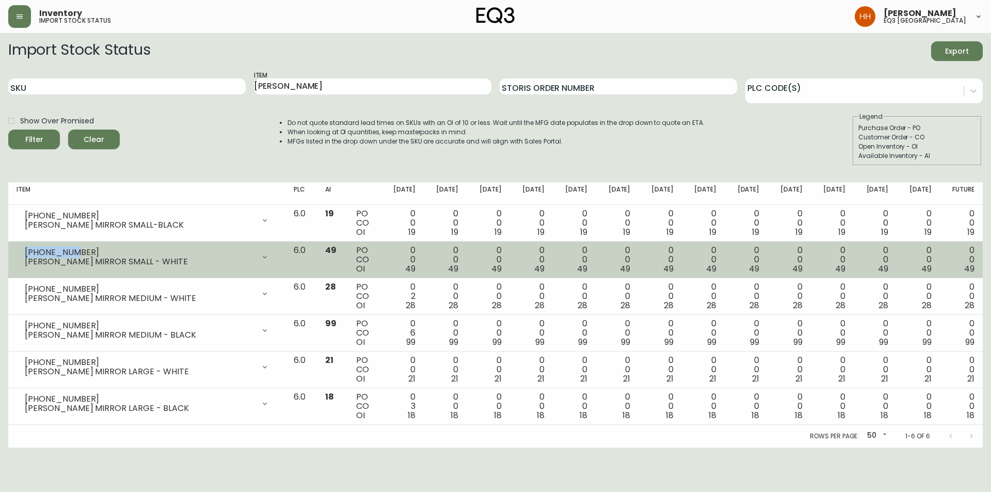
drag, startPoint x: 72, startPoint y: 250, endPoint x: 24, endPoint y: 251, distance: 48.0
click at [24, 251] on div "[PHONE_NUMBER] [PERSON_NAME] MIRROR SMALL - WHITE" at bounding box center [147, 257] width 261 height 23
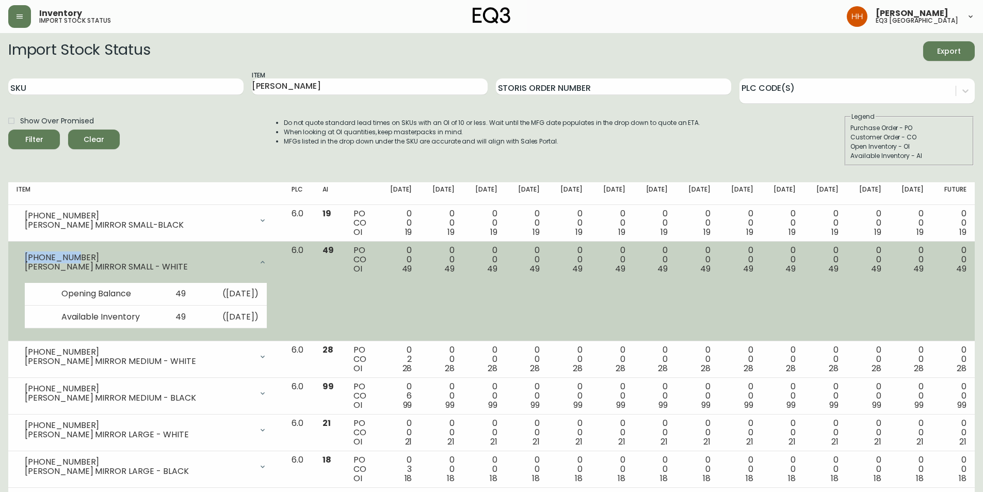
click at [267, 261] on icon at bounding box center [262, 262] width 8 height 8
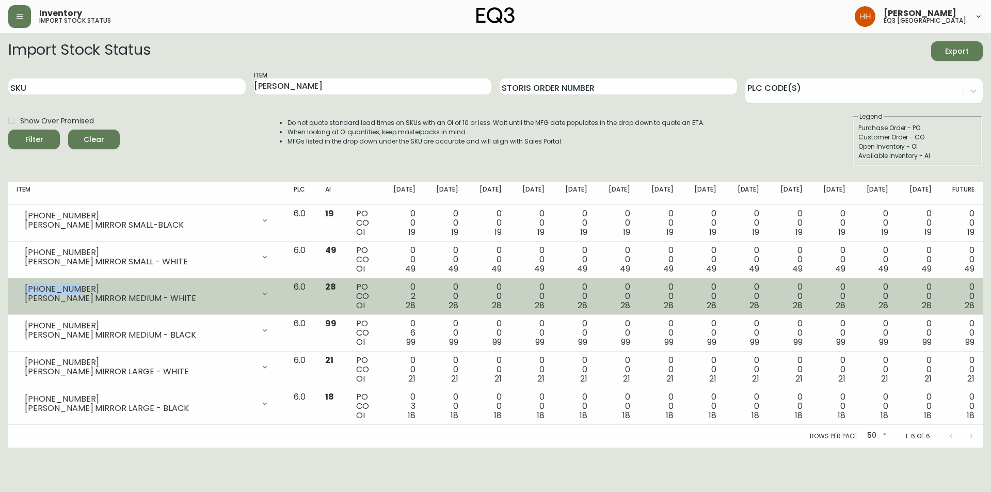
drag, startPoint x: 74, startPoint y: 288, endPoint x: 25, endPoint y: 286, distance: 48.5
click at [25, 286] on div "[PHONE_NUMBER]" at bounding box center [140, 288] width 230 height 9
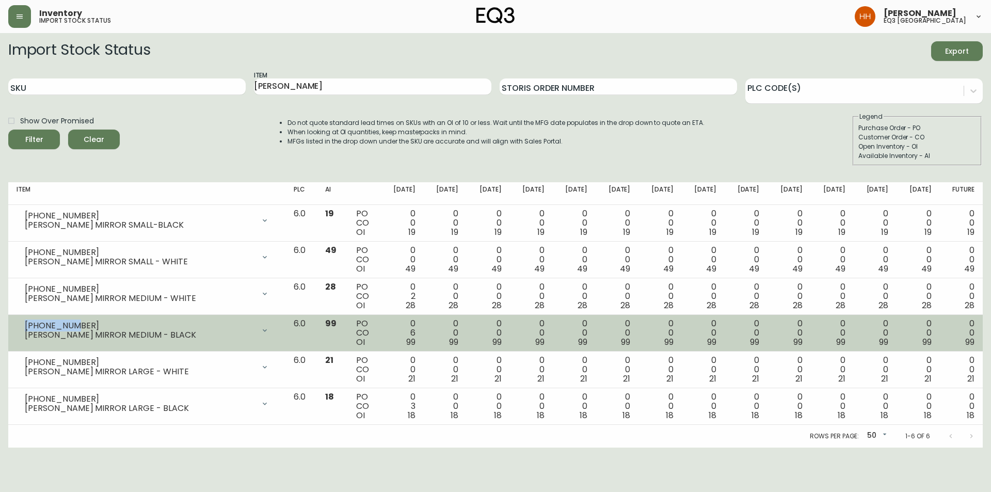
drag, startPoint x: 71, startPoint y: 326, endPoint x: 20, endPoint y: 324, distance: 51.6
click at [20, 305] on div "[PHONE_NUMBER] [PERSON_NAME] MIRROR MEDIUM - BLACK" at bounding box center [147, 330] width 261 height 23
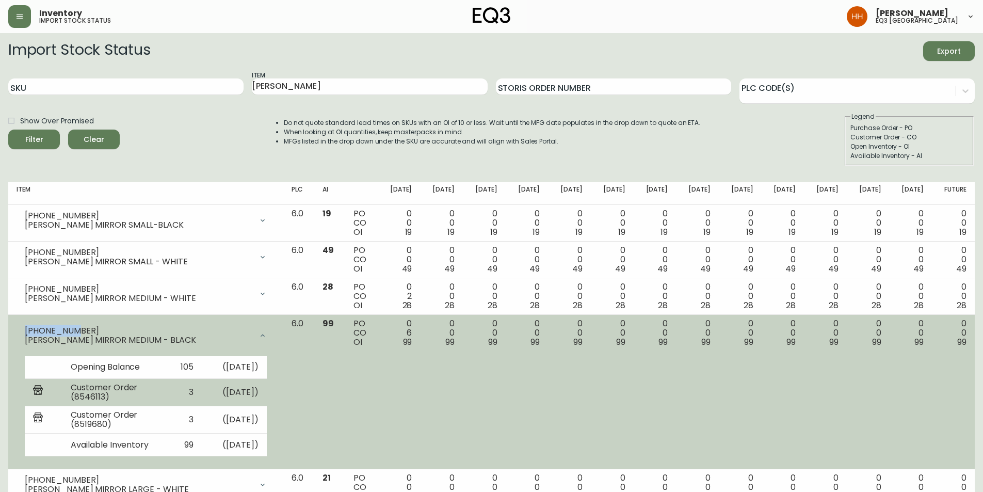
scroll to position [52, 0]
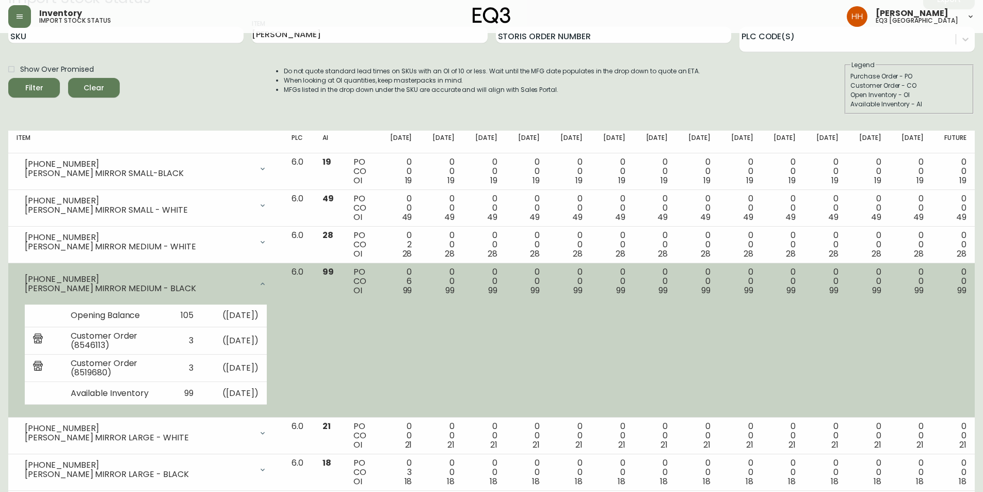
click at [252, 284] on div "[PERSON_NAME] MIRROR MEDIUM - BLACK" at bounding box center [139, 288] width 228 height 9
drag, startPoint x: 284, startPoint y: 285, endPoint x: 261, endPoint y: 295, distance: 25.5
click at [267, 285] on icon at bounding box center [262, 284] width 8 height 8
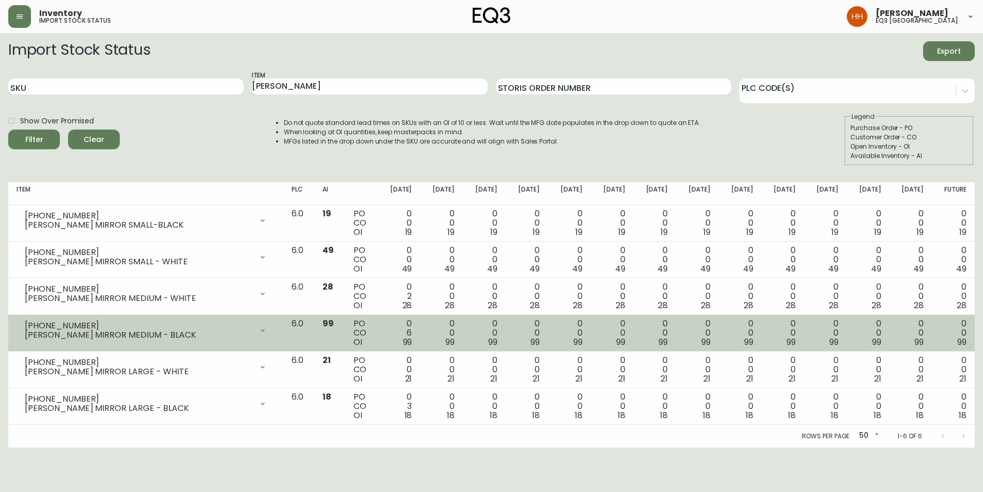
scroll to position [0, 0]
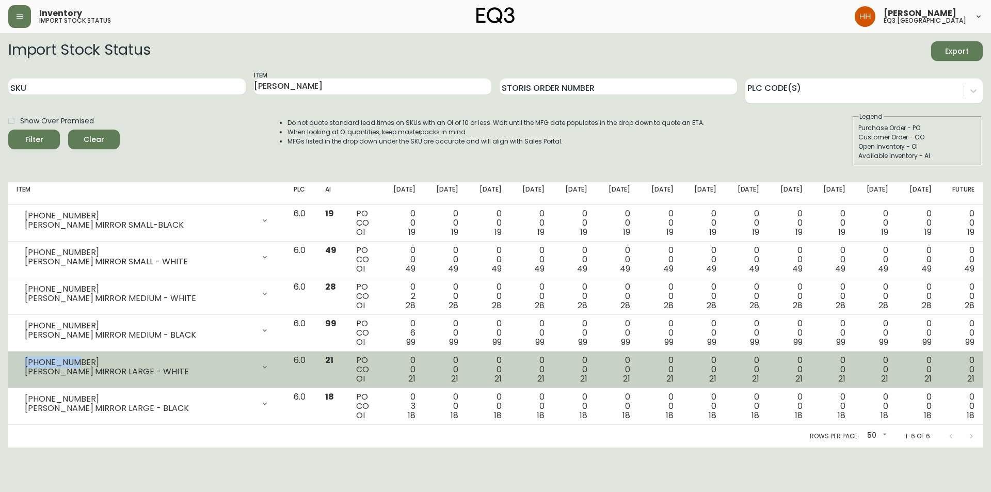
drag, startPoint x: 71, startPoint y: 362, endPoint x: 25, endPoint y: 358, distance: 46.6
click at [25, 305] on div "[PHONE_NUMBER]" at bounding box center [140, 362] width 230 height 9
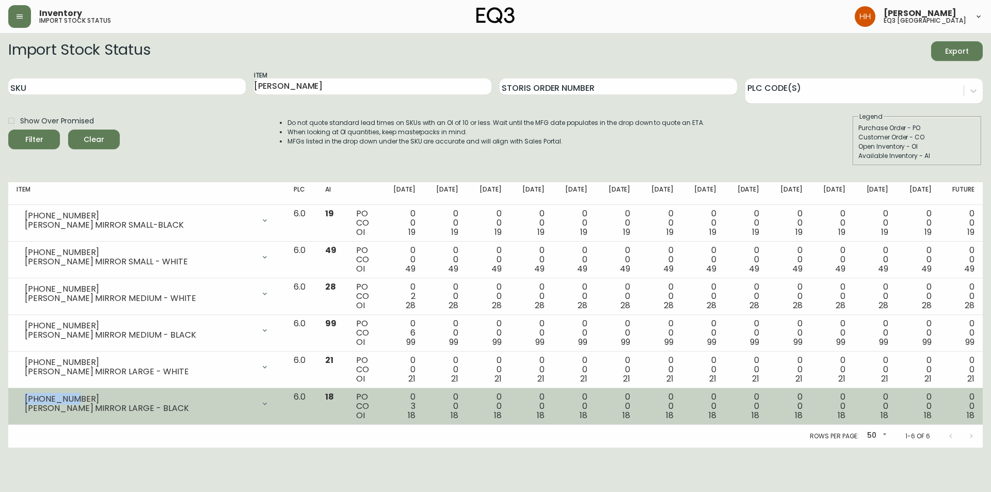
drag, startPoint x: 70, startPoint y: 395, endPoint x: 27, endPoint y: 398, distance: 43.4
click at [27, 305] on div "[PHONE_NUMBER]" at bounding box center [140, 398] width 230 height 9
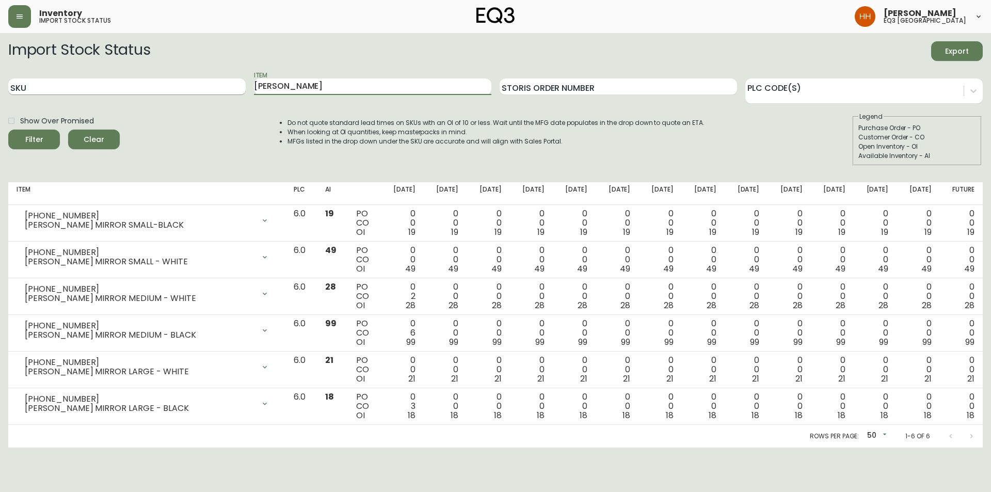
drag, startPoint x: 309, startPoint y: 79, endPoint x: 110, endPoint y: 92, distance: 199.6
click at [123, 92] on div "SKU Item [PERSON_NAME] Storis Order Number PLC Code(s)" at bounding box center [495, 87] width 974 height 34
click at [8, 129] on button "Filter" at bounding box center [34, 139] width 52 height 20
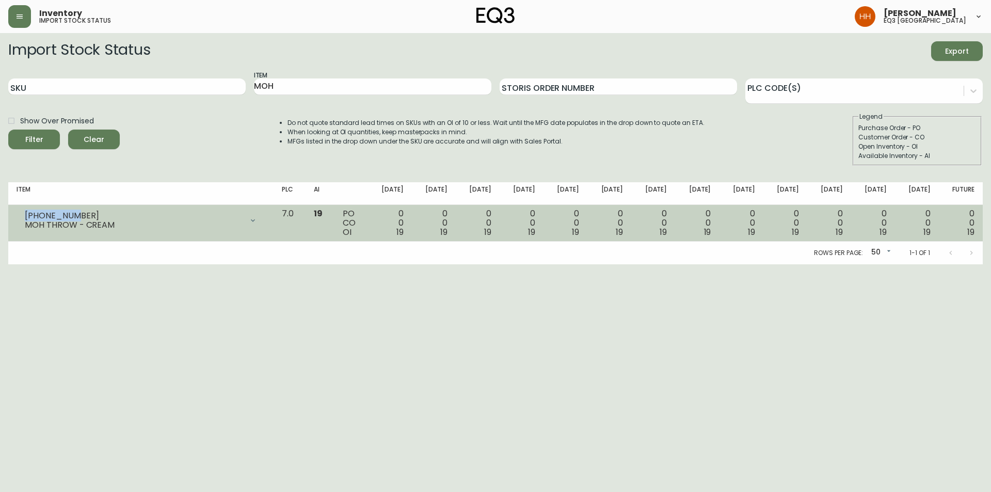
drag, startPoint x: 25, startPoint y: 217, endPoint x: 73, endPoint y: 216, distance: 47.5
click at [73, 216] on div "[PHONE_NUMBER]" at bounding box center [134, 215] width 218 height 9
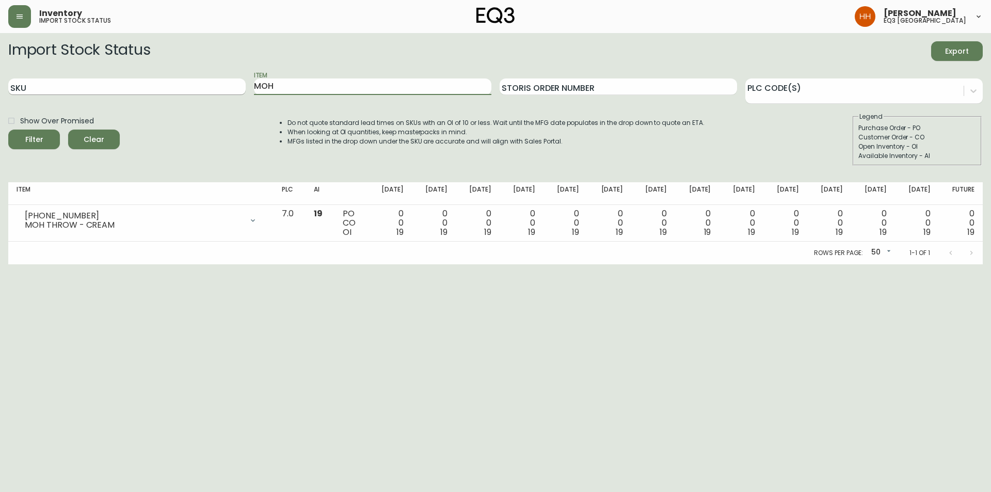
drag, startPoint x: 274, startPoint y: 88, endPoint x: 182, endPoint y: 91, distance: 92.9
click at [187, 90] on div "SKU Item MOH Storis Order Number PLC Code(s)" at bounding box center [495, 87] width 974 height 34
click at [8, 129] on button "Filter" at bounding box center [34, 139] width 52 height 20
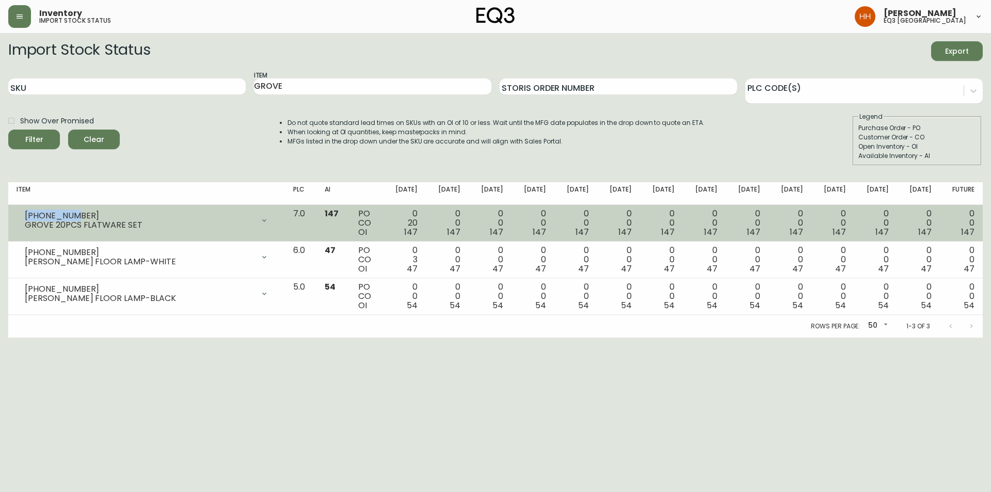
drag, startPoint x: 68, startPoint y: 211, endPoint x: 26, endPoint y: 214, distance: 41.9
click at [26, 214] on div "[PHONE_NUMBER]" at bounding box center [139, 215] width 229 height 9
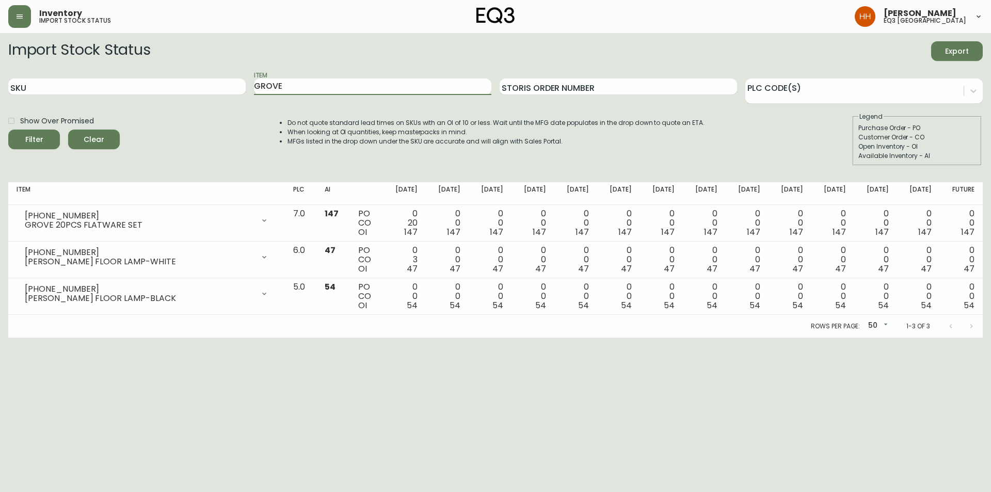
drag, startPoint x: 257, startPoint y: 99, endPoint x: 156, endPoint y: 104, distance: 101.2
click at [156, 104] on form "Import Stock Status Export SKU Item GROVE Storis Order Number PLC Code(s) Show …" at bounding box center [495, 103] width 974 height 124
click at [8, 129] on button "Filter" at bounding box center [34, 139] width 52 height 20
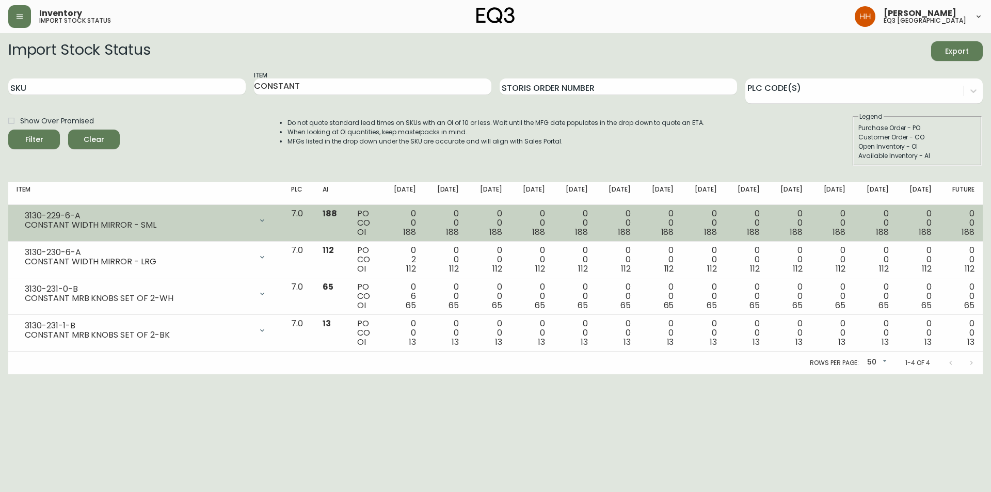
drag, startPoint x: 22, startPoint y: 215, endPoint x: 83, endPoint y: 214, distance: 60.4
click at [81, 212] on div "3130-229-6-A CONSTANT WIDTH MIRROR - SML" at bounding box center [146, 220] width 258 height 23
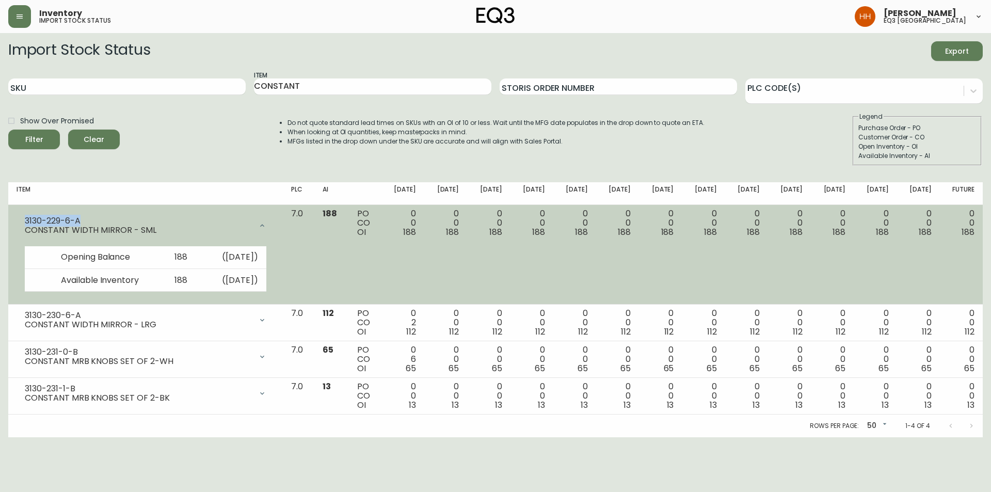
drag, startPoint x: 84, startPoint y: 216, endPoint x: 24, endPoint y: 218, distance: 59.4
click at [24, 218] on div "3130-229-6-A CONSTANT WIDTH MIRROR - SML" at bounding box center [146, 225] width 258 height 33
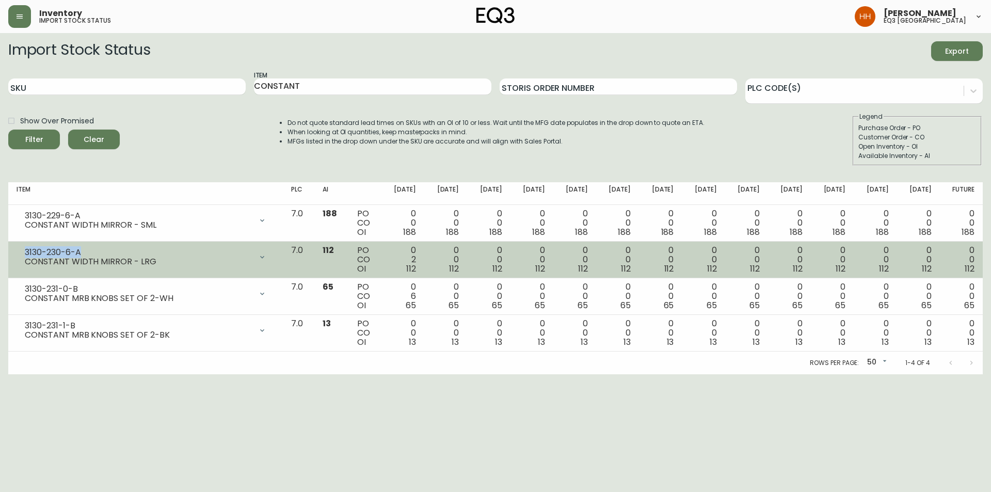
drag, startPoint x: 82, startPoint y: 250, endPoint x: 23, endPoint y: 253, distance: 58.4
click at [23, 253] on div "3130-230-6-A CONSTANT WIDTH MIRROR - LRG" at bounding box center [146, 257] width 258 height 23
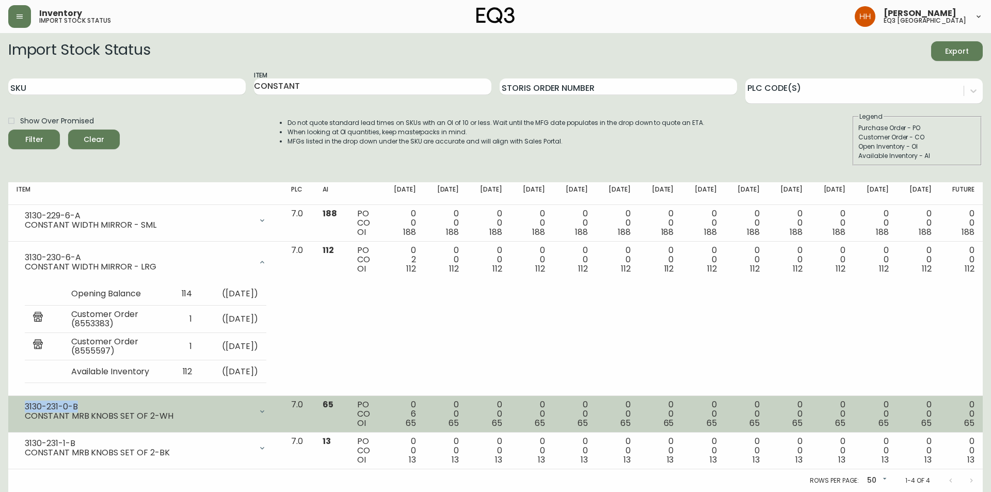
drag, startPoint x: 48, startPoint y: 406, endPoint x: 42, endPoint y: 417, distance: 12.5
click at [21, 305] on div "3130-231-0-B CONSTANT MRB KNOBS SET OF 2-WH" at bounding box center [146, 411] width 258 height 23
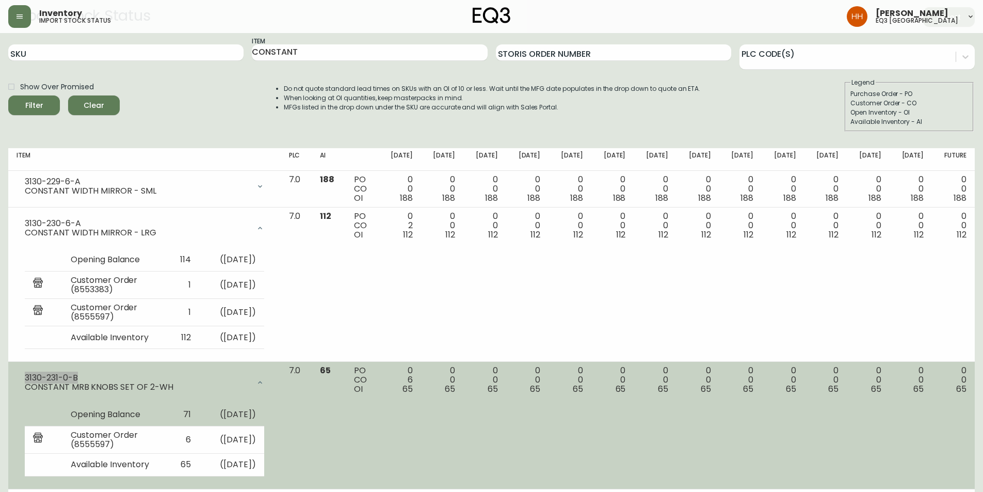
scroll to position [91, 0]
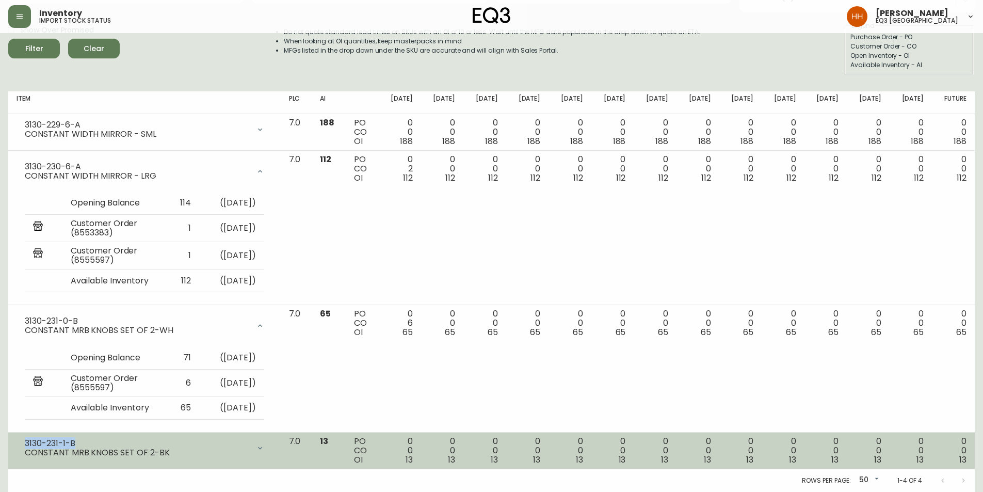
drag, startPoint x: 75, startPoint y: 443, endPoint x: 26, endPoint y: 444, distance: 49.0
click at [26, 305] on div "3130-231-1-B" at bounding box center [137, 443] width 225 height 9
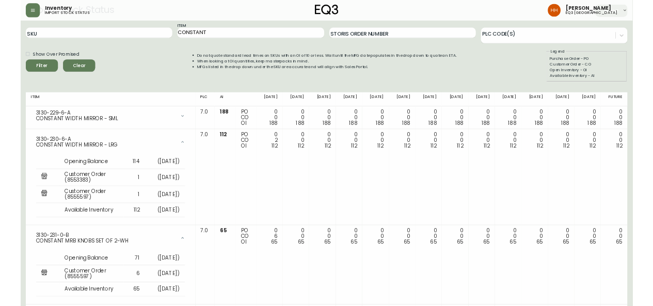
scroll to position [0, 0]
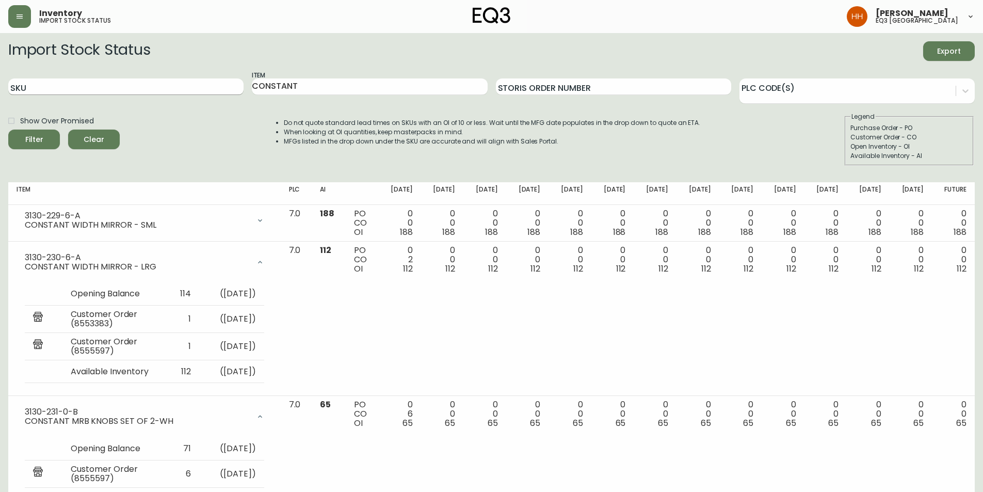
click at [224, 91] on div "SKU Item CONSTANT Storis Order Number PLC Code(s)" at bounding box center [491, 87] width 966 height 34
type input "[PERSON_NAME]"
click at [8, 129] on button "Filter" at bounding box center [34, 139] width 52 height 20
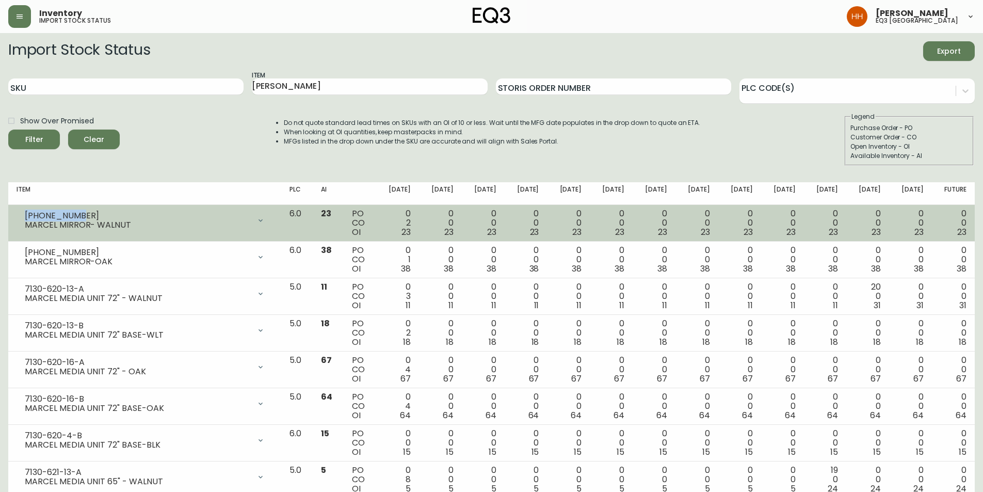
drag, startPoint x: 25, startPoint y: 217, endPoint x: 76, endPoint y: 213, distance: 51.2
click at [76, 213] on div "[PHONE_NUMBER]" at bounding box center [137, 215] width 225 height 9
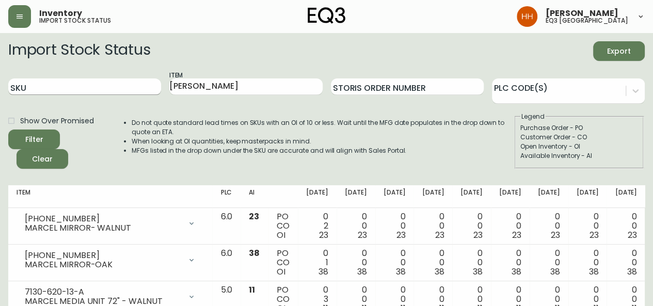
drag, startPoint x: 217, startPoint y: 83, endPoint x: 35, endPoint y: 93, distance: 181.9
click at [39, 92] on div "SKU Item [PERSON_NAME] Order Number PLC Code(s)" at bounding box center [326, 87] width 636 height 34
click at [31, 91] on input "SKU" at bounding box center [84, 86] width 153 height 17
paste input "[PHONE_NUMBER]"
click at [8, 129] on button "Filter" at bounding box center [34, 139] width 52 height 20
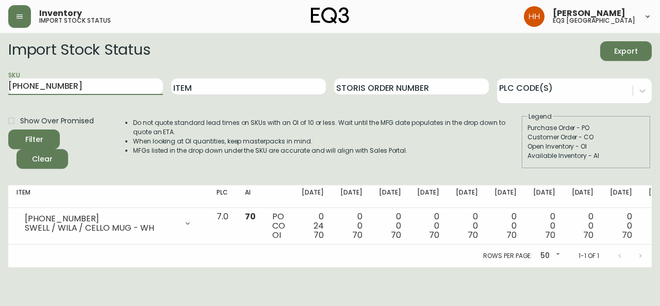
drag, startPoint x: 53, startPoint y: 82, endPoint x: -29, endPoint y: 84, distance: 82.1
click at [0, 84] on html "Inventory import stock status [PERSON_NAME] eq3 [GEOGRAPHIC_DATA] Import Stock …" at bounding box center [330, 133] width 660 height 267
paste input "[PHONE_NUMBER]"
click at [8, 129] on button "Filter" at bounding box center [34, 139] width 52 height 20
drag, startPoint x: 60, startPoint y: 87, endPoint x: -58, endPoint y: 88, distance: 117.6
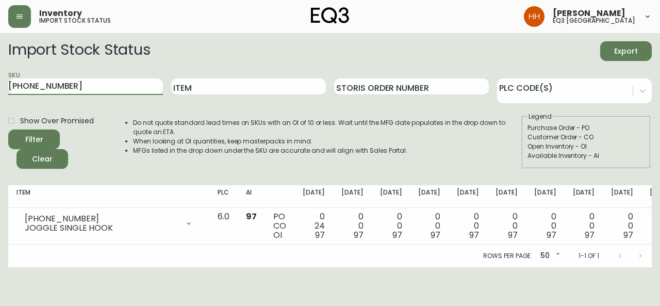
click at [0, 88] on html "Inventory import stock status [PERSON_NAME] eq3 [GEOGRAPHIC_DATA] Import Stock …" at bounding box center [330, 133] width 660 height 267
paste input "[PHONE_NUMBER]"
click at [8, 129] on button "Filter" at bounding box center [34, 139] width 52 height 20
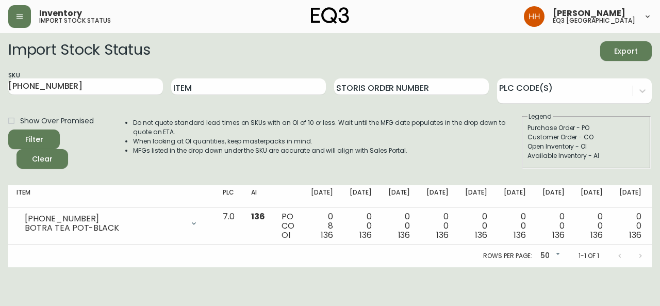
drag, startPoint x: 83, startPoint y: 91, endPoint x: -95, endPoint y: 84, distance: 178.2
click at [0, 84] on html "Inventory import stock status [PERSON_NAME] eq3 [GEOGRAPHIC_DATA] Import Stock …" at bounding box center [330, 133] width 660 height 267
paste input "199-6"
type input "[PHONE_NUMBER]"
click at [8, 129] on button "Filter" at bounding box center [34, 139] width 52 height 20
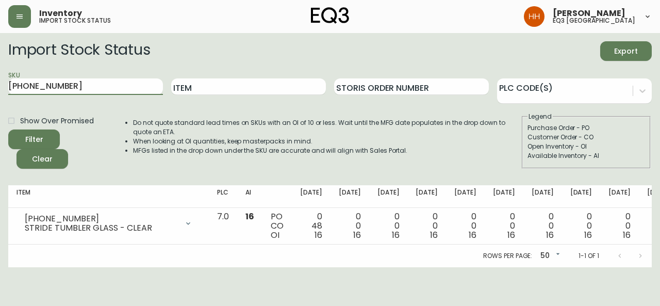
drag, startPoint x: -82, startPoint y: 83, endPoint x: -134, endPoint y: 81, distance: 52.6
click at [0, 81] on html "Inventory import stock status [PERSON_NAME] eq3 [GEOGRAPHIC_DATA] Import Stock …" at bounding box center [330, 133] width 660 height 267
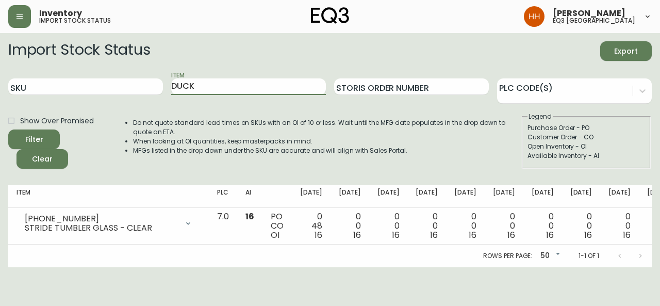
type input "DUCK"
click at [8, 129] on button "Filter" at bounding box center [34, 139] width 52 height 20
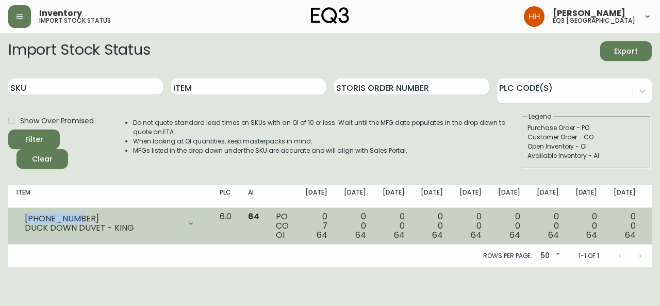
drag, startPoint x: 79, startPoint y: 220, endPoint x: 23, endPoint y: 211, distance: 57.4
click at [23, 211] on td "[PHONE_NUMBER] DUCK DOWN DUVET - KING Opening Balance 71 ( [DATE] ) Customer Or…" at bounding box center [109, 226] width 203 height 37
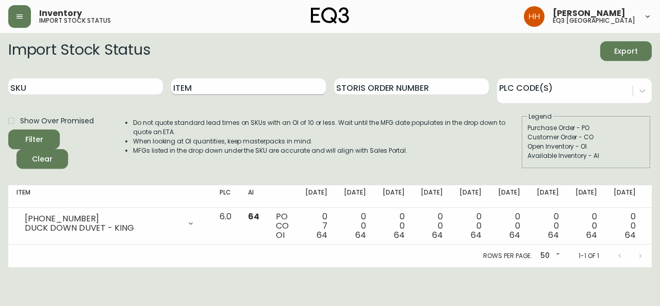
click at [245, 86] on input "Item" at bounding box center [248, 86] width 155 height 17
click at [8, 129] on button "Filter" at bounding box center [34, 139] width 52 height 20
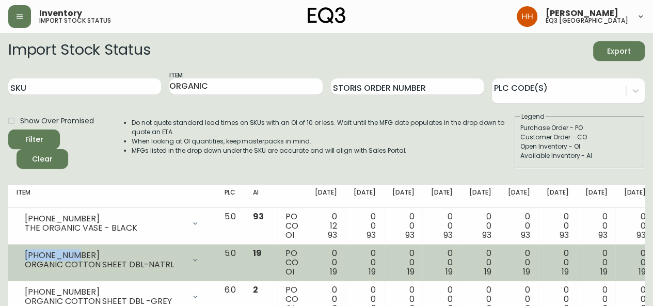
drag, startPoint x: 25, startPoint y: 255, endPoint x: 72, endPoint y: 254, distance: 47.5
click at [72, 254] on div "[PHONE_NUMBER]" at bounding box center [105, 255] width 160 height 9
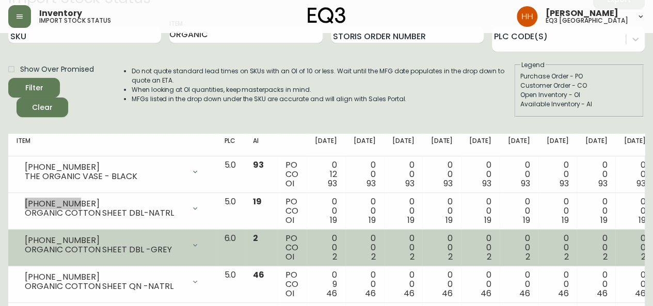
scroll to position [103, 0]
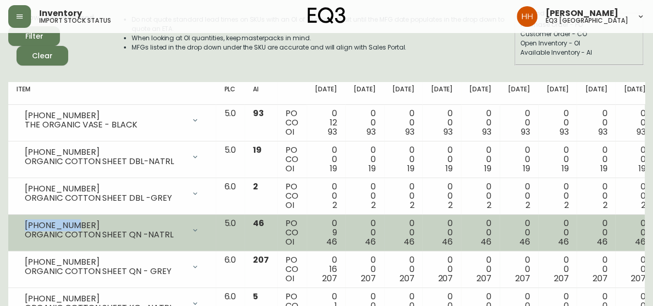
drag, startPoint x: 71, startPoint y: 223, endPoint x: 25, endPoint y: 224, distance: 46.4
click at [25, 224] on div "[PHONE_NUMBER]" at bounding box center [105, 225] width 160 height 9
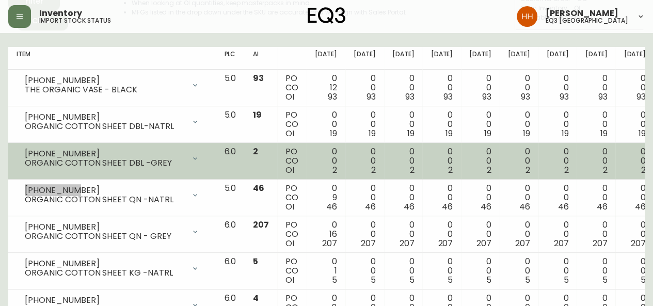
scroll to position [155, 0]
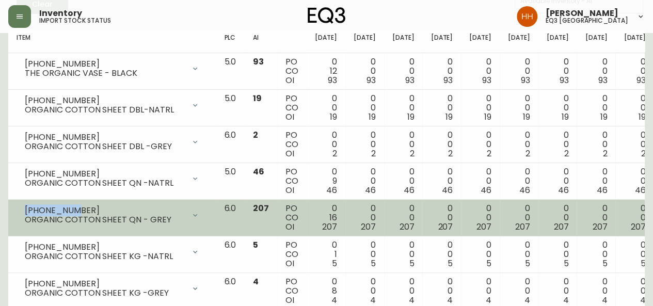
drag, startPoint x: 71, startPoint y: 206, endPoint x: 26, endPoint y: 208, distance: 45.4
click at [26, 208] on div "[PHONE_NUMBER]" at bounding box center [105, 210] width 160 height 9
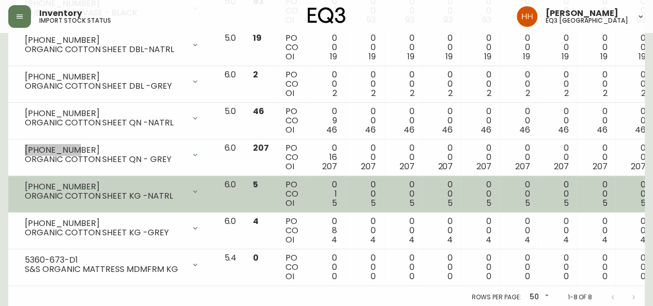
scroll to position [224, 0]
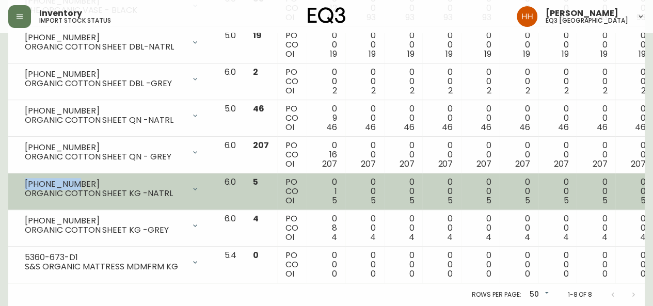
drag, startPoint x: 71, startPoint y: 178, endPoint x: 18, endPoint y: 177, distance: 53.7
click at [18, 177] on div "[PHONE_NUMBER] ORGANIC COTTON SHEET KG -NATRL" at bounding box center [112, 188] width 191 height 23
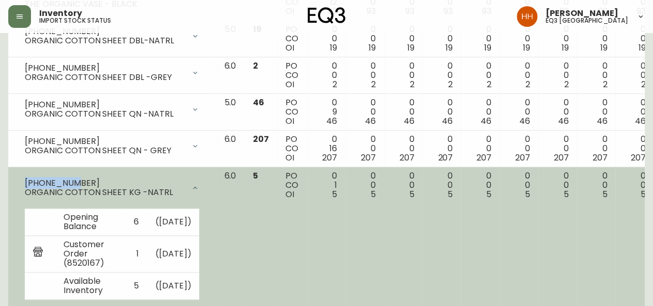
click at [191, 184] on icon at bounding box center [195, 188] width 8 height 8
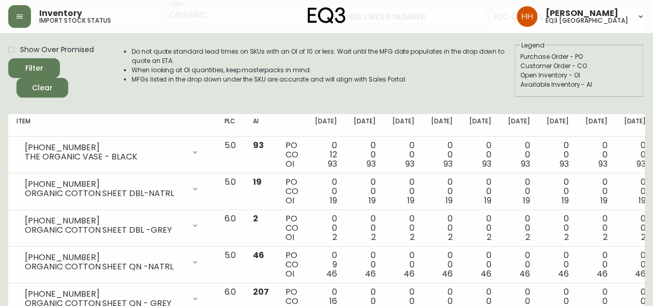
scroll to position [0, 0]
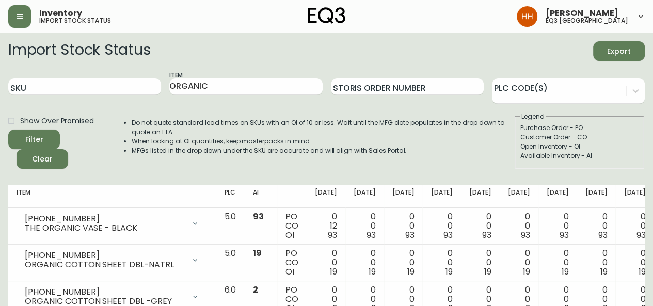
drag, startPoint x: 4, startPoint y: 94, endPoint x: -122, endPoint y: 101, distance: 126.5
click at [0, 101] on html "Inventory import stock status [PERSON_NAME] eq3 calgary Import Stock Status Exp…" at bounding box center [326, 262] width 653 height 524
type input "FEATHER"
click at [8, 129] on button "Filter" at bounding box center [34, 139] width 52 height 20
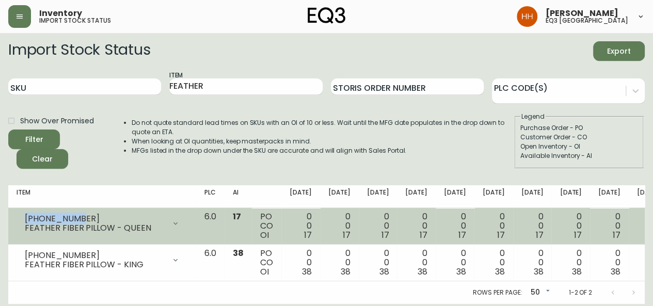
drag, startPoint x: 78, startPoint y: 218, endPoint x: 14, endPoint y: 220, distance: 64.0
click at [14, 220] on td "[PHONE_NUMBER] FEATHER FIBER PILLOW - QUEEN Opening Balance 17 ( [DATE] ) Avail…" at bounding box center [102, 226] width 188 height 37
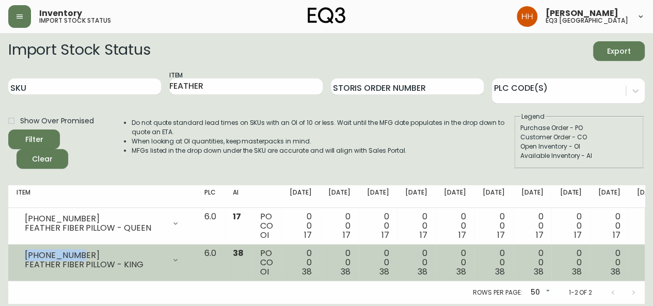
drag, startPoint x: 75, startPoint y: 255, endPoint x: 24, endPoint y: 254, distance: 50.6
click at [24, 254] on div "[PHONE_NUMBER] FEATHER FIBER PILLOW - KING" at bounding box center [102, 260] width 171 height 23
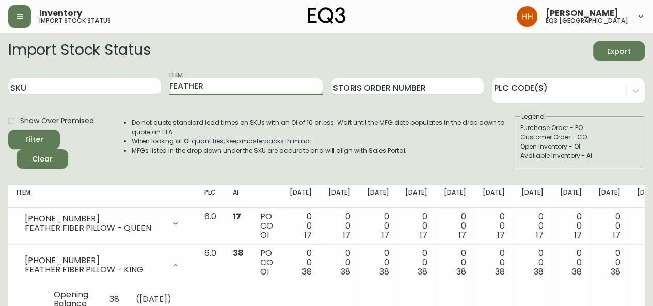
drag, startPoint x: 206, startPoint y: 90, endPoint x: -137, endPoint y: 91, distance: 343.6
click at [0, 91] on html "Inventory import stock status [PERSON_NAME] eq3 calgary Import Stock Status Exp…" at bounding box center [326, 188] width 653 height 376
click at [92, 80] on input "SKU" at bounding box center [84, 86] width 153 height 17
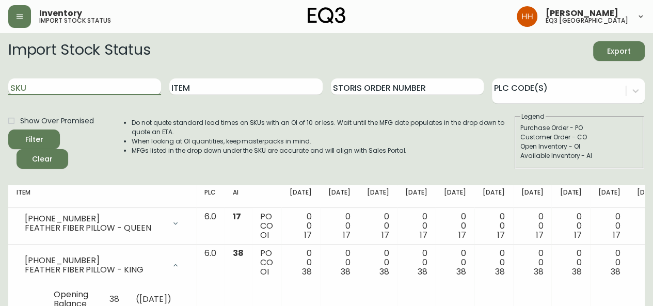
paste input "[PHONE_NUMBER]"
click at [8, 129] on button "Filter" at bounding box center [34, 139] width 52 height 20
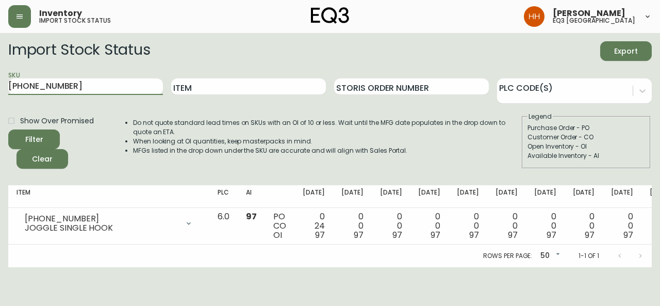
drag, startPoint x: 54, startPoint y: 90, endPoint x: -75, endPoint y: 90, distance: 129.0
click at [0, 90] on html "Inventory import stock status [PERSON_NAME] eq3 [GEOGRAPHIC_DATA] Import Stock …" at bounding box center [330, 133] width 660 height 267
paste input "[PHONE_NUMBER]"
click at [8, 129] on button "Filter" at bounding box center [34, 139] width 52 height 20
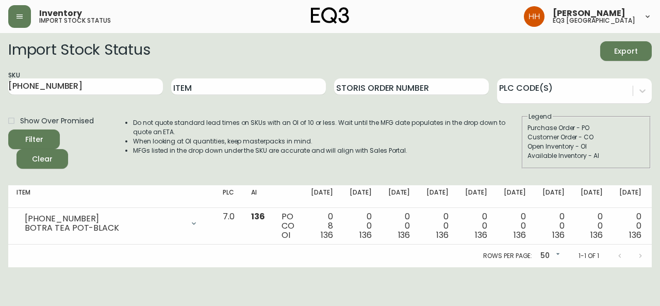
drag, startPoint x: 63, startPoint y: 82, endPoint x: -133, endPoint y: 84, distance: 196.0
click at [0, 84] on html "Inventory import stock status [PERSON_NAME] eq3 [GEOGRAPHIC_DATA] Import Stock …" at bounding box center [330, 133] width 660 height 267
paste input "1100-6"
click at [8, 129] on button "Filter" at bounding box center [34, 139] width 52 height 20
drag, startPoint x: 70, startPoint y: 90, endPoint x: -133, endPoint y: 98, distance: 203.4
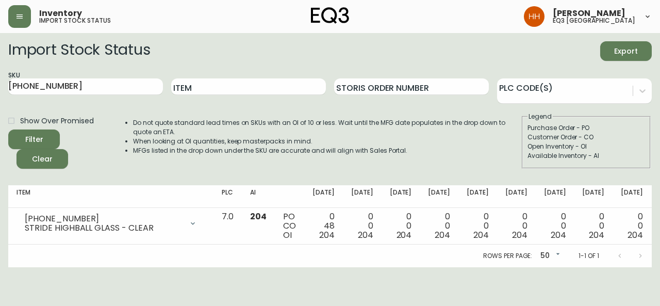
click at [0, 98] on html "Inventory import stock status [PERSON_NAME] eq3 calgary Import Stock Status Exp…" at bounding box center [330, 133] width 660 height 267
paste input "434-1"
click at [8, 129] on button "Filter" at bounding box center [34, 139] width 52 height 20
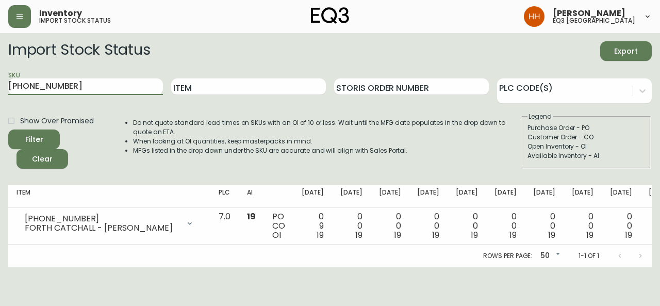
drag, startPoint x: 71, startPoint y: 82, endPoint x: -144, endPoint y: 79, distance: 215.1
click at [0, 79] on html "Inventory import stock status [PERSON_NAME] eq3 [GEOGRAPHIC_DATA] Import Stock …" at bounding box center [330, 133] width 660 height 267
paste input "733"
click at [8, 129] on button "Filter" at bounding box center [34, 139] width 52 height 20
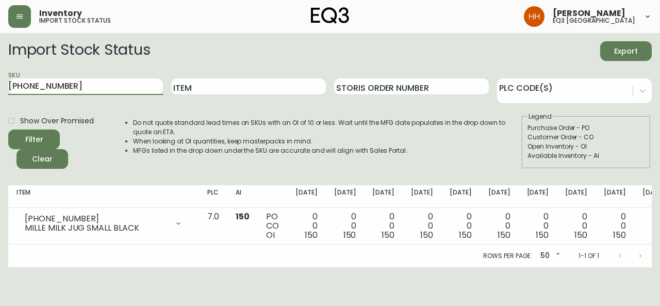
drag, startPoint x: 53, startPoint y: 88, endPoint x: -148, endPoint y: 85, distance: 200.7
click at [0, 85] on html "Inventory import stock status [PERSON_NAME] eq3 [GEOGRAPHIC_DATA] Import Stock …" at bounding box center [330, 133] width 660 height 267
paste input "220-147"
click at [8, 129] on button "Filter" at bounding box center [34, 139] width 52 height 20
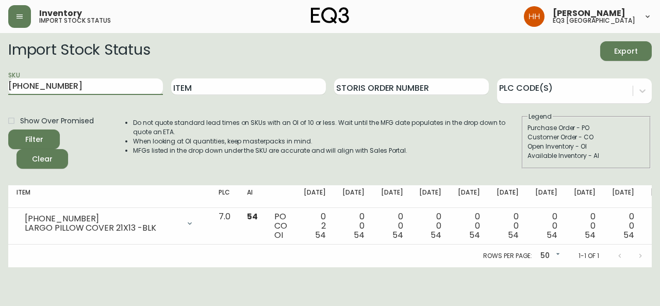
drag, startPoint x: 83, startPoint y: 79, endPoint x: -207, endPoint y: 91, distance: 289.7
click at [0, 91] on html "Inventory import stock status [PERSON_NAME] eq3 [GEOGRAPHIC_DATA] Import Stock …" at bounding box center [330, 133] width 660 height 267
paste input "8"
type input "[PHONE_NUMBER]"
click at [8, 129] on button "Filter" at bounding box center [34, 139] width 52 height 20
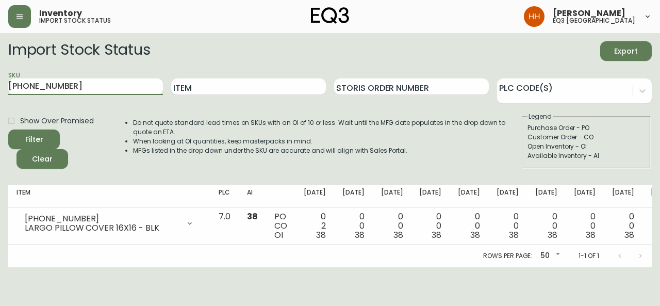
drag, startPoint x: 84, startPoint y: 86, endPoint x: -189, endPoint y: 78, distance: 273.0
click at [0, 78] on html "Inventory import stock status [PERSON_NAME] eq3 [GEOGRAPHIC_DATA] Import Stock …" at bounding box center [330, 133] width 660 height 267
type input "STRIDE"
drag, startPoint x: -38, startPoint y: 92, endPoint x: -156, endPoint y: 93, distance: 117.6
click at [0, 93] on html "Inventory import stock status [PERSON_NAME] eq3 [GEOGRAPHIC_DATA] Import Stock …" at bounding box center [330, 133] width 660 height 267
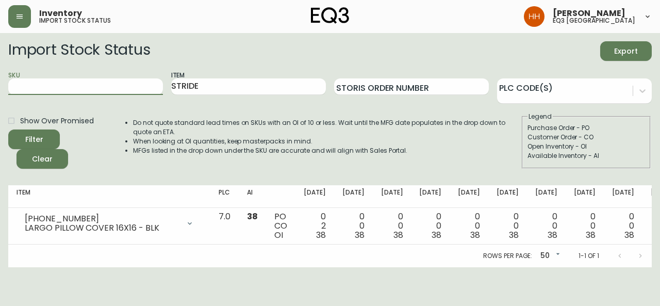
click at [8, 129] on button "Filter" at bounding box center [34, 139] width 52 height 20
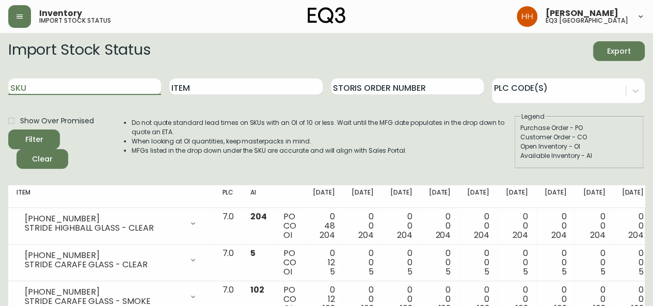
click at [79, 79] on input "SKU" at bounding box center [84, 86] width 153 height 17
paste input "[PHONE_NUMBER]"
click at [8, 129] on button "Filter" at bounding box center [34, 139] width 52 height 20
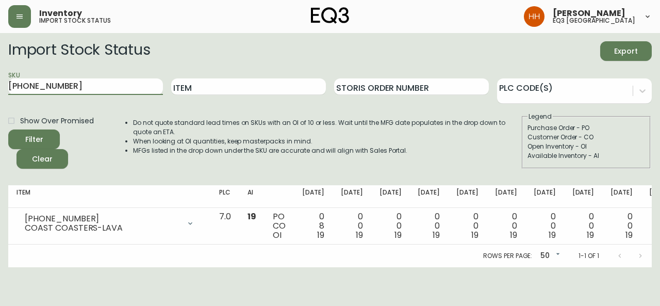
drag, startPoint x: 30, startPoint y: 90, endPoint x: -118, endPoint y: 83, distance: 148.2
click at [0, 83] on html "Inventory import stock status [PERSON_NAME] eq3 [GEOGRAPHIC_DATA] Import Stock …" at bounding box center [330, 133] width 660 height 267
paste input "[PHONE_NUMBER]"
click at [8, 129] on button "Filter" at bounding box center [34, 139] width 52 height 20
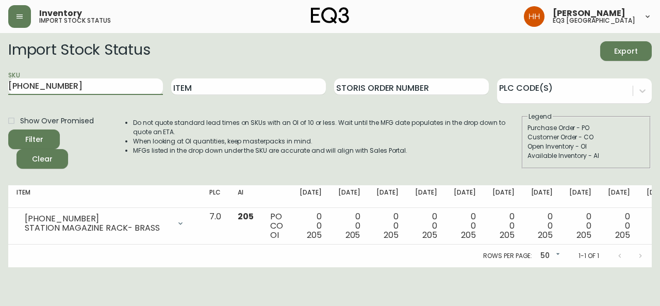
drag, startPoint x: 40, startPoint y: 84, endPoint x: -42, endPoint y: 86, distance: 81.5
click at [0, 86] on html "Inventory import stock status [PERSON_NAME] eq3 [GEOGRAPHIC_DATA] Import Stock …" at bounding box center [330, 133] width 660 height 267
paste input "[PHONE_NUMBER]"
click at [8, 129] on button "Filter" at bounding box center [34, 139] width 52 height 20
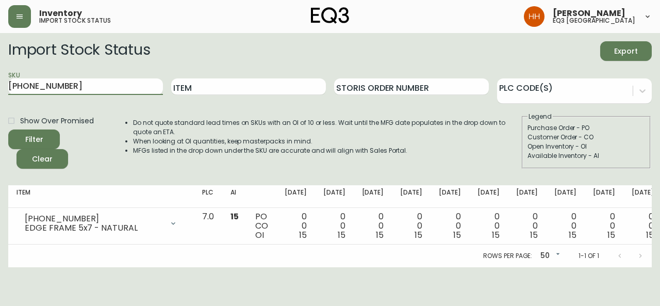
drag, startPoint x: 99, startPoint y: 89, endPoint x: -139, endPoint y: 90, distance: 238.3
click at [0, 90] on html "Inventory import stock status [PERSON_NAME] eq3 [GEOGRAPHIC_DATA] Import Stock …" at bounding box center [330, 133] width 660 height 267
paste input "4"
click at [8, 129] on button "Filter" at bounding box center [34, 139] width 52 height 20
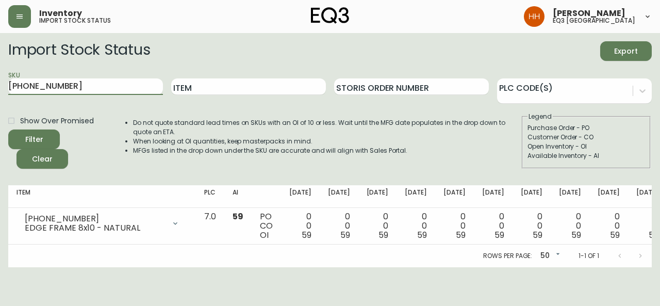
drag, startPoint x: 82, startPoint y: 91, endPoint x: -186, endPoint y: 96, distance: 267.8
click at [0, 96] on html "Inventory import stock status [PERSON_NAME] eq3 [GEOGRAPHIC_DATA] Import Stock …" at bounding box center [330, 133] width 660 height 267
paste input "5-0"
click at [8, 129] on button "Filter" at bounding box center [34, 139] width 52 height 20
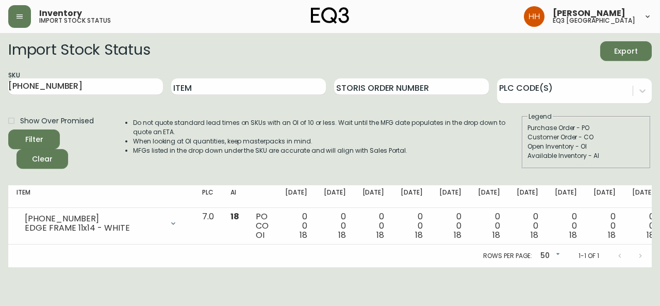
drag, startPoint x: -191, startPoint y: 87, endPoint x: -299, endPoint y: 86, distance: 107.3
click at [0, 86] on html "Inventory import stock status [PERSON_NAME] eq3 [GEOGRAPHIC_DATA] Import Stock …" at bounding box center [330, 133] width 660 height 267
paste input "046-1"
click at [8, 129] on button "Filter" at bounding box center [34, 139] width 52 height 20
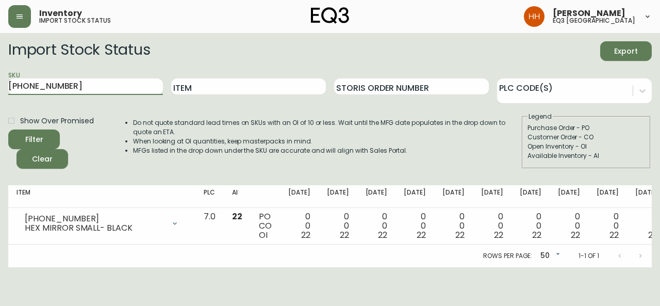
drag, startPoint x: 30, startPoint y: 84, endPoint x: -118, endPoint y: 83, distance: 147.6
click at [0, 83] on html "Inventory import stock status [PERSON_NAME] eq3 [GEOGRAPHIC_DATA] Import Stock …" at bounding box center [330, 133] width 660 height 267
paste input "52"
click at [8, 129] on button "Filter" at bounding box center [34, 139] width 52 height 20
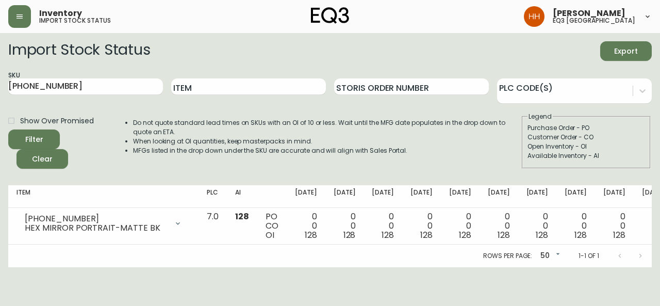
drag, startPoint x: 46, startPoint y: 84, endPoint x: -217, endPoint y: 81, distance: 263.6
click at [0, 81] on html "Inventory import stock status [PERSON_NAME] eq3 [GEOGRAPHIC_DATA] Import Stock …" at bounding box center [330, 133] width 660 height 267
paste input "[PHONE_NUMBER]"
click at [8, 129] on button "Filter" at bounding box center [34, 139] width 52 height 20
drag, startPoint x: 19, startPoint y: 88, endPoint x: -144, endPoint y: 88, distance: 163.5
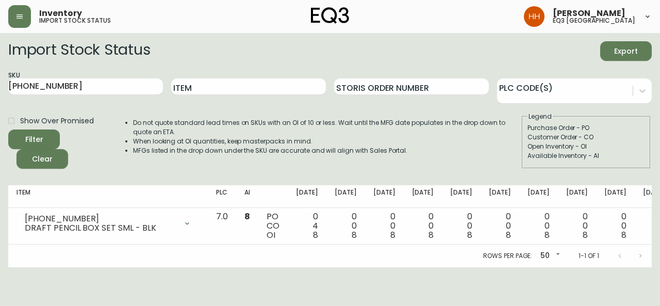
click at [0, 88] on html "Inventory import stock status [PERSON_NAME] eq3 [GEOGRAPHIC_DATA] Import Stock …" at bounding box center [330, 133] width 660 height 267
paste input "8"
click at [8, 129] on button "Filter" at bounding box center [34, 139] width 52 height 20
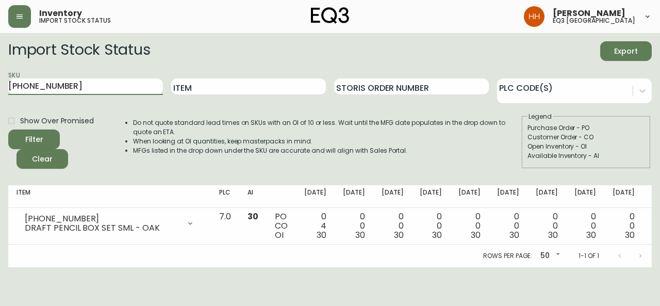
drag, startPoint x: 85, startPoint y: 82, endPoint x: -148, endPoint y: 70, distance: 233.0
click at [0, 70] on html "Inventory import stock status [PERSON_NAME] eq3 [GEOGRAPHIC_DATA] Import Stock …" at bounding box center [330, 133] width 660 height 267
paste input "6-1"
click at [8, 129] on button "Filter" at bounding box center [34, 139] width 52 height 20
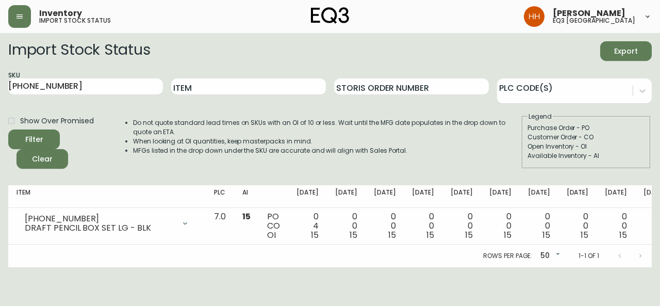
drag, startPoint x: -78, startPoint y: 90, endPoint x: -290, endPoint y: 89, distance: 212.0
click at [0, 89] on html "Inventory import stock status [PERSON_NAME] eq3 [GEOGRAPHIC_DATA] Import Stock …" at bounding box center [330, 133] width 660 height 267
paste input "8"
click at [8, 129] on button "Filter" at bounding box center [34, 139] width 52 height 20
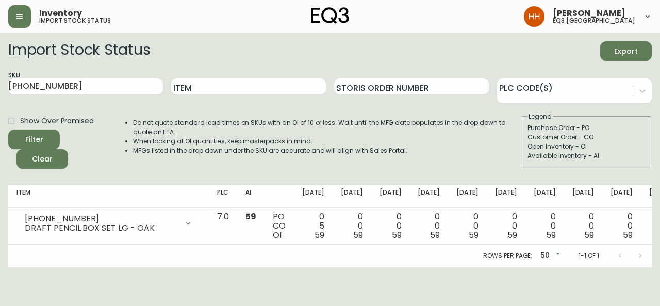
drag, startPoint x: 90, startPoint y: 83, endPoint x: -110, endPoint y: 88, distance: 200.2
click at [0, 88] on html "Inventory import stock status [PERSON_NAME] eq3 [GEOGRAPHIC_DATA] Import Stock …" at bounding box center [330, 133] width 660 height 267
paste input "[PHONE_NUMBER]"
click at [8, 129] on button "Filter" at bounding box center [34, 139] width 52 height 20
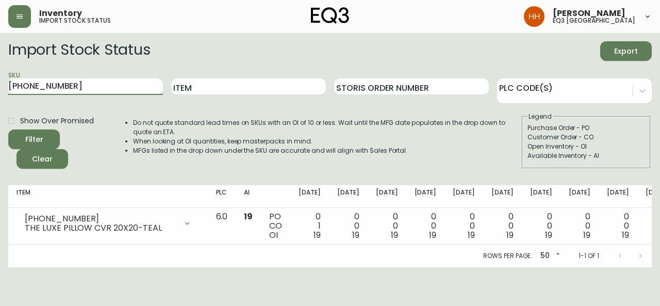
drag, startPoint x: 89, startPoint y: 91, endPoint x: -202, endPoint y: 91, distance: 291.0
click at [0, 91] on html "Inventory import stock status [PERSON_NAME] eq3 [GEOGRAPHIC_DATA] Import Stock …" at bounding box center [330, 133] width 660 height 267
paste input "[PHONE_NUMBER]"
click at [8, 129] on button "Filter" at bounding box center [34, 139] width 52 height 20
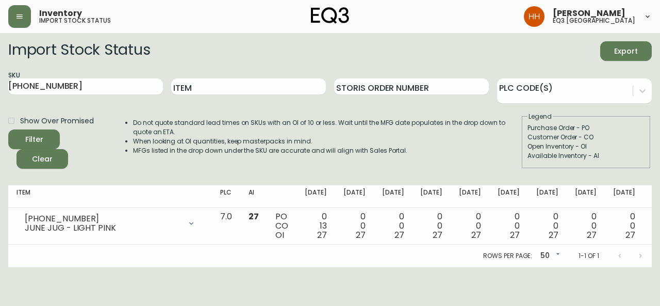
drag, startPoint x: -44, startPoint y: 79, endPoint x: -104, endPoint y: 88, distance: 60.6
click at [0, 88] on html "Inventory import stock status [PERSON_NAME] eq3 [GEOGRAPHIC_DATA] Import Stock …" at bounding box center [330, 133] width 660 height 267
paste input "389-1"
click at [8, 129] on button "Filter" at bounding box center [34, 139] width 52 height 20
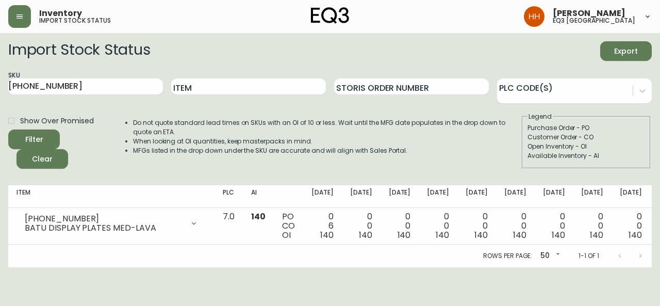
drag, startPoint x: 118, startPoint y: 86, endPoint x: -195, endPoint y: 92, distance: 313.2
click at [0, 92] on html "Inventory import stock status [PERSON_NAME] eq3 [GEOGRAPHIC_DATA] Import Stock …" at bounding box center [330, 133] width 660 height 267
paste input "8-1"
click at [8, 129] on button "Filter" at bounding box center [34, 139] width 52 height 20
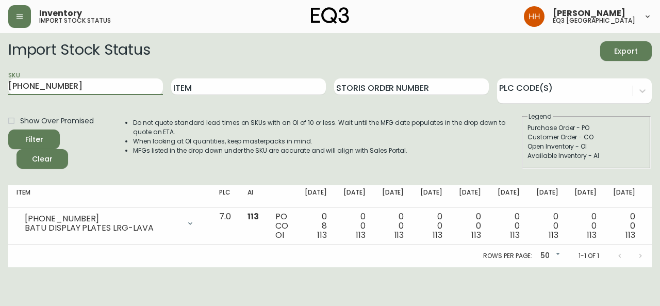
drag, startPoint x: -119, startPoint y: 75, endPoint x: -135, endPoint y: 80, distance: 16.7
click at [0, 80] on html "Inventory import stock status [PERSON_NAME] eq3 [GEOGRAPHIC_DATA] Import Stock …" at bounding box center [330, 133] width 660 height 267
paste input "220-127"
click at [8, 129] on button "Filter" at bounding box center [34, 139] width 52 height 20
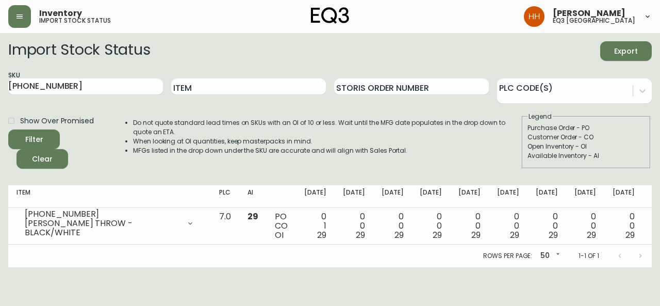
drag, startPoint x: 79, startPoint y: 81, endPoint x: -316, endPoint y: 96, distance: 395.5
click at [0, 96] on html "Inventory import stock status [PERSON_NAME] eq3 [GEOGRAPHIC_DATA] Import Stock …" at bounding box center [330, 133] width 660 height 267
paste input "130-042"
click at [8, 129] on button "Filter" at bounding box center [34, 139] width 52 height 20
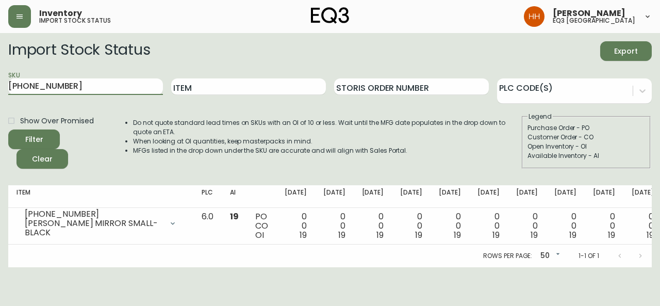
drag, startPoint x: 51, startPoint y: 90, endPoint x: -119, endPoint y: 94, distance: 169.8
click at [0, 94] on html "Inventory import stock status [PERSON_NAME] eq3 [GEOGRAPHIC_DATA] Import Stock …" at bounding box center [330, 133] width 660 height 267
paste input "59-0"
click at [8, 129] on button "Filter" at bounding box center [34, 139] width 52 height 20
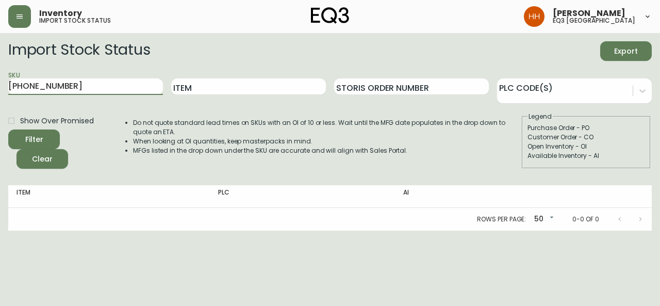
click at [8, 129] on button "Filter" at bounding box center [34, 139] width 52 height 20
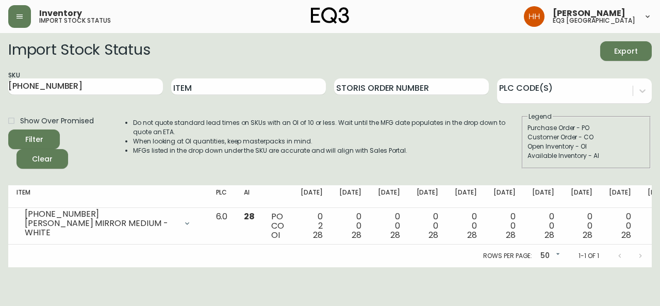
drag, startPoint x: 73, startPoint y: 92, endPoint x: -214, endPoint y: 94, distance: 286.8
click at [0, 94] on html "Inventory import stock status [PERSON_NAME] eq3 [GEOGRAPHIC_DATA] Import Stock …" at bounding box center [330, 133] width 660 height 267
paste input "1"
click at [8, 129] on button "Filter" at bounding box center [34, 139] width 52 height 20
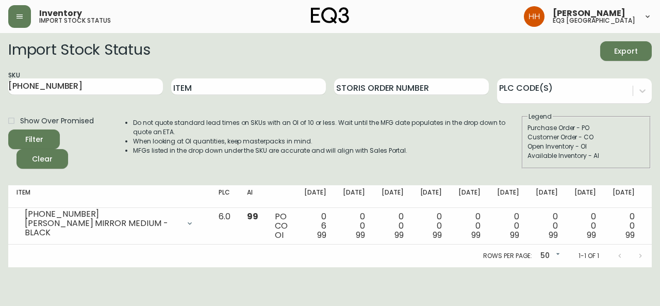
drag, startPoint x: 60, startPoint y: 82, endPoint x: -270, endPoint y: 96, distance: 330.5
click at [0, 96] on html "Inventory import stock status [PERSON_NAME] eq3 [GEOGRAPHIC_DATA] Import Stock …" at bounding box center [330, 133] width 660 height 267
paste input "60-0"
click at [8, 129] on button "Filter" at bounding box center [34, 139] width 52 height 20
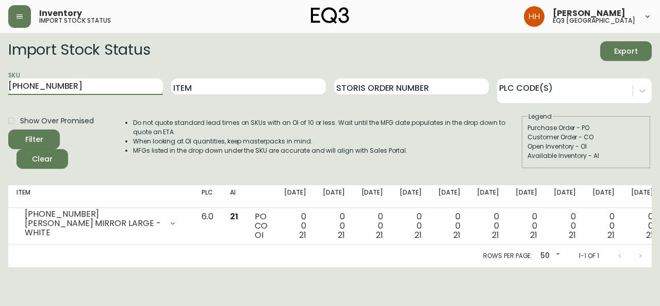
drag, startPoint x: 79, startPoint y: 89, endPoint x: -224, endPoint y: 89, distance: 303.4
click at [0, 89] on html "Inventory import stock status [PERSON_NAME] eq3 [GEOGRAPHIC_DATA] Import Stock …" at bounding box center [330, 133] width 660 height 267
paste input "1"
click at [8, 129] on button "Filter" at bounding box center [34, 139] width 52 height 20
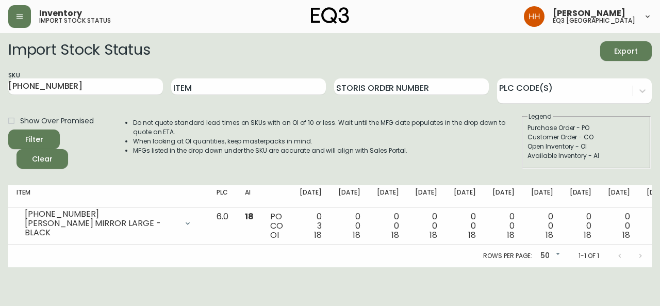
drag, startPoint x: 63, startPoint y: 91, endPoint x: -85, endPoint y: 92, distance: 147.6
click at [0, 92] on html "Inventory import stock status [PERSON_NAME] eq3 [GEOGRAPHIC_DATA] Import Stock …" at bounding box center [330, 133] width 660 height 267
paste input "229-6-A"
click at [8, 129] on button "Filter" at bounding box center [34, 139] width 52 height 20
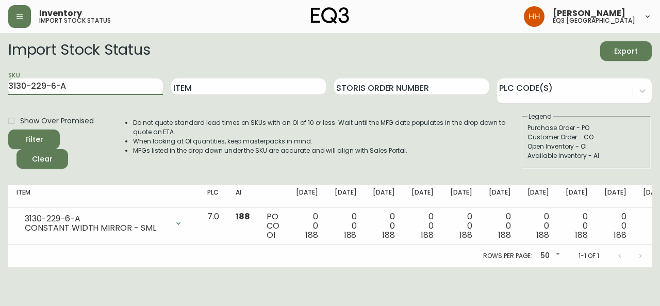
drag, startPoint x: -35, startPoint y: 89, endPoint x: -53, endPoint y: 93, distance: 18.0
click at [0, 93] on html "Inventory import stock status [PERSON_NAME] eq3 [GEOGRAPHIC_DATA] Import Stock …" at bounding box center [330, 133] width 660 height 267
paste input "30"
type input "3130-230-6-A"
click at [8, 129] on button "Filter" at bounding box center [34, 139] width 52 height 20
